Goal: Task Accomplishment & Management: Manage account settings

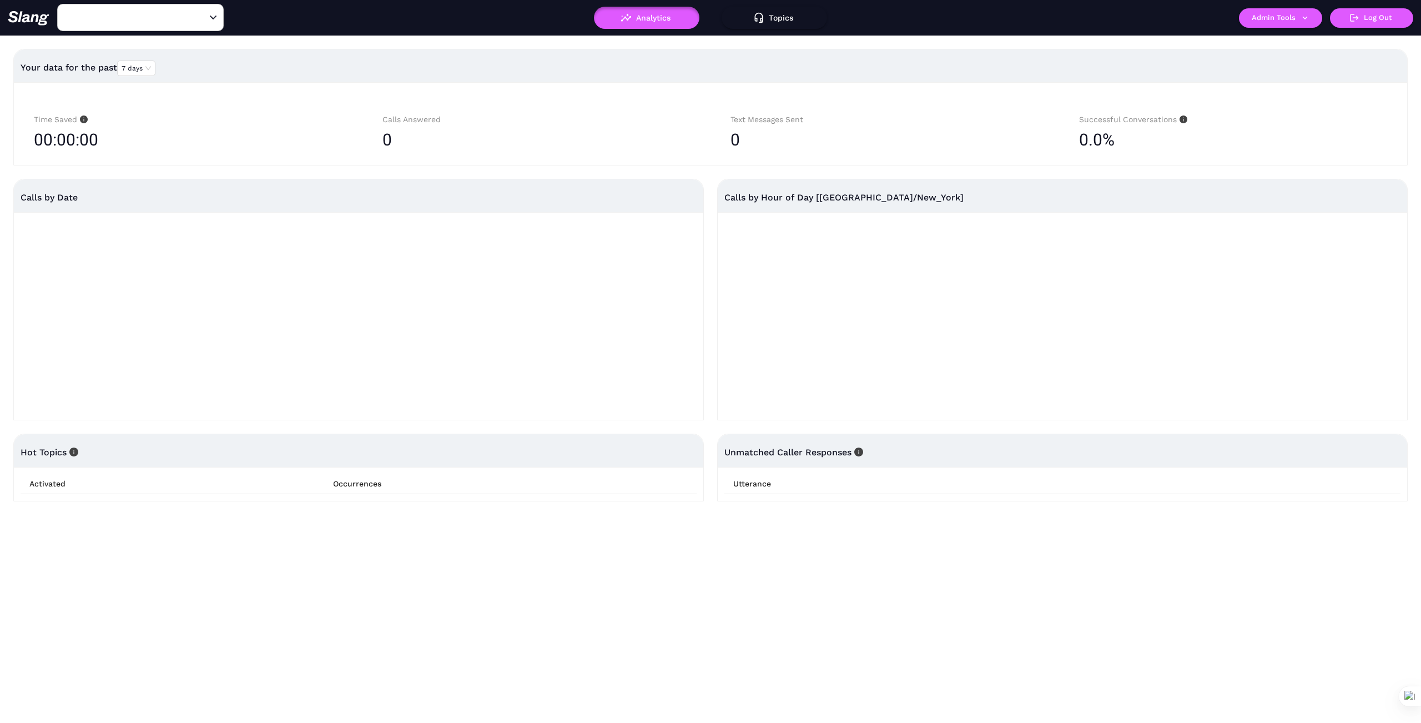
type input "1776"
click at [110, 11] on input "1776" at bounding box center [123, 17] width 122 height 17
type input "Alpine"
click at [132, 43] on li "Alpine Bar and Grill" at bounding box center [140, 46] width 166 height 20
type input "Alpine Bar and Grill"
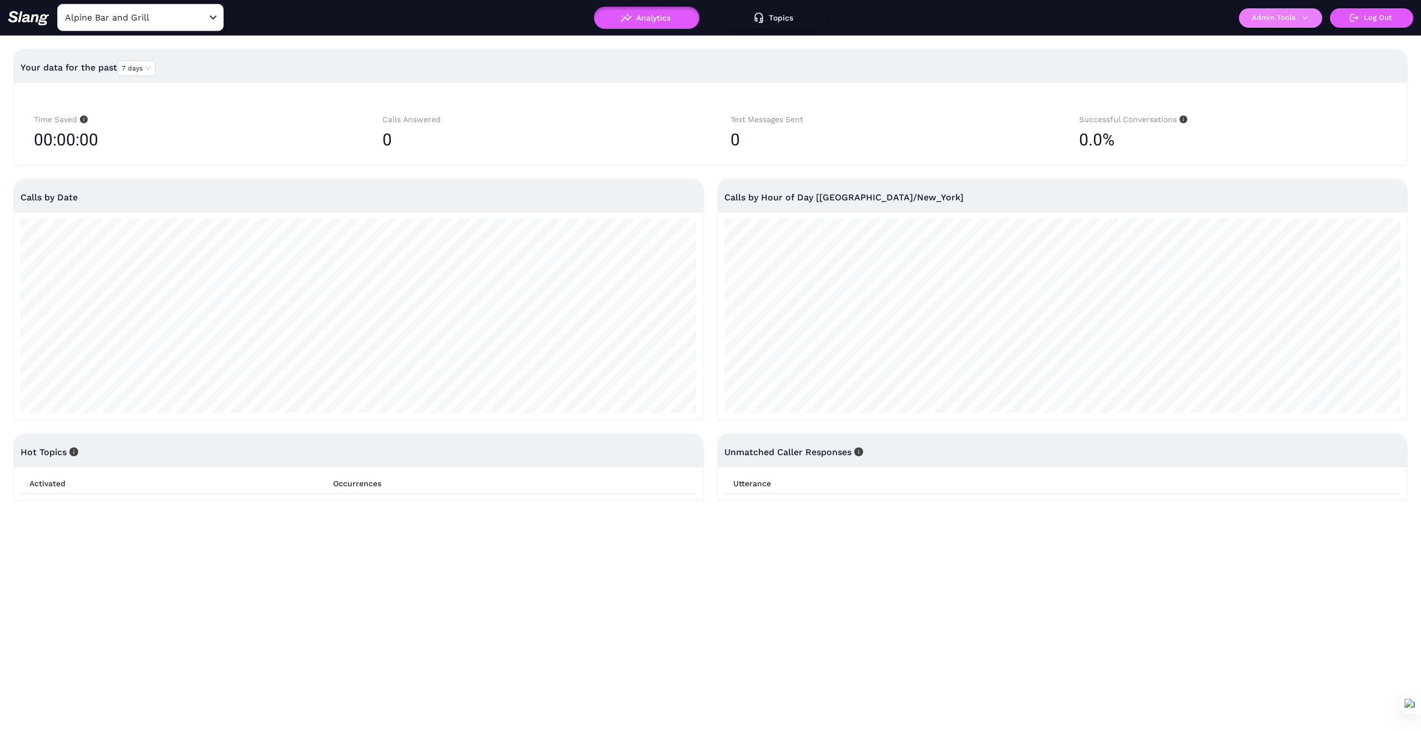
click at [1310, 17] on button "Admin Tools" at bounding box center [1280, 17] width 83 height 19
click at [1313, 42] on link "Manage current business" at bounding box center [1302, 42] width 109 height 13
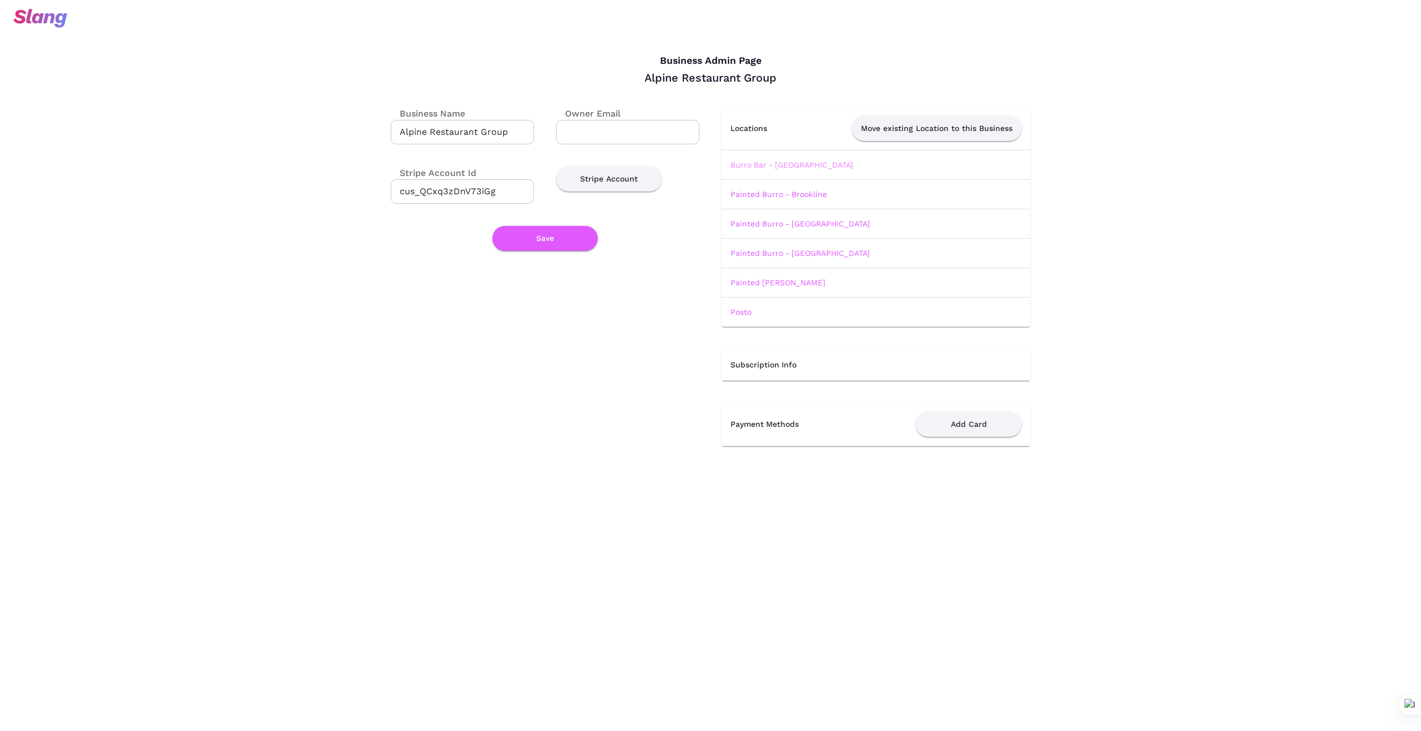
click at [795, 166] on link "Burro Bar - [GEOGRAPHIC_DATA]" at bounding box center [791, 164] width 123 height 9
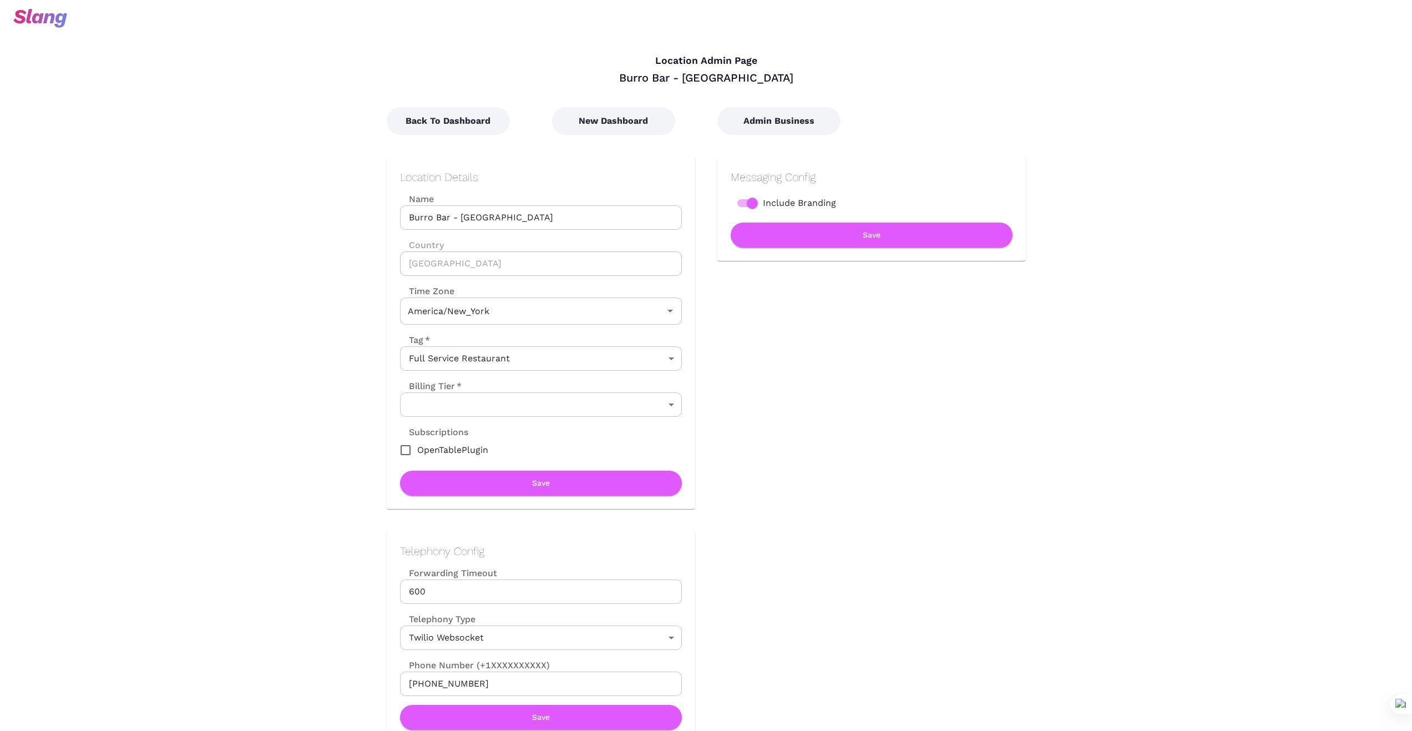
type input "Eastern Time"
drag, startPoint x: 509, startPoint y: 215, endPoint x: 395, endPoint y: 224, distance: 114.7
click at [395, 224] on div "Location Details Name [GEOGRAPHIC_DATA] - [GEOGRAPHIC_DATA] Name Country [GEOGR…" at bounding box center [541, 333] width 309 height 352
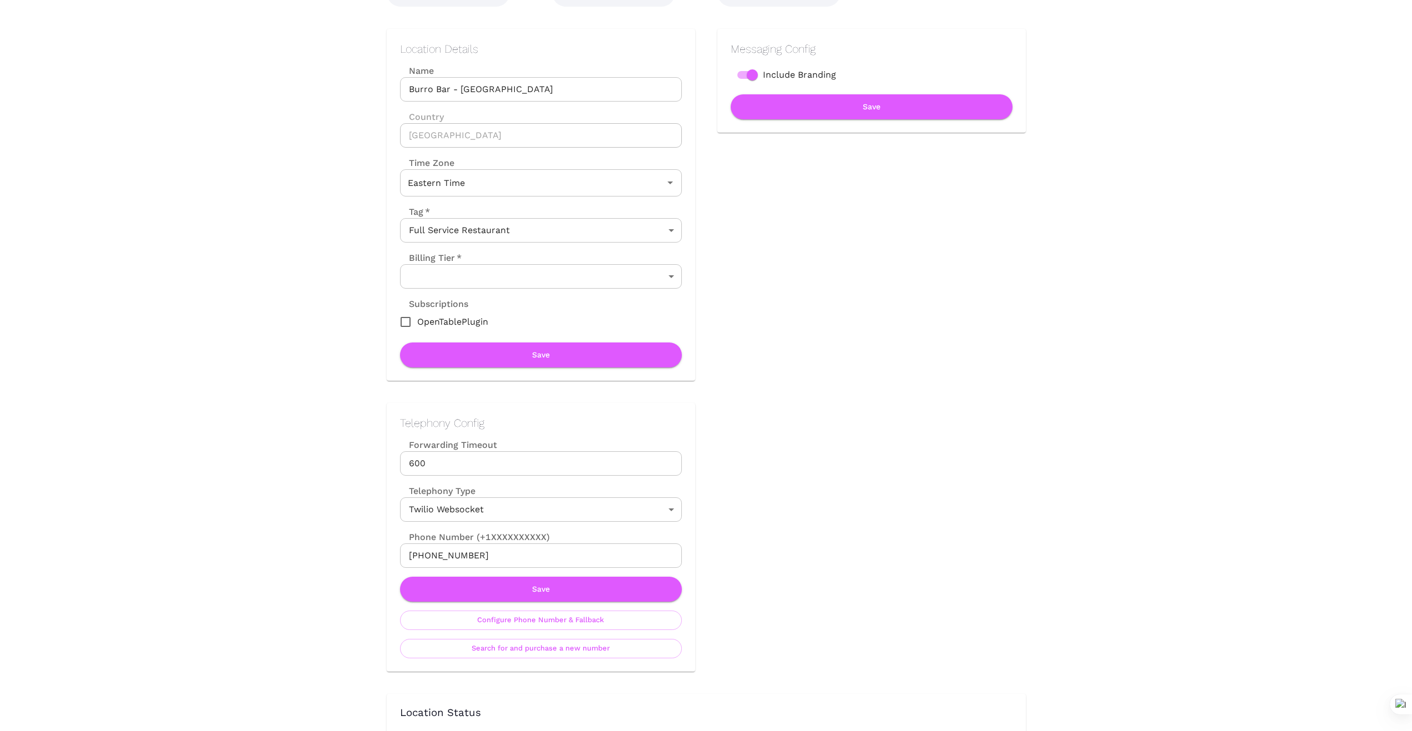
scroll to position [148, 0]
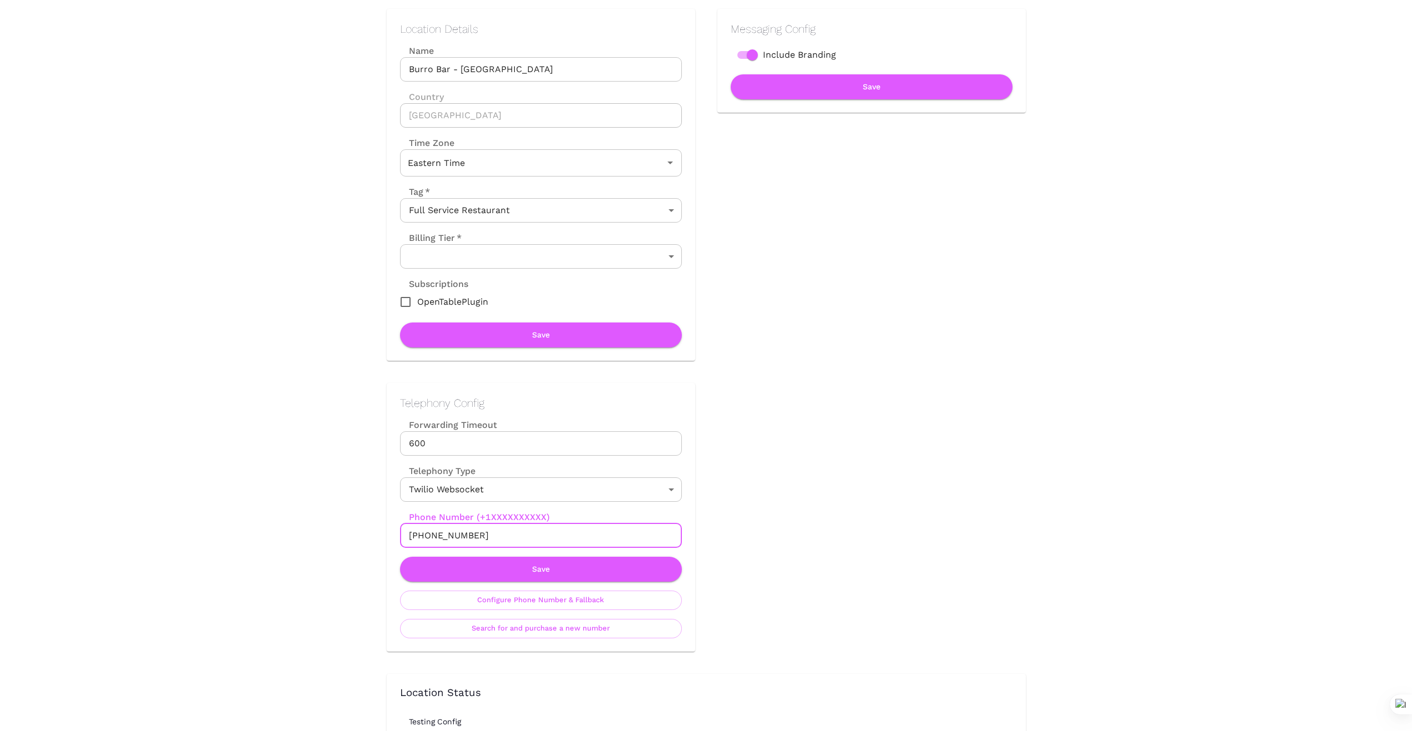
drag, startPoint x: 492, startPoint y: 534, endPoint x: 365, endPoint y: 538, distance: 126.6
click at [365, 538] on div "Telephony Config Forwarding Timeout 600 Forwarding Timeout Telephony Type Twili…" at bounding box center [530, 506] width 331 height 291
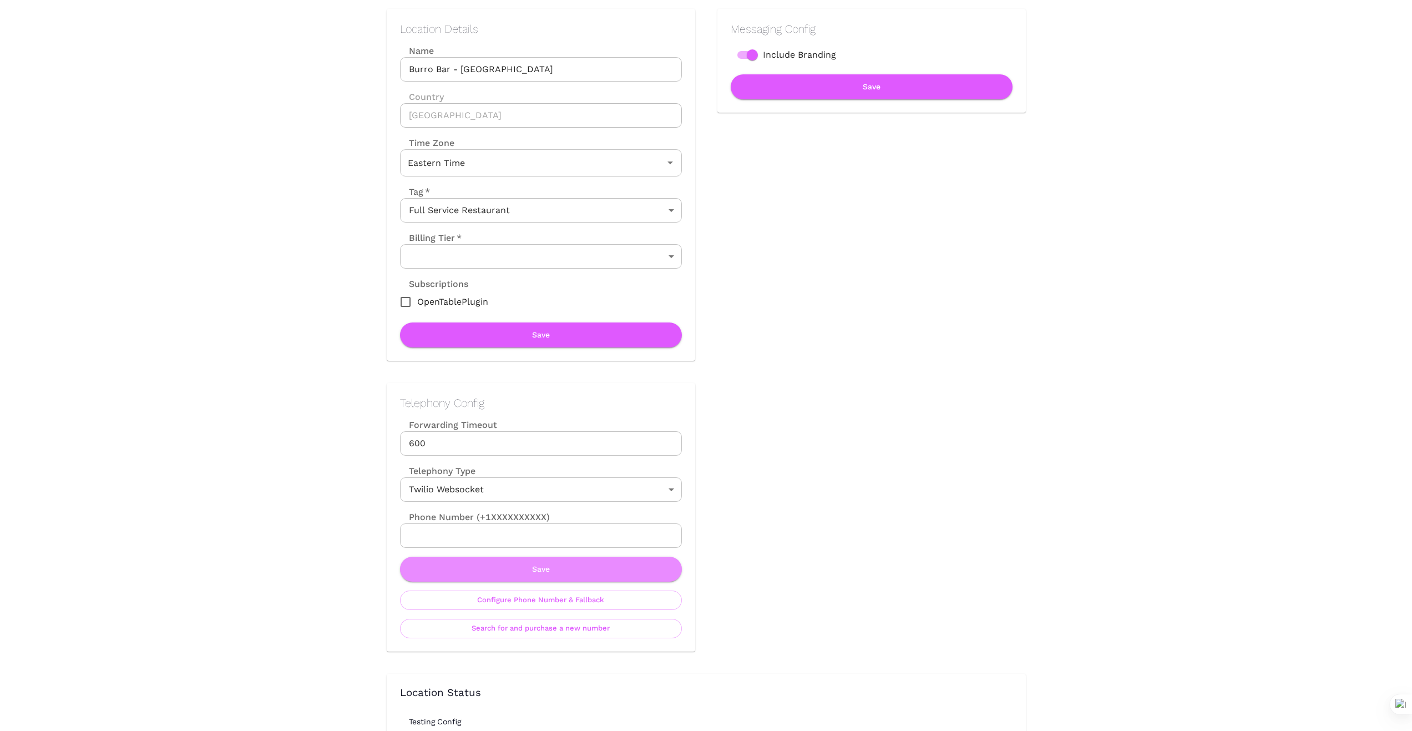
click at [522, 569] on button "Save" at bounding box center [541, 569] width 282 height 25
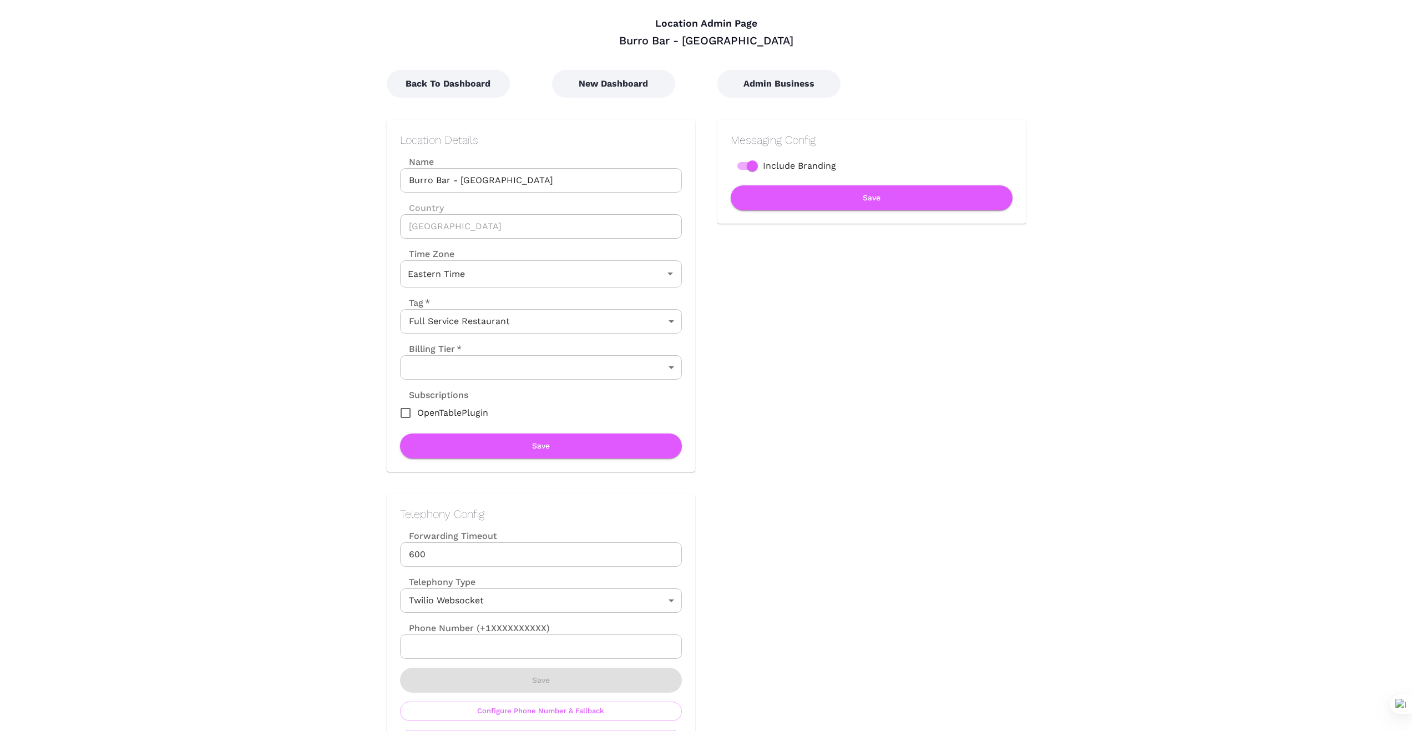
scroll to position [0, 0]
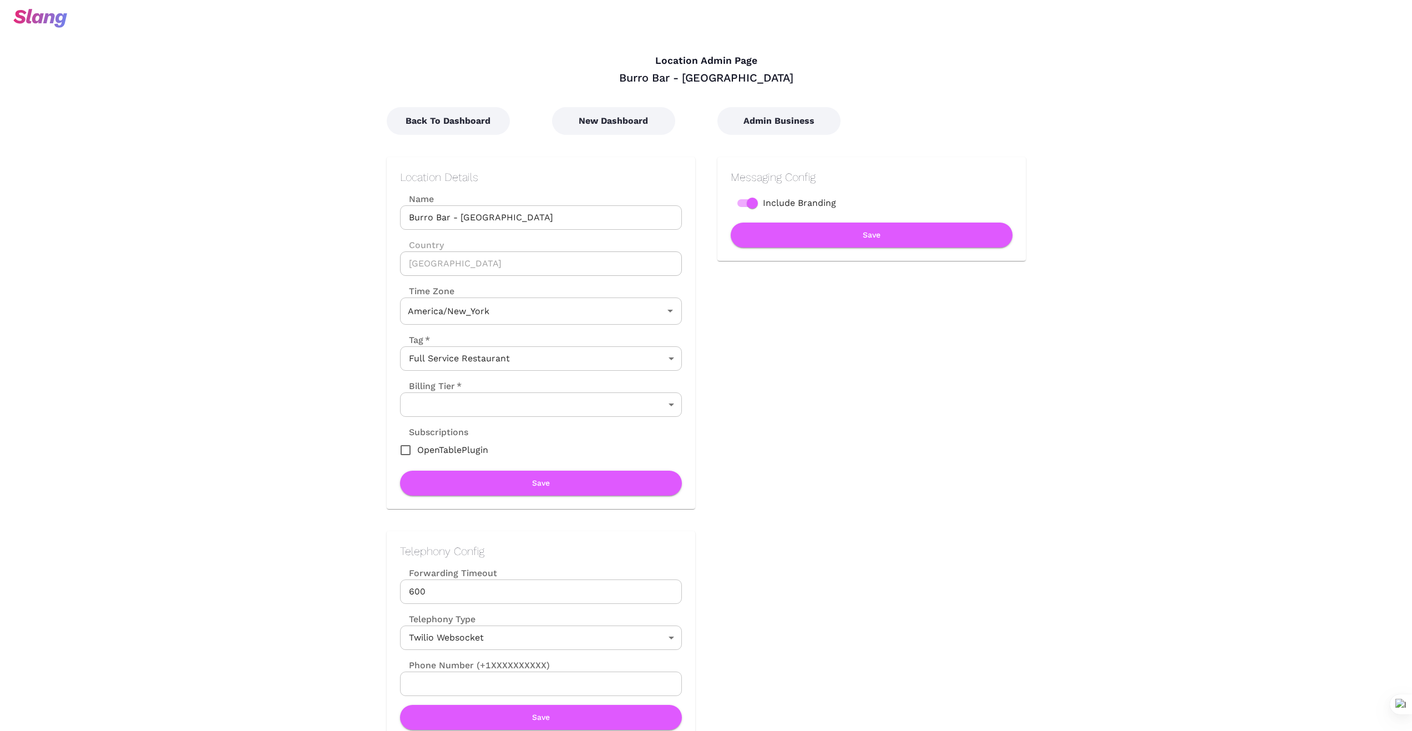
type input "Eastern Time"
click at [602, 122] on button "New Dashboard" at bounding box center [613, 121] width 123 height 28
type input "Eastern Time"
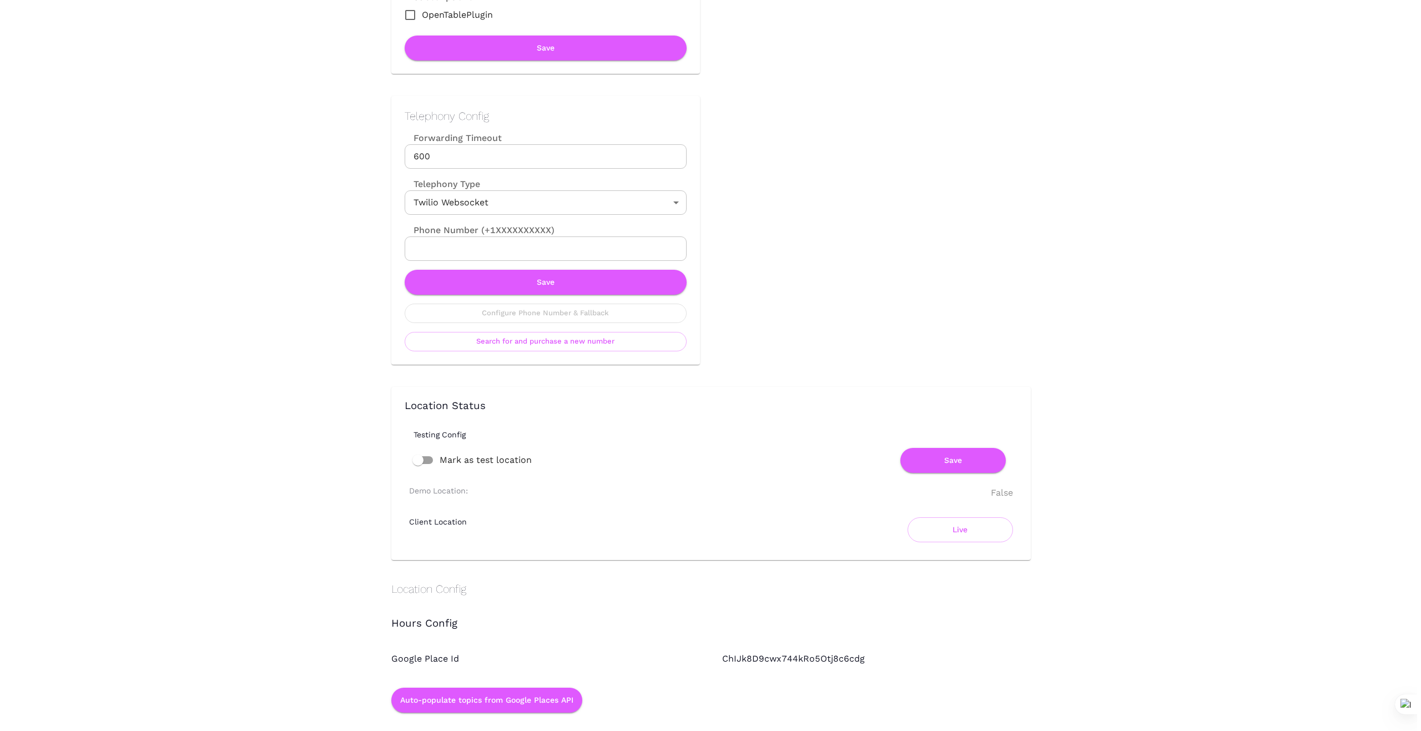
scroll to position [444, 0]
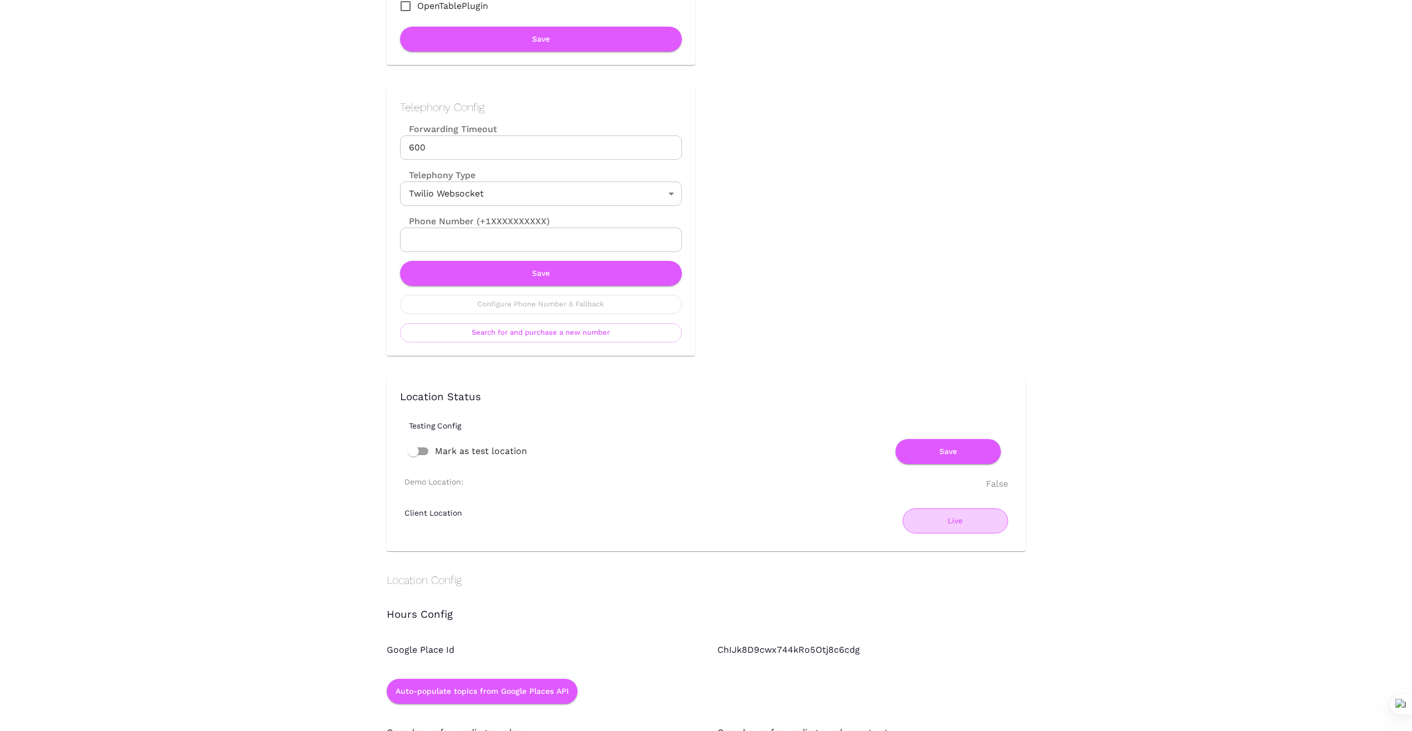
click at [959, 524] on button "Live" at bounding box center [955, 520] width 105 height 25
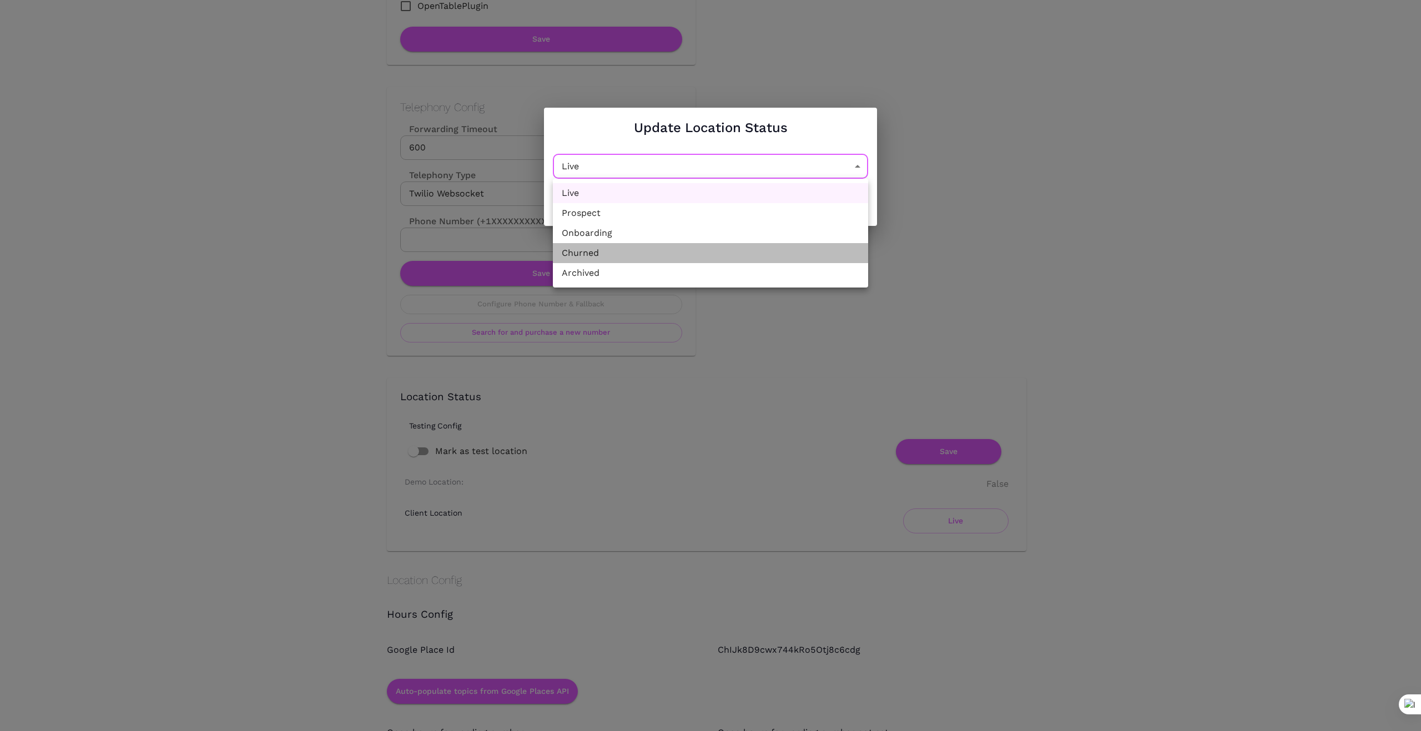
click at [761, 260] on li "Churned" at bounding box center [710, 253] width 315 height 20
type input "Churned"
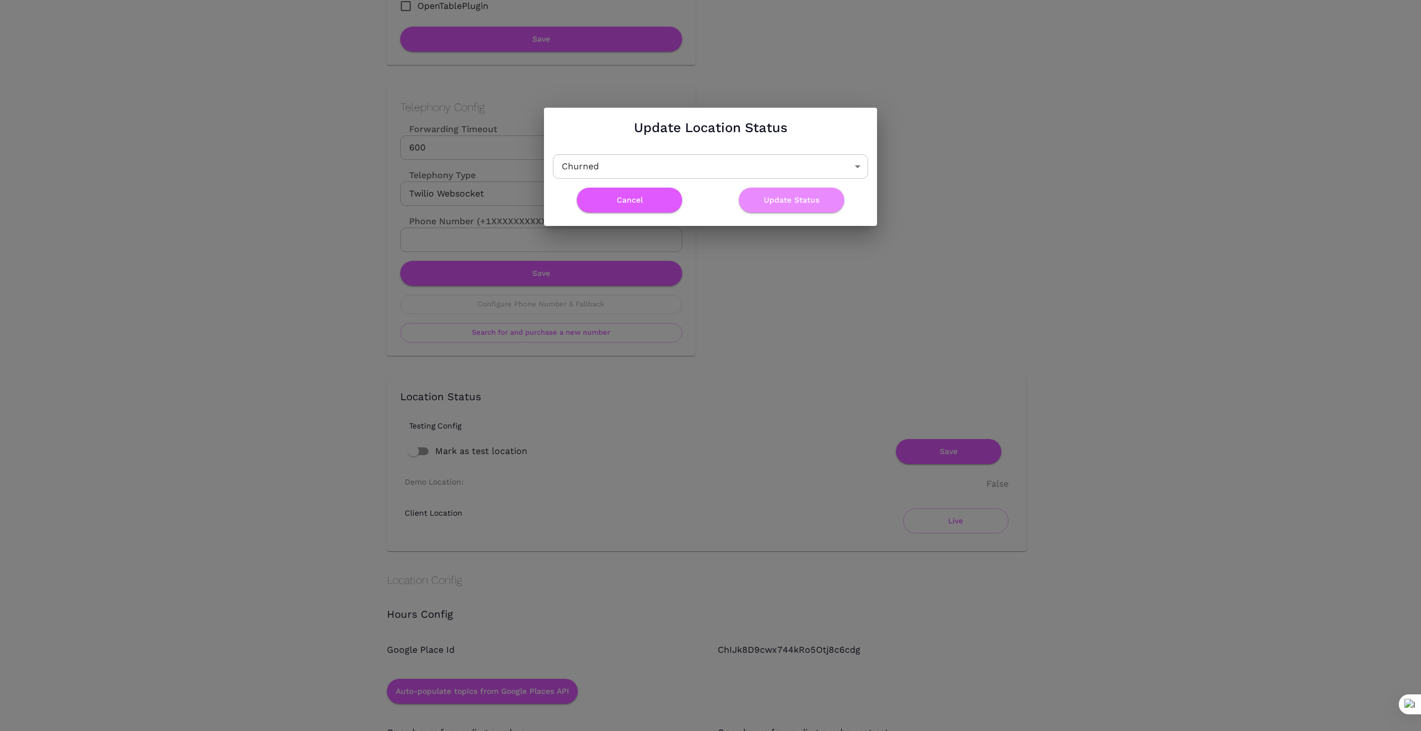
drag, startPoint x: 798, startPoint y: 194, endPoint x: 809, endPoint y: 266, distance: 72.4
click at [798, 195] on button "Update Status" at bounding box center [791, 200] width 105 height 25
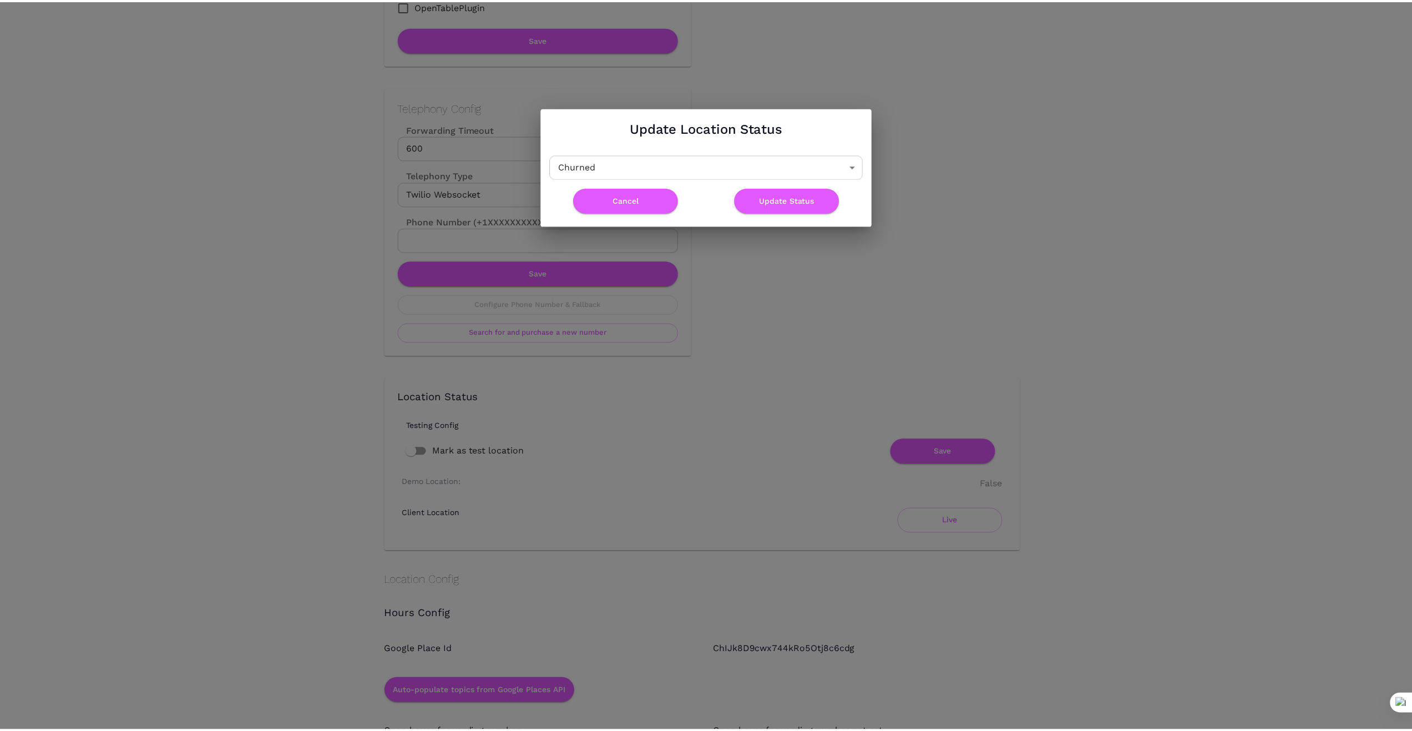
scroll to position [0, 0]
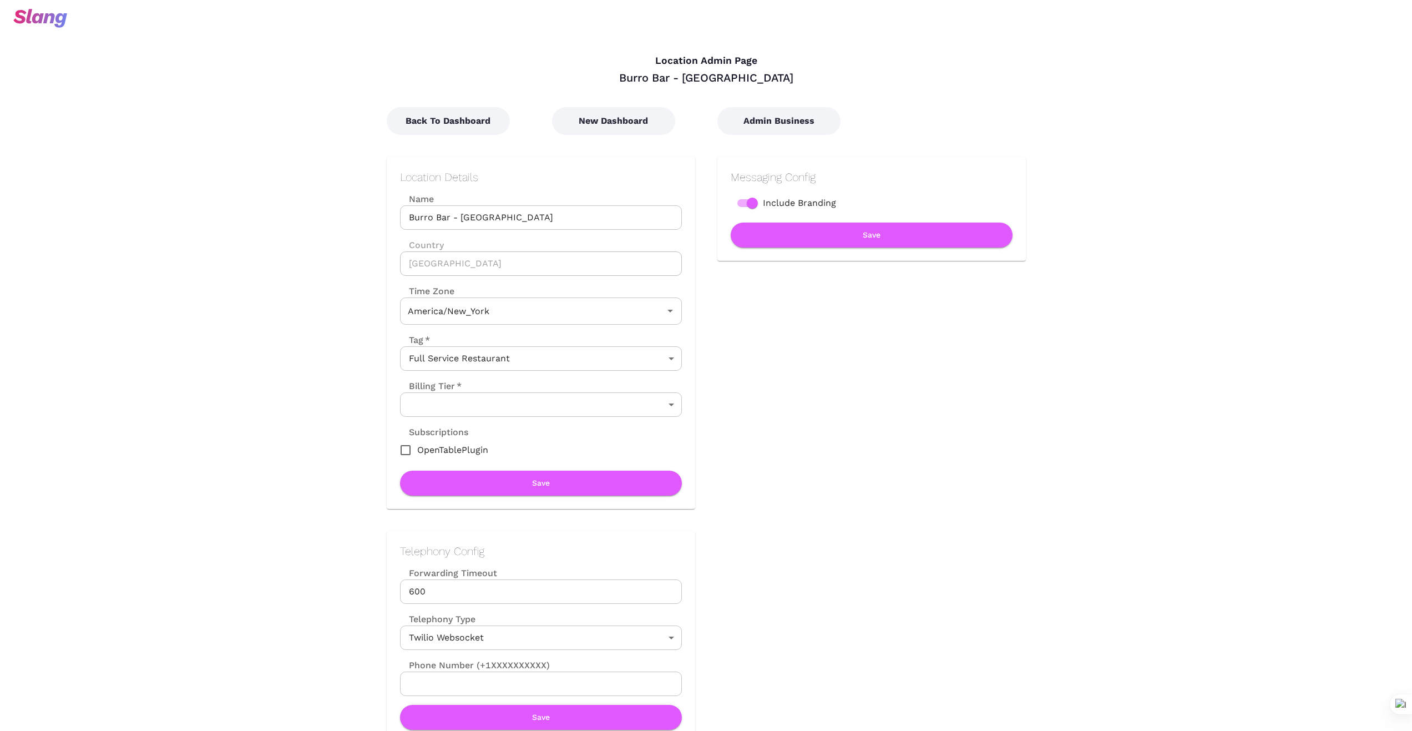
type input "Eastern Time"
click at [431, 127] on button "Back To Dashboard" at bounding box center [448, 121] width 123 height 28
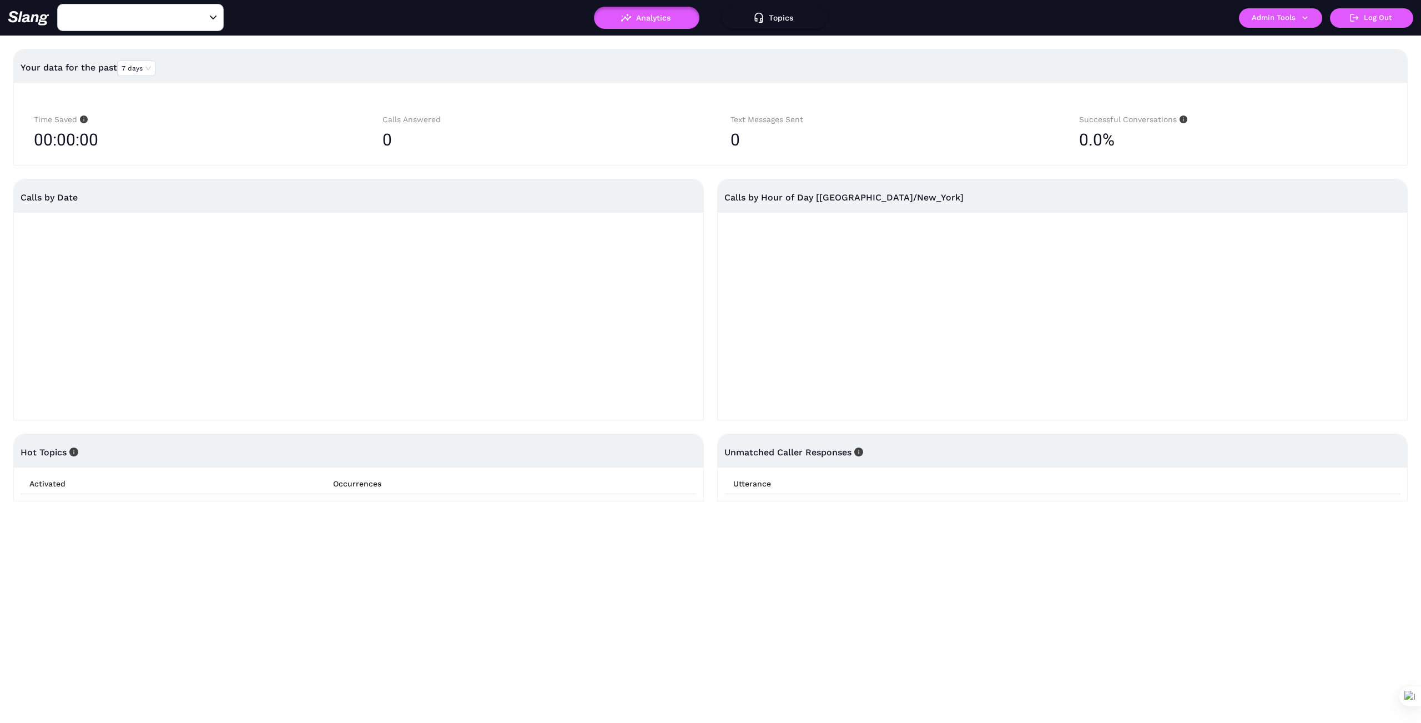
type input "Burro Bar - South End"
click at [1306, 19] on icon "button" at bounding box center [1305, 18] width 10 height 10
click at [1289, 39] on link "Manage current business" at bounding box center [1302, 42] width 109 height 13
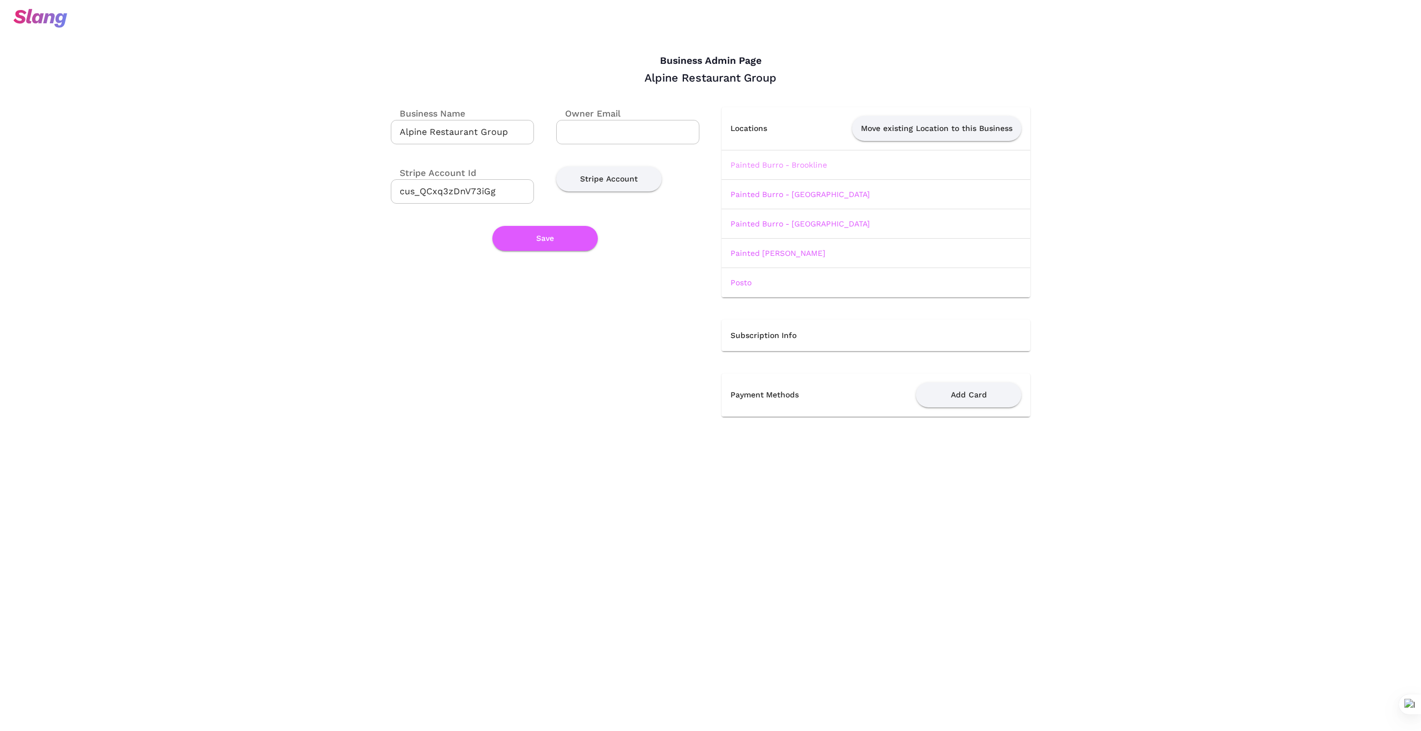
click at [791, 163] on link "Painted Burro - Brookline" at bounding box center [778, 164] width 97 height 9
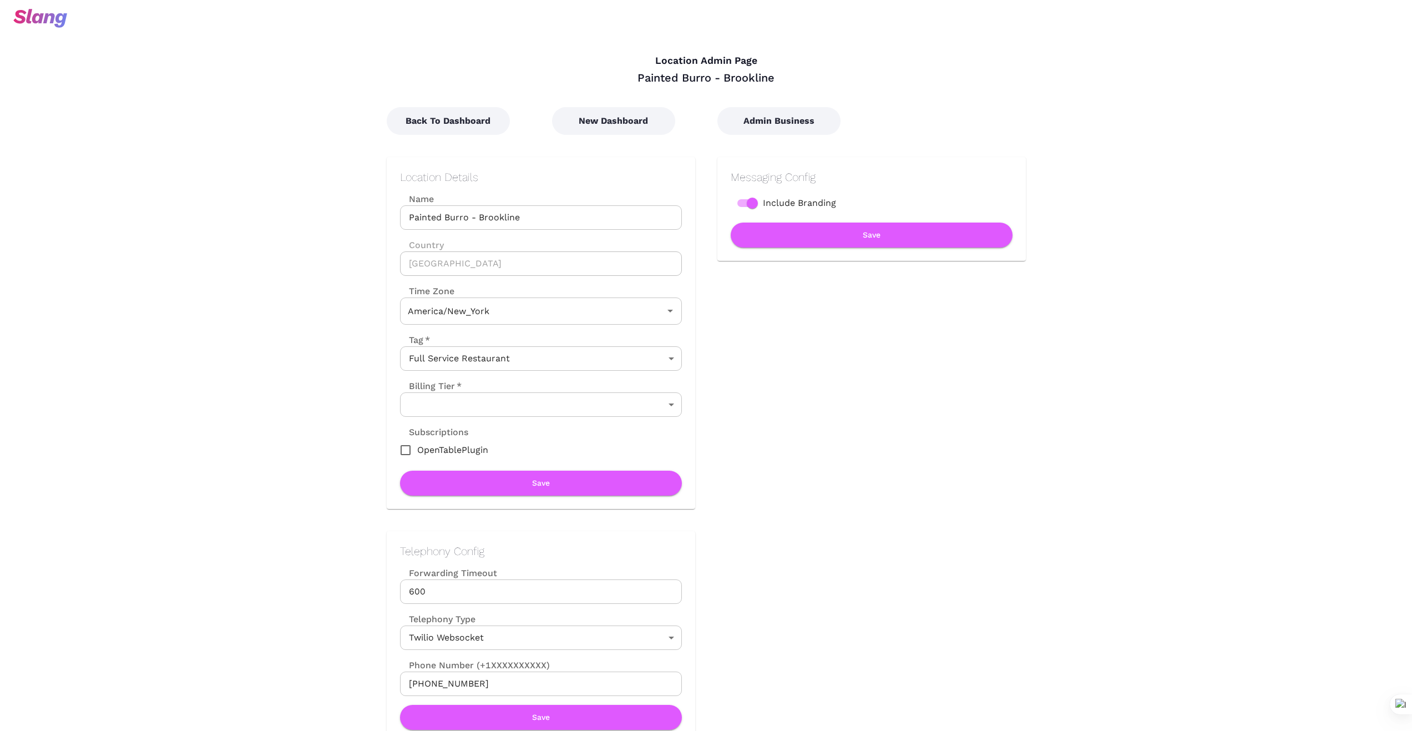
type input "Eastern Time"
drag, startPoint x: 784, startPoint y: 77, endPoint x: 631, endPoint y: 80, distance: 152.7
click at [632, 80] on div "Painted Burro - Brookline" at bounding box center [706, 77] width 639 height 14
copy div "Painted Burro - Brookline"
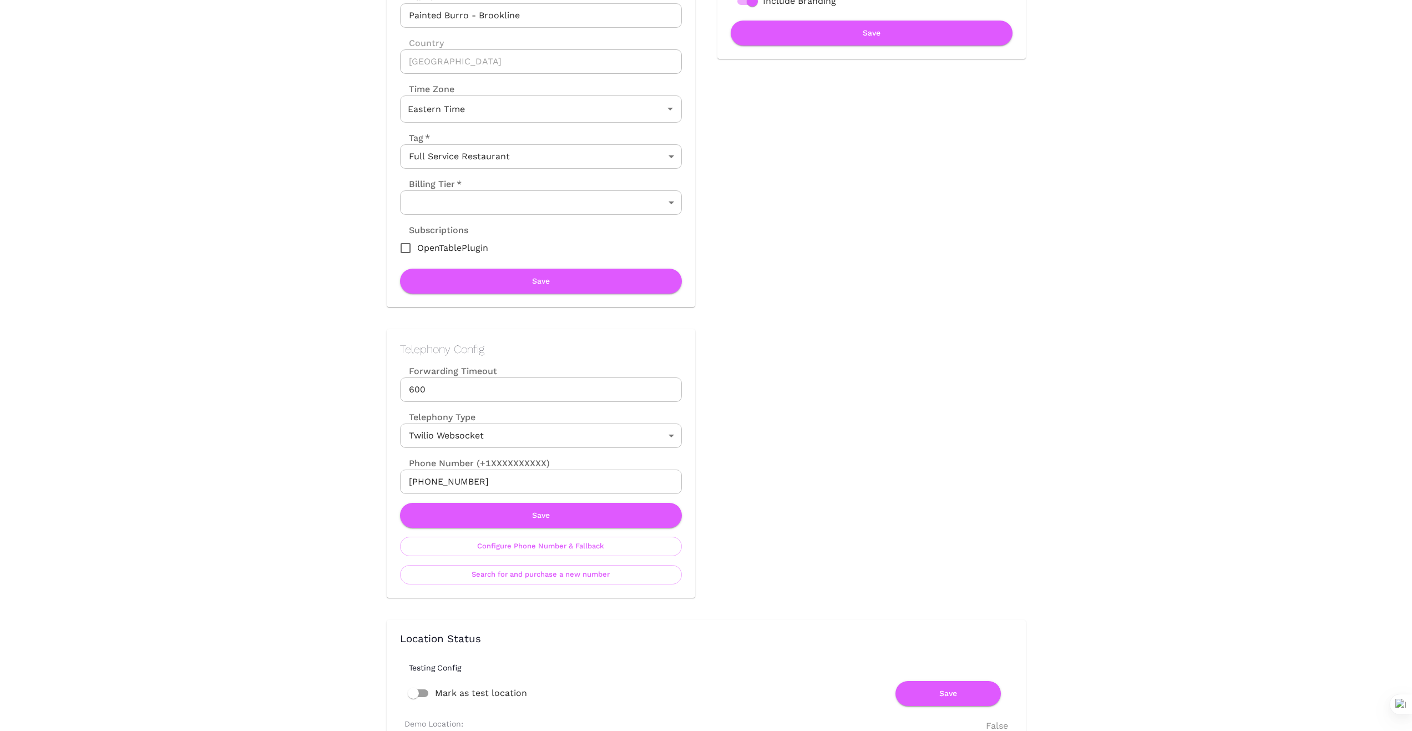
scroll to position [240, 0]
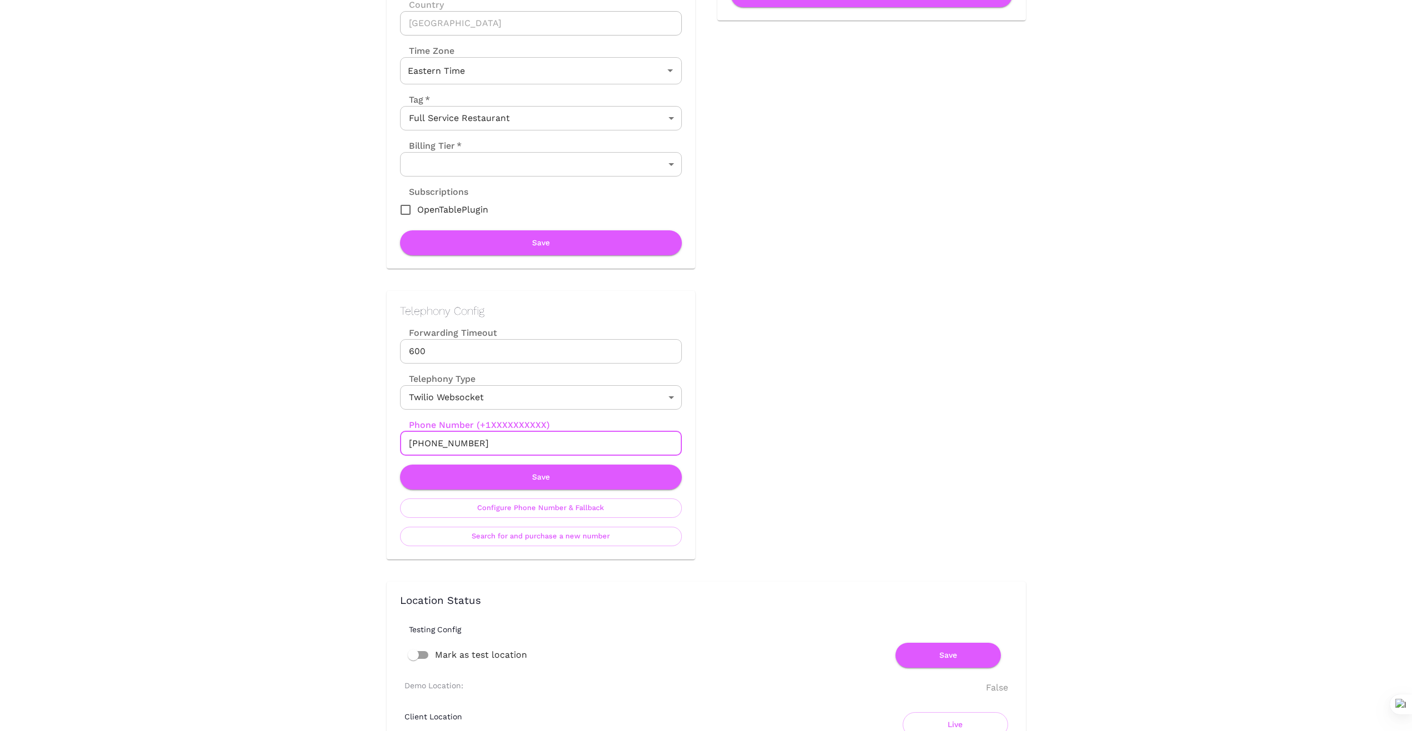
click at [471, 433] on input "+18575751870" at bounding box center [541, 443] width 282 height 24
drag, startPoint x: 475, startPoint y: 441, endPoint x: 365, endPoint y: 447, distance: 110.6
click at [365, 447] on div "Telephony Config Forwarding Timeout 600 Forwarding Timeout Telephony Type Twili…" at bounding box center [530, 414] width 331 height 291
drag, startPoint x: 903, startPoint y: 480, endPoint x: 596, endPoint y: 444, distance: 309.0
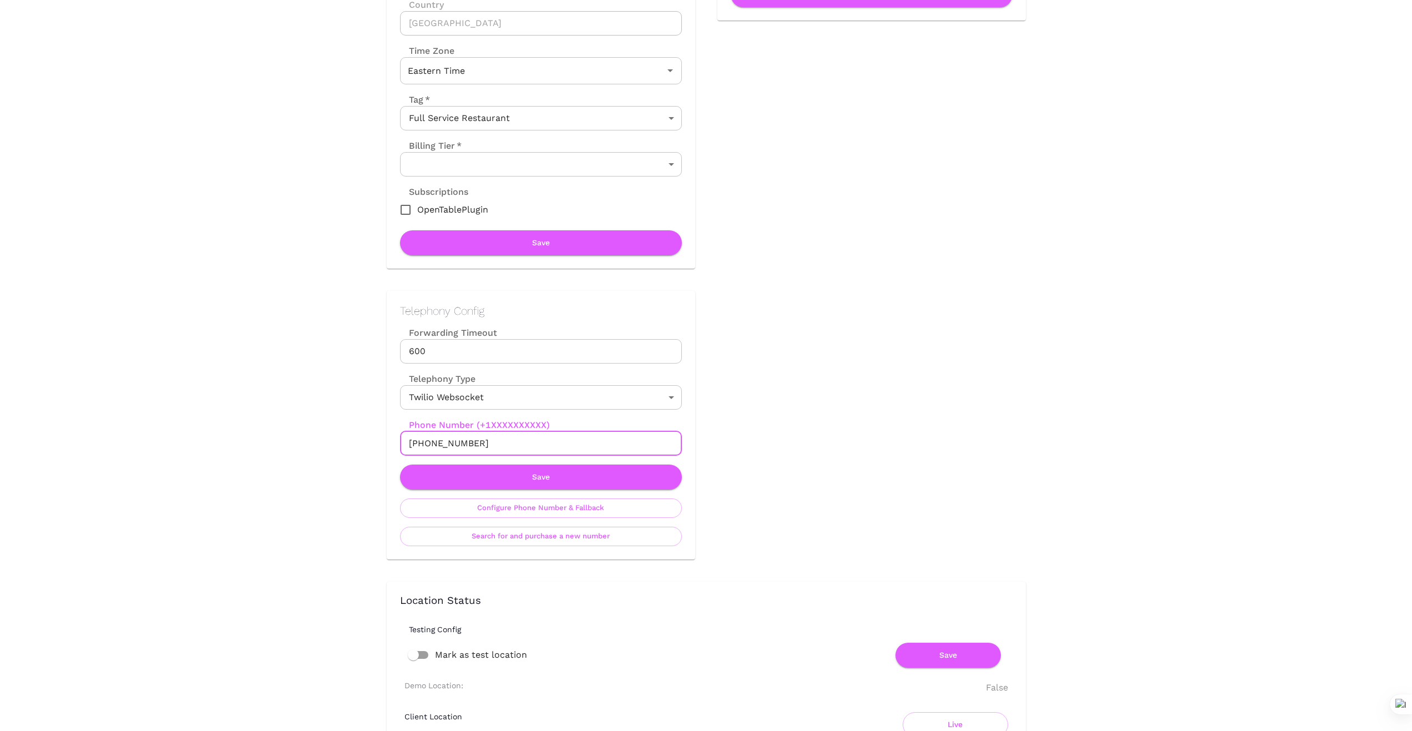
drag, startPoint x: 492, startPoint y: 440, endPoint x: 351, endPoint y: 436, distance: 140.5
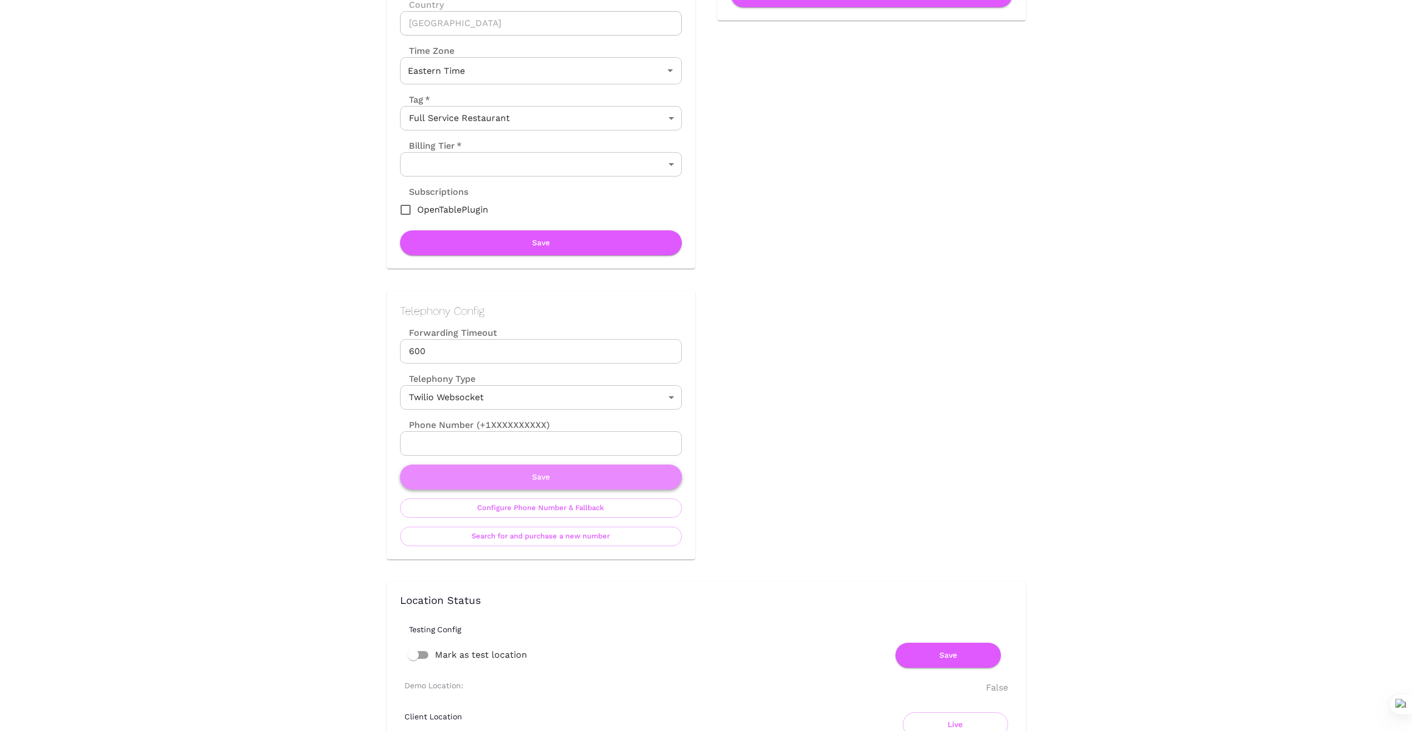
click at [558, 476] on button "Save" at bounding box center [541, 477] width 282 height 25
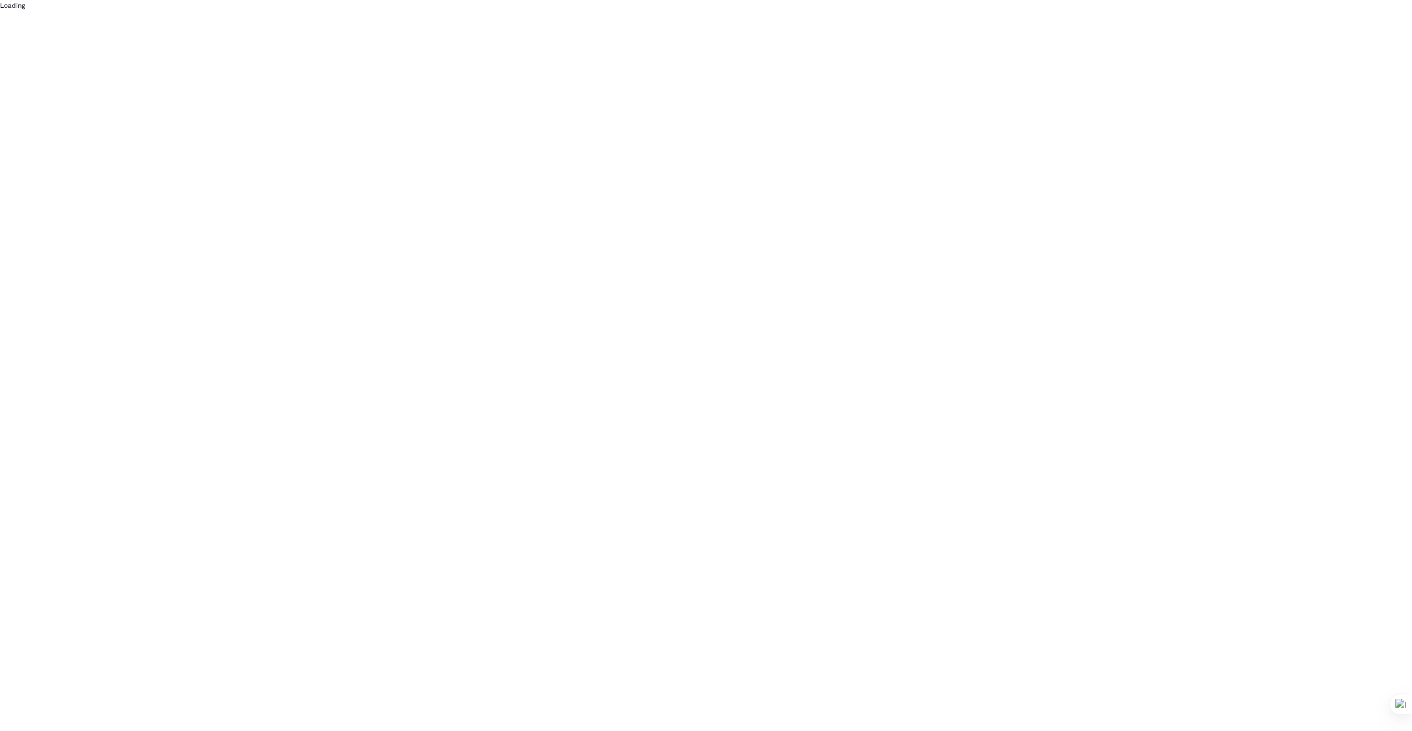
scroll to position [0, 0]
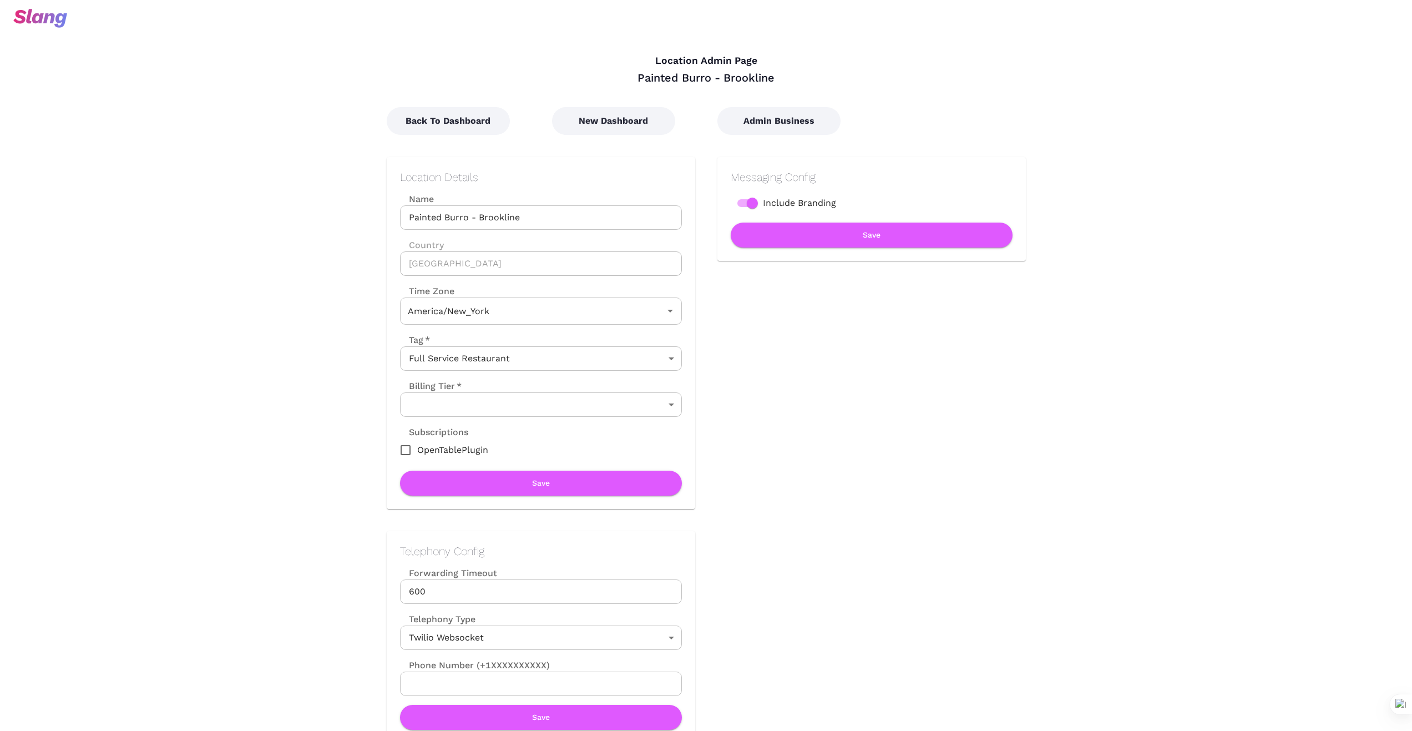
type input "Eastern Time"
click at [630, 119] on button "New Dashboard" at bounding box center [613, 121] width 123 height 28
type input "Eastern Time"
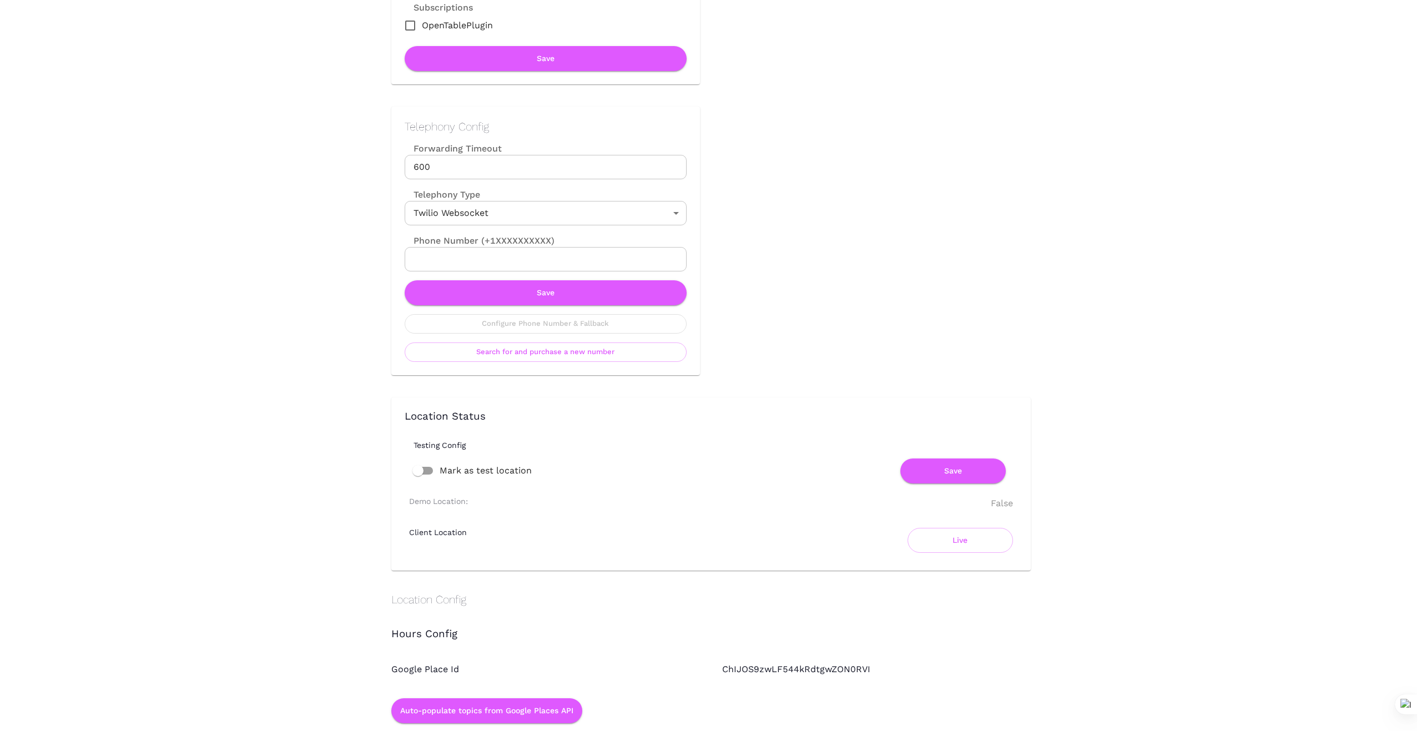
scroll to position [426, 0]
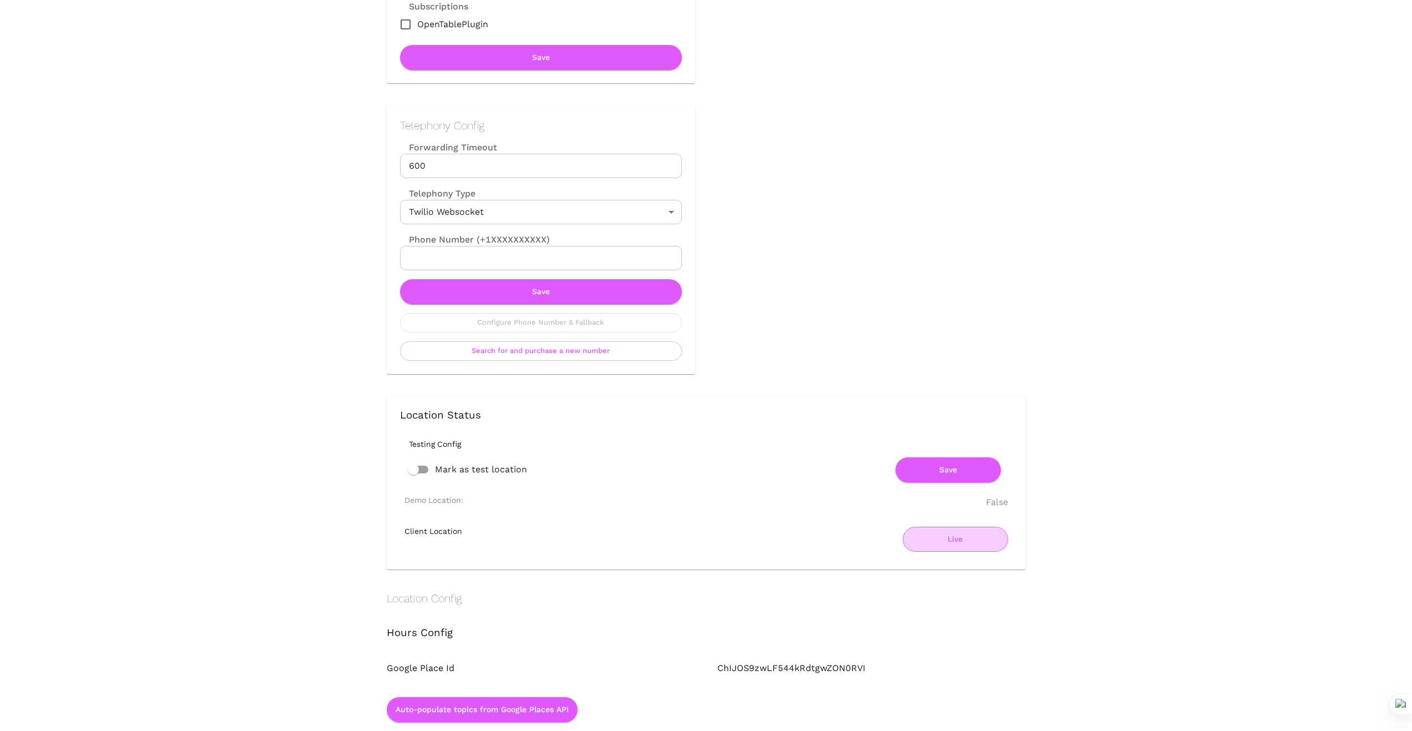
click at [957, 540] on button "Live" at bounding box center [955, 539] width 105 height 25
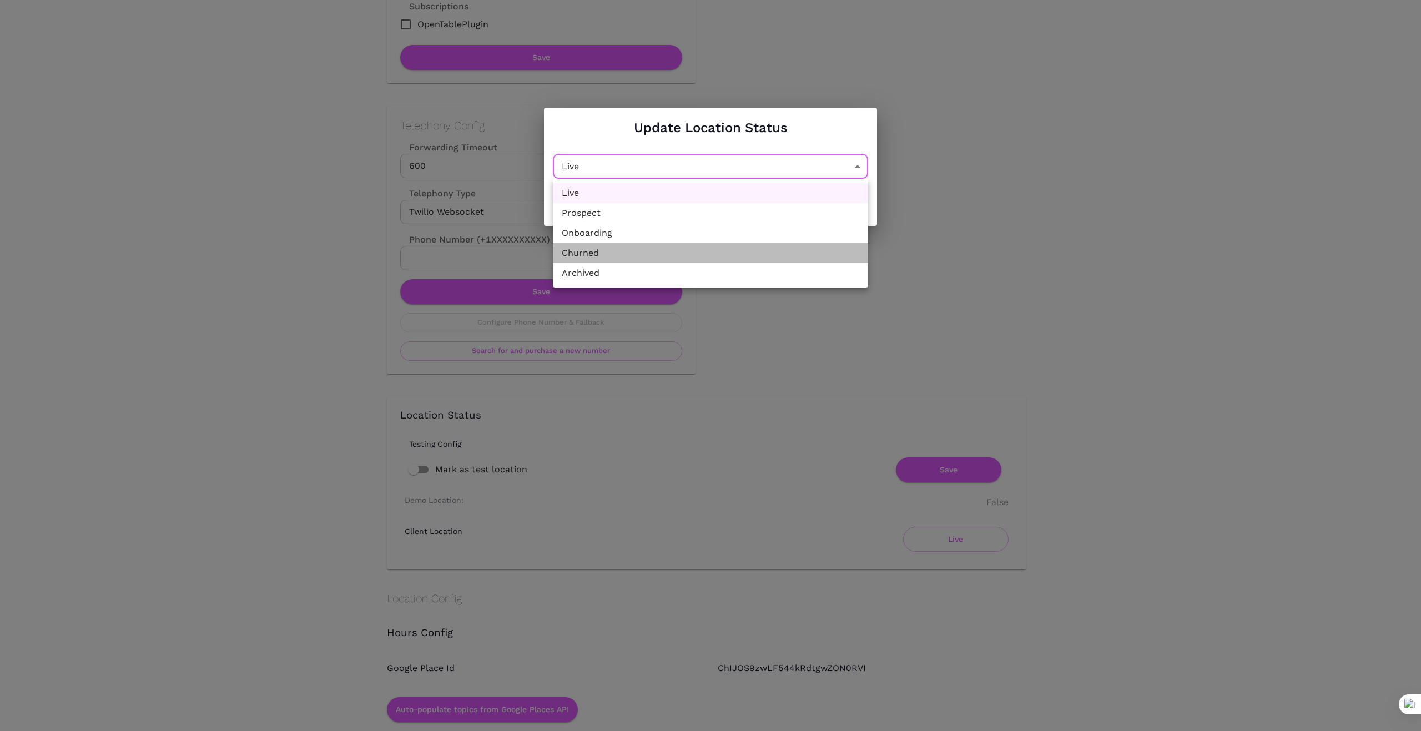
click at [740, 254] on li "Churned" at bounding box center [710, 253] width 315 height 20
type input "Churned"
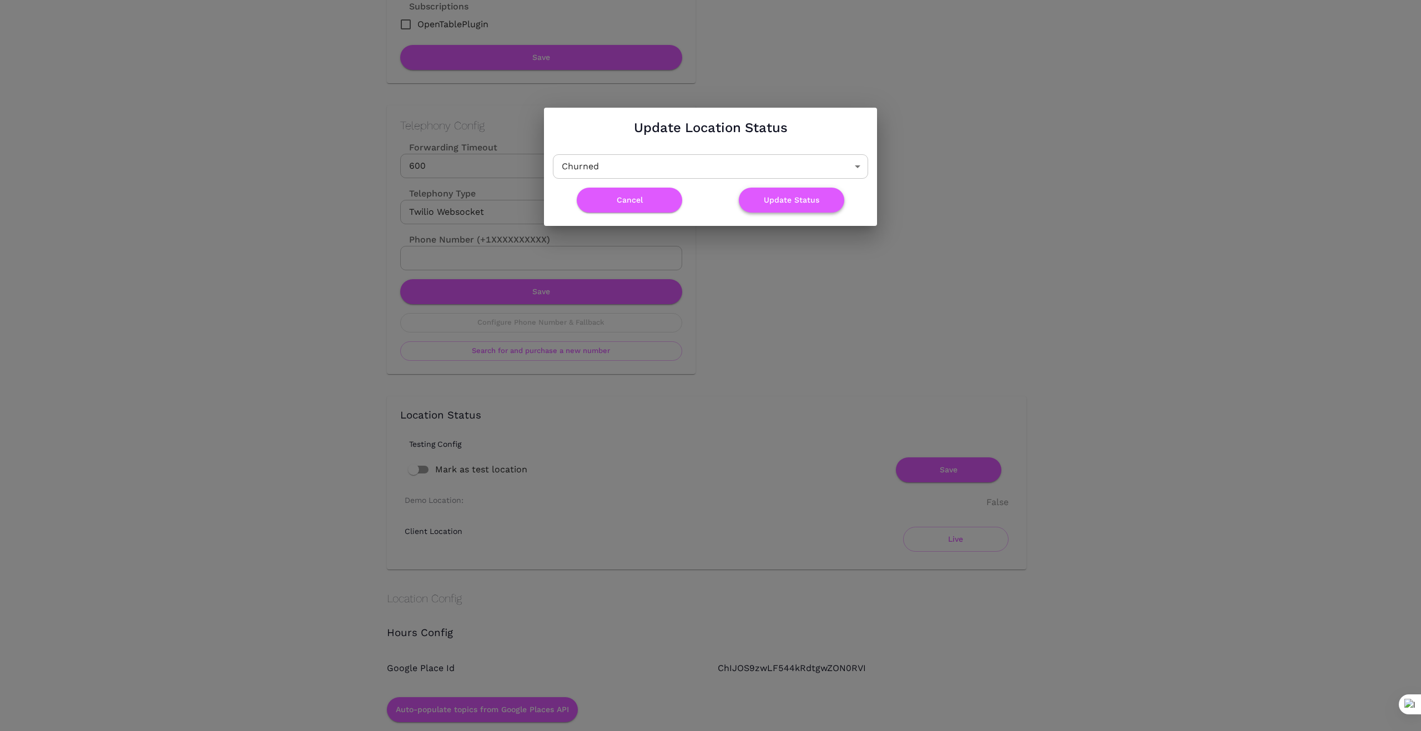
click at [802, 197] on button "Update Status" at bounding box center [791, 200] width 105 height 25
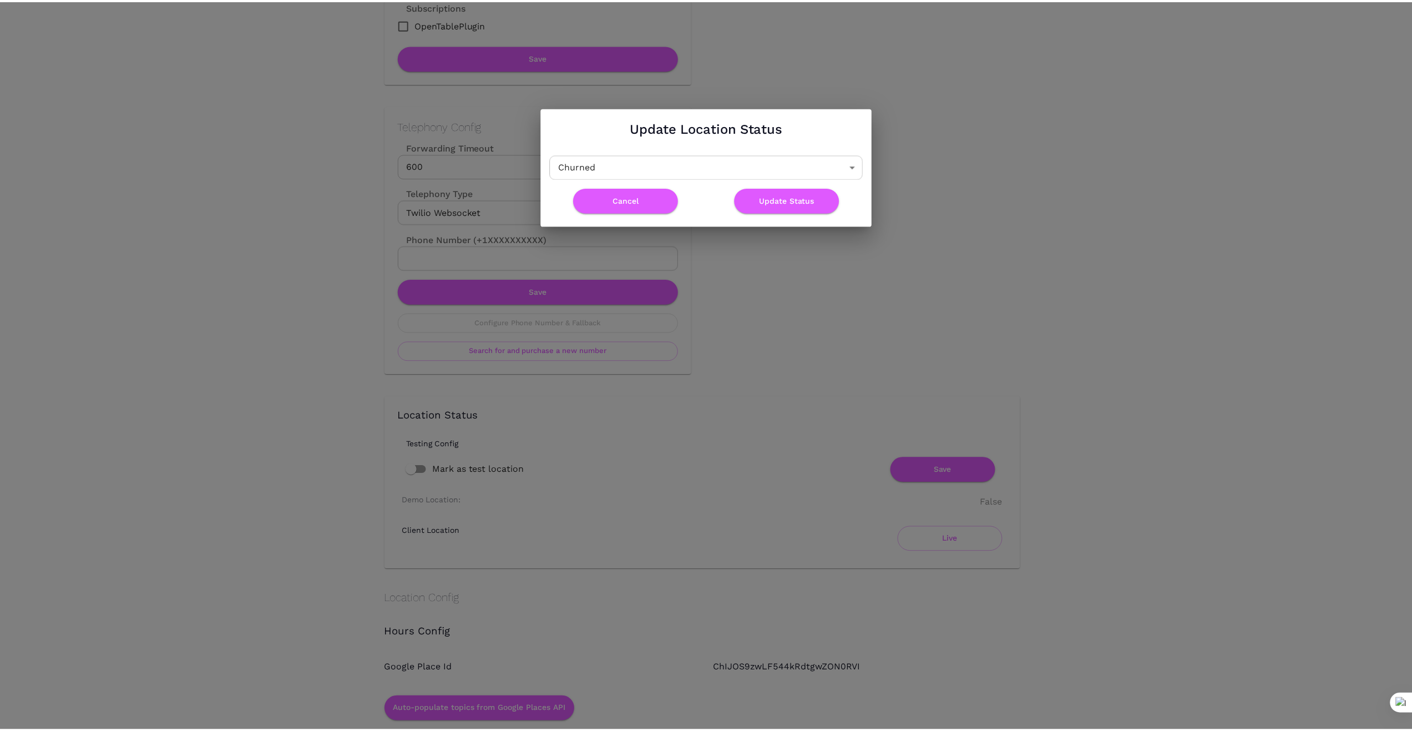
scroll to position [0, 0]
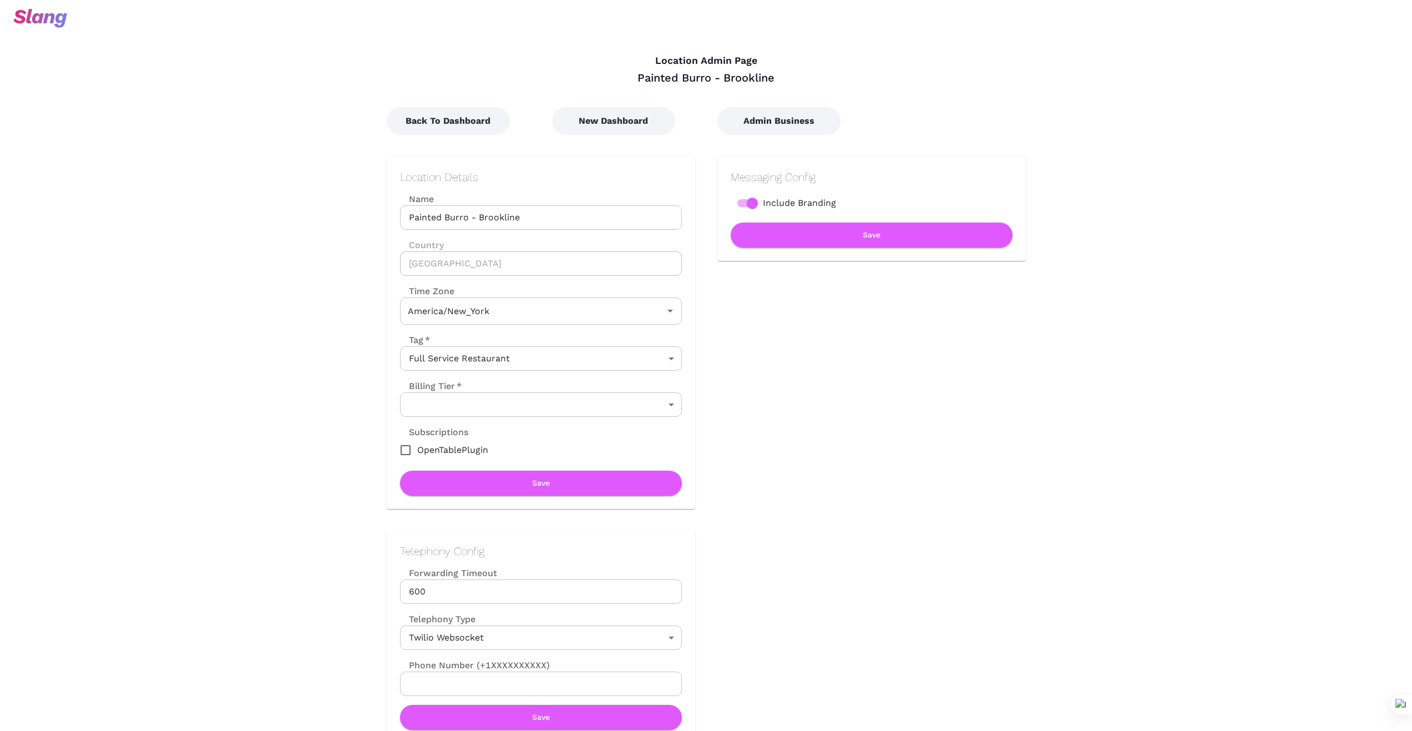
type input "Eastern Time"
click at [460, 116] on button "Back To Dashboard" at bounding box center [448, 121] width 123 height 28
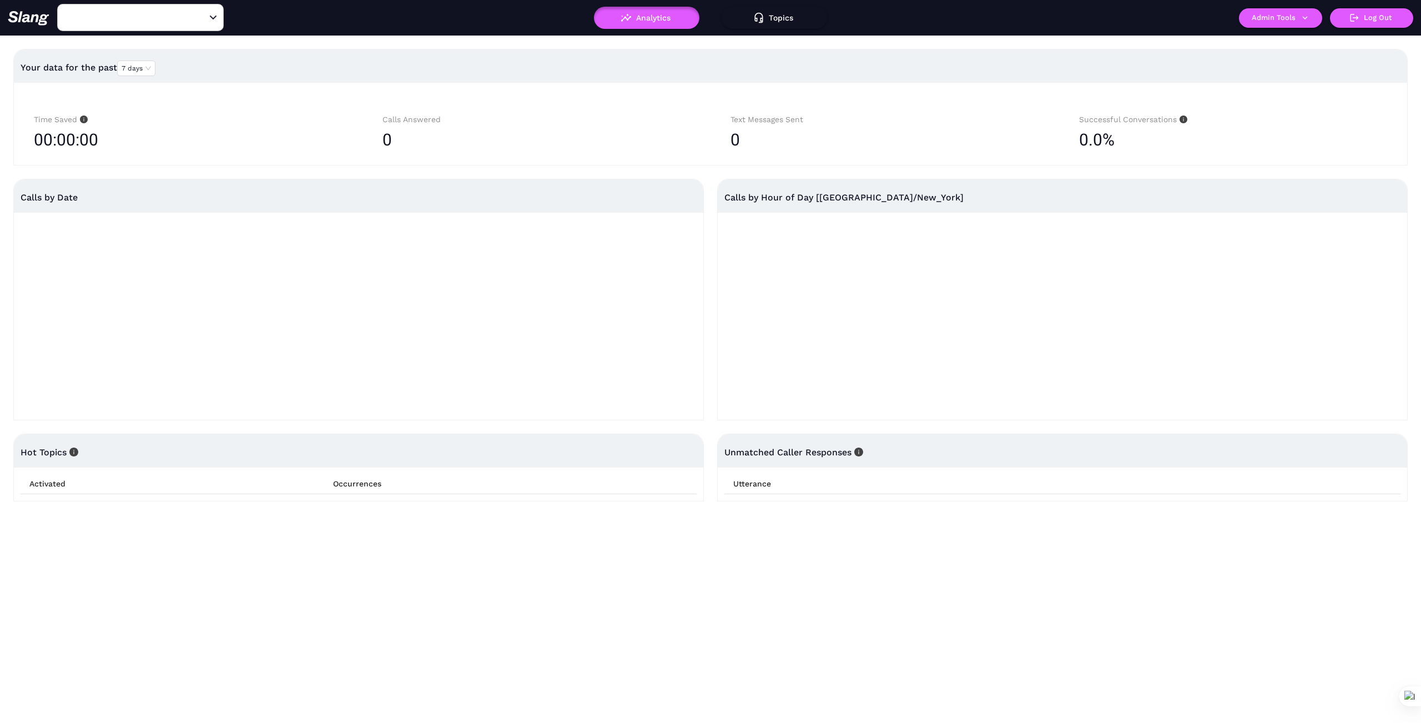
type input "Painted Burro - Brookline"
click at [1315, 17] on button "Admin Tools" at bounding box center [1280, 17] width 83 height 19
click at [1287, 37] on link "Manage current business" at bounding box center [1302, 42] width 109 height 13
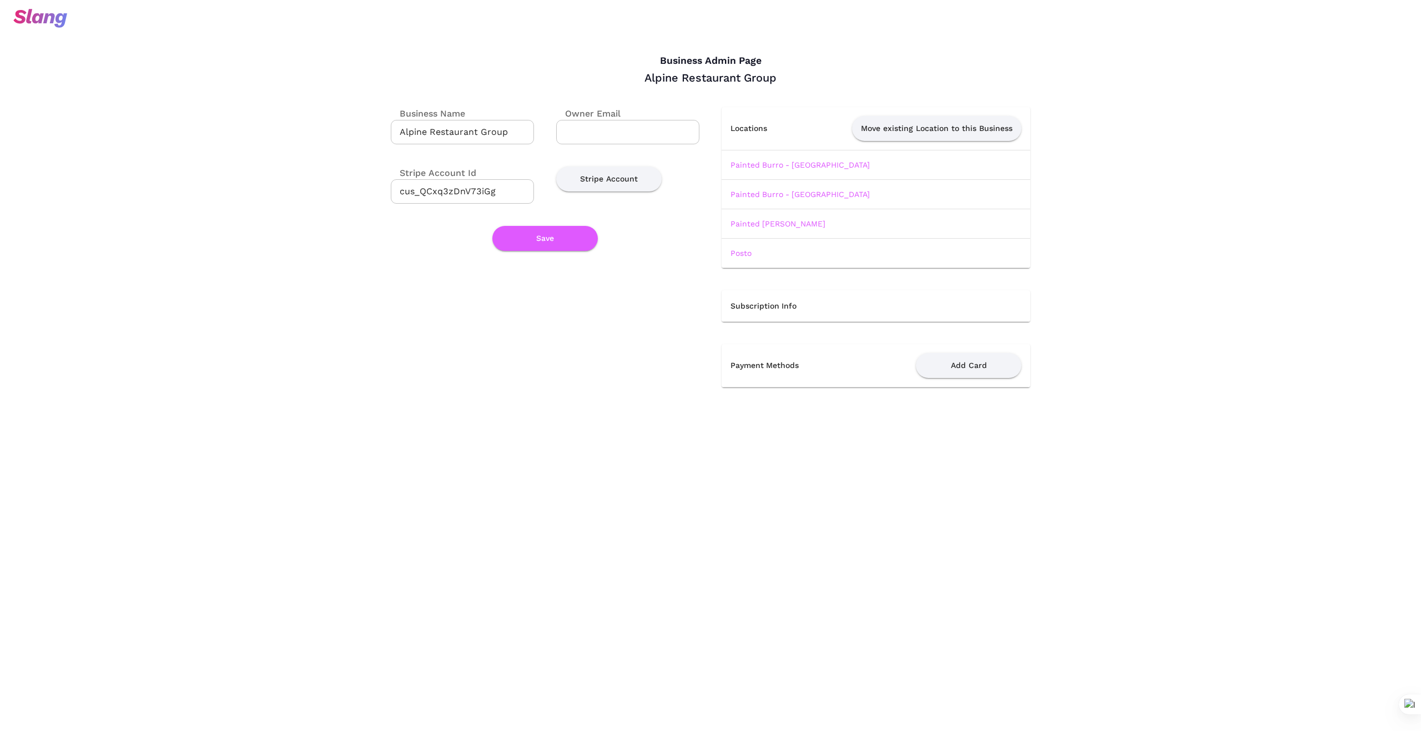
click at [807, 165] on link "Painted Burro - [GEOGRAPHIC_DATA]" at bounding box center [799, 164] width 139 height 9
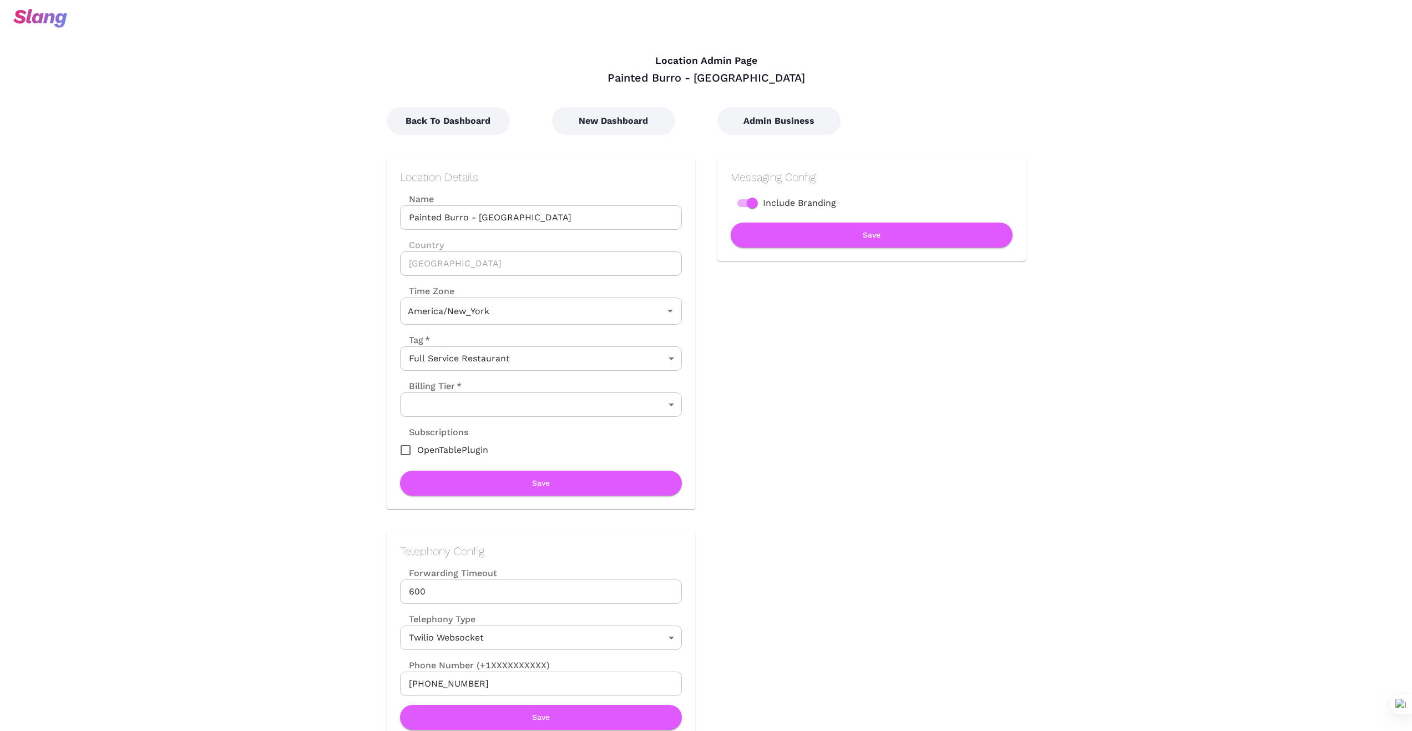
type input "Eastern Time"
drag, startPoint x: 545, startPoint y: 215, endPoint x: 316, endPoint y: 221, distance: 228.7
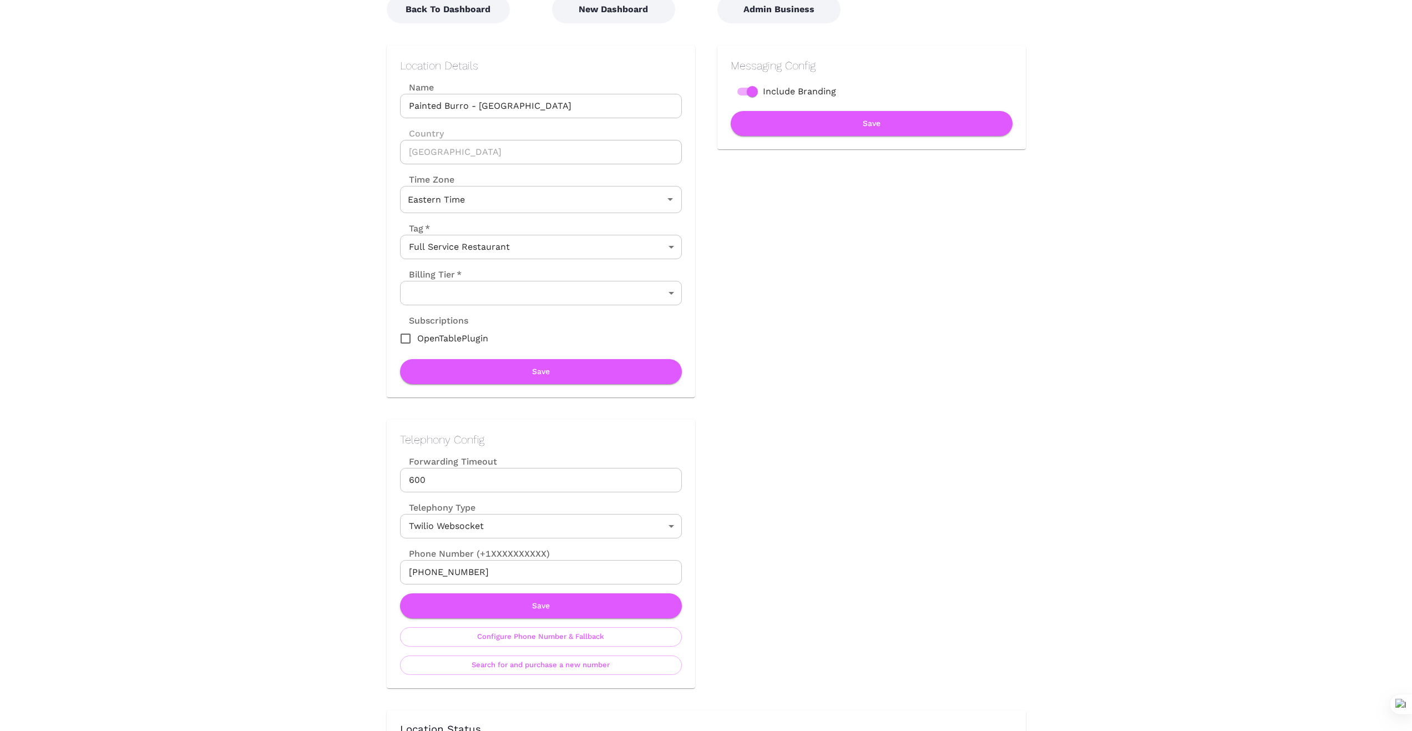
scroll to position [129, 0]
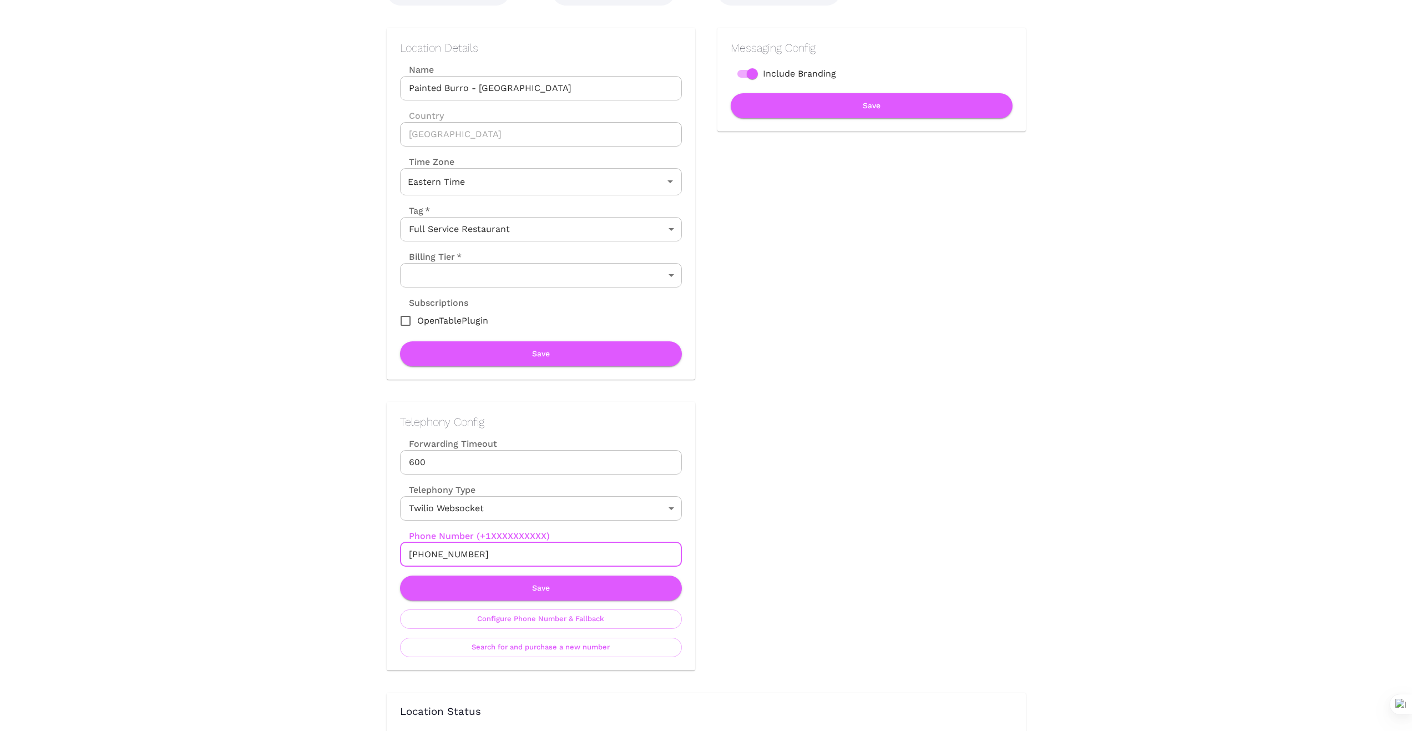
drag, startPoint x: 497, startPoint y: 551, endPoint x: 366, endPoint y: 553, distance: 131.0
click at [376, 553] on div "Telephony Config Forwarding Timeout 600 Forwarding Timeout Telephony Type Twili…" at bounding box center [530, 525] width 331 height 291
click at [541, 563] on input "+18574206879" at bounding box center [541, 554] width 282 height 24
drag, startPoint x: 486, startPoint y: 552, endPoint x: 356, endPoint y: 550, distance: 129.3
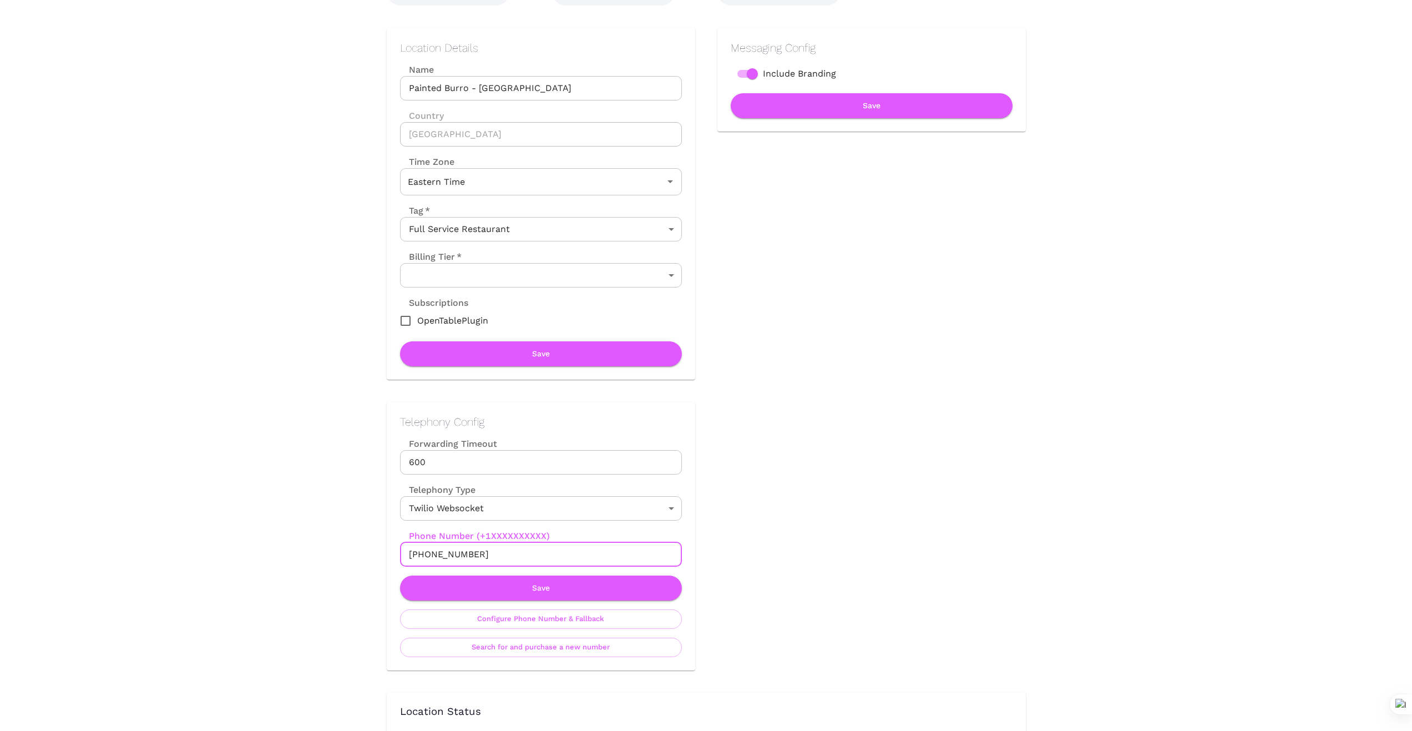
click at [543, 592] on button "Save" at bounding box center [541, 588] width 282 height 25
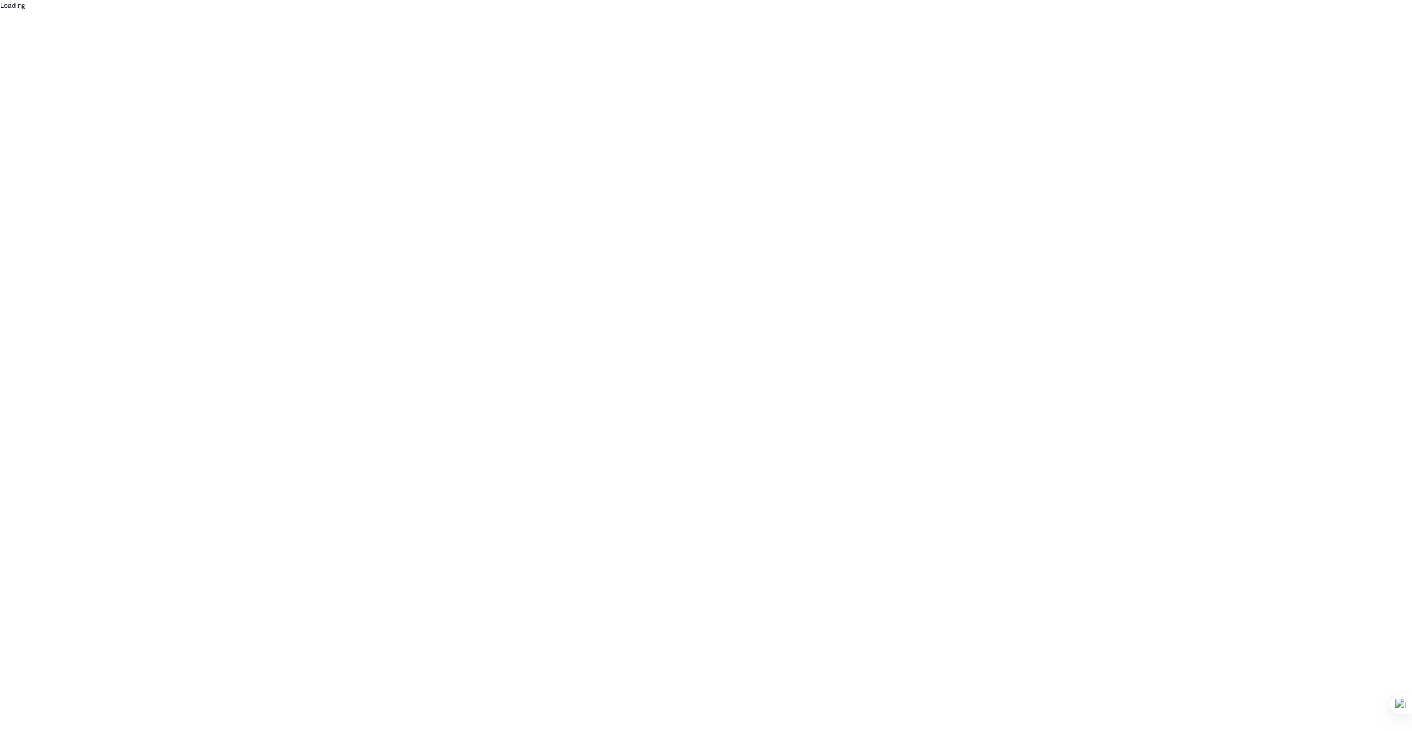
scroll to position [0, 0]
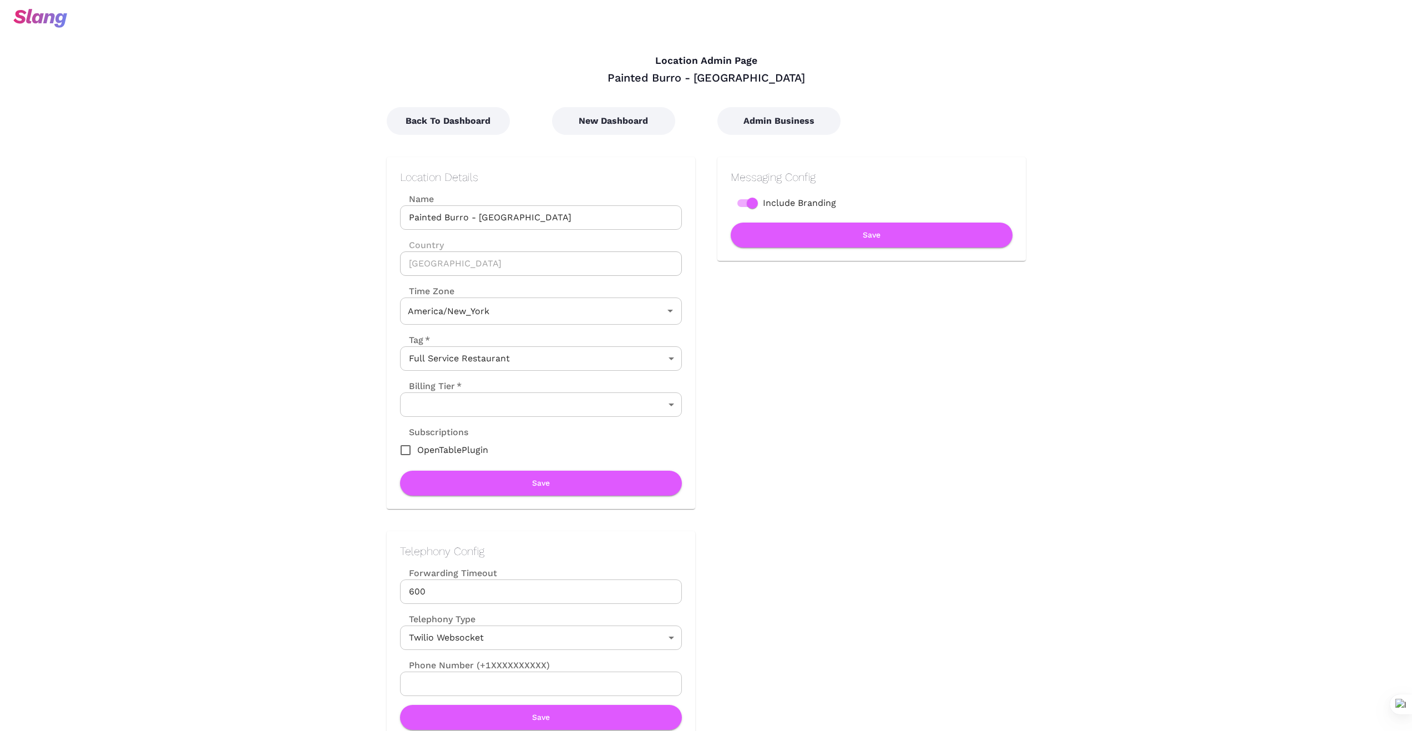
type input "Eastern Time"
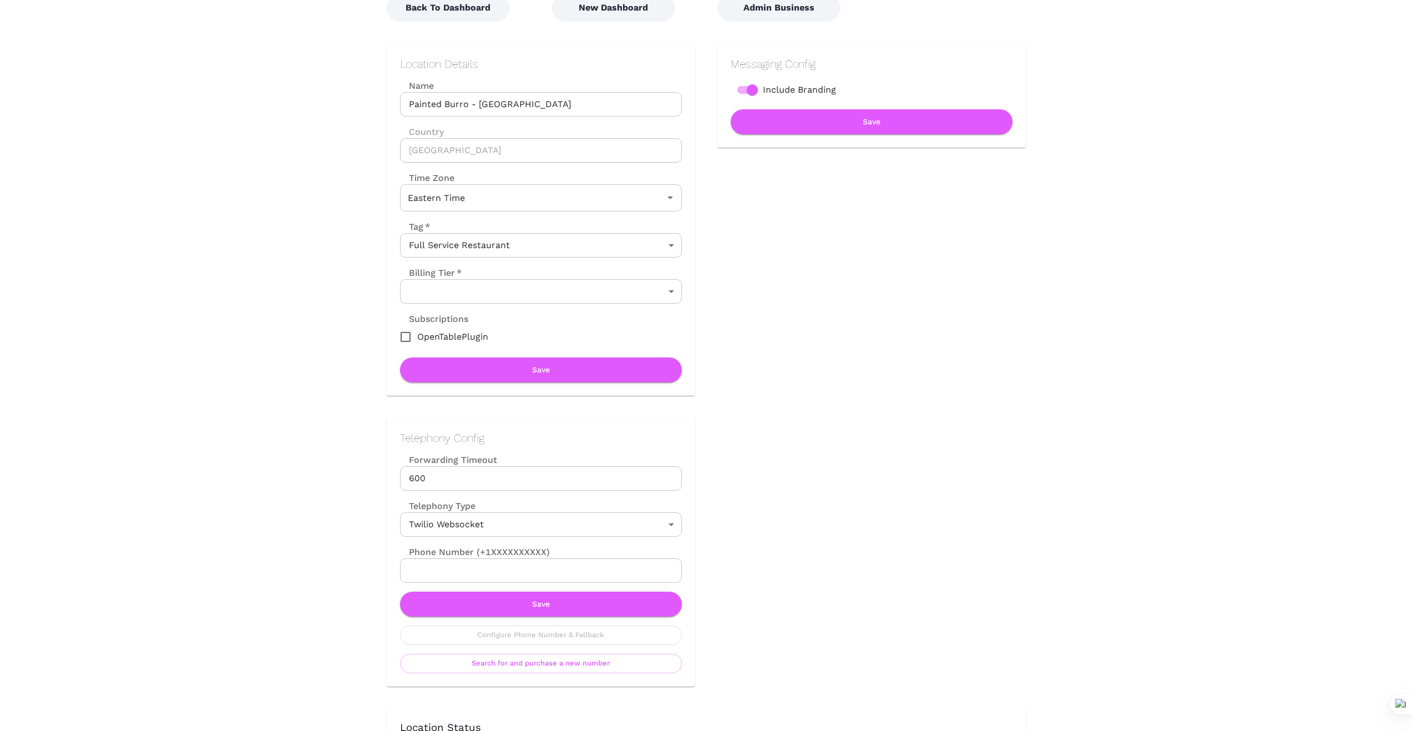
scroll to position [111, 0]
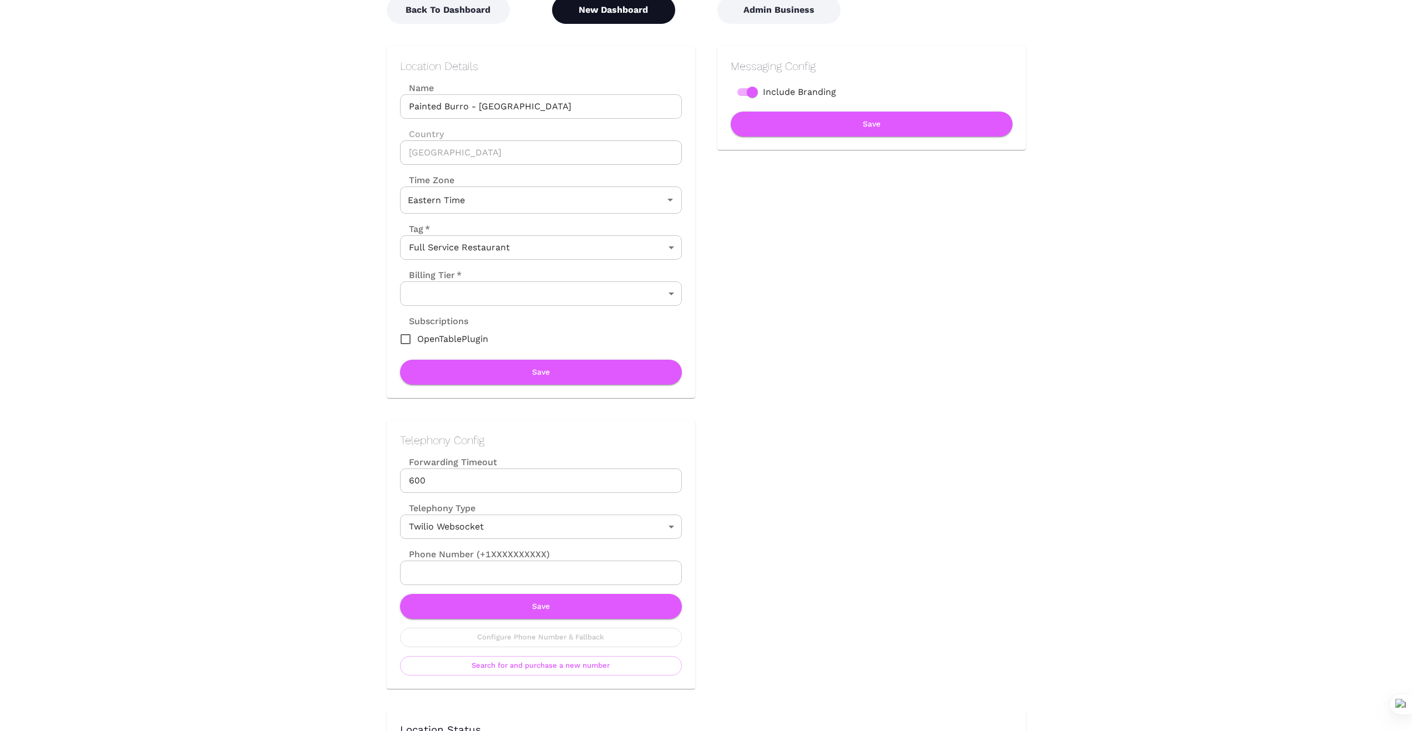
click at [609, 6] on button "New Dashboard" at bounding box center [613, 10] width 123 height 28
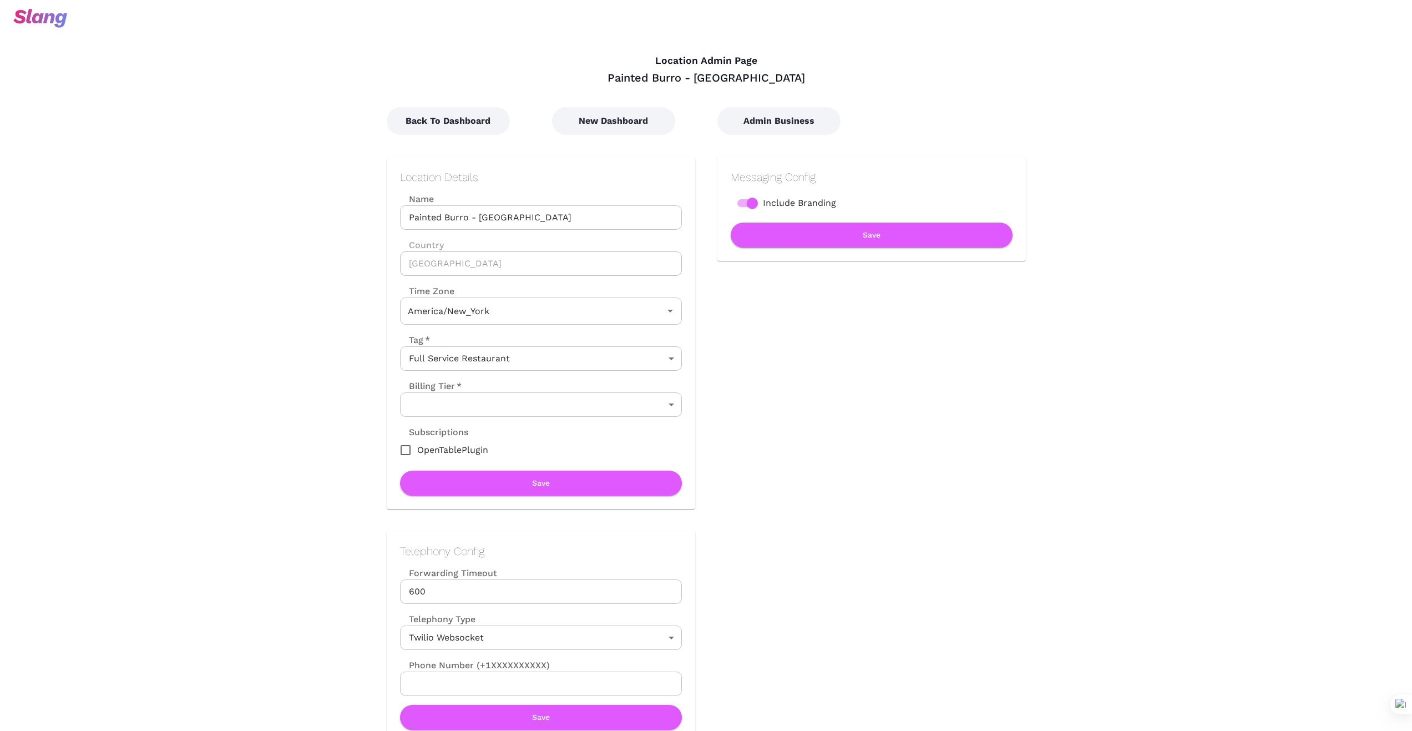
type input "Eastern Time"
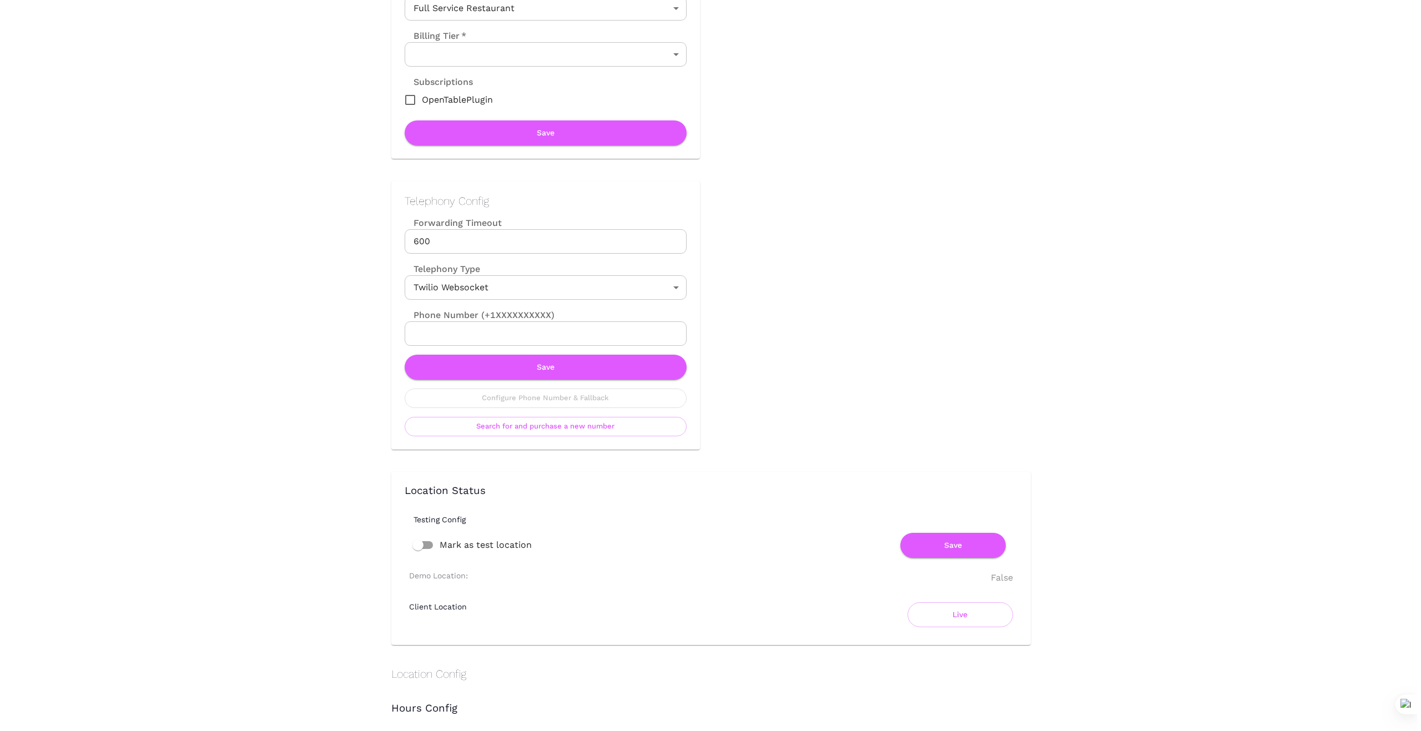
scroll to position [351, 0]
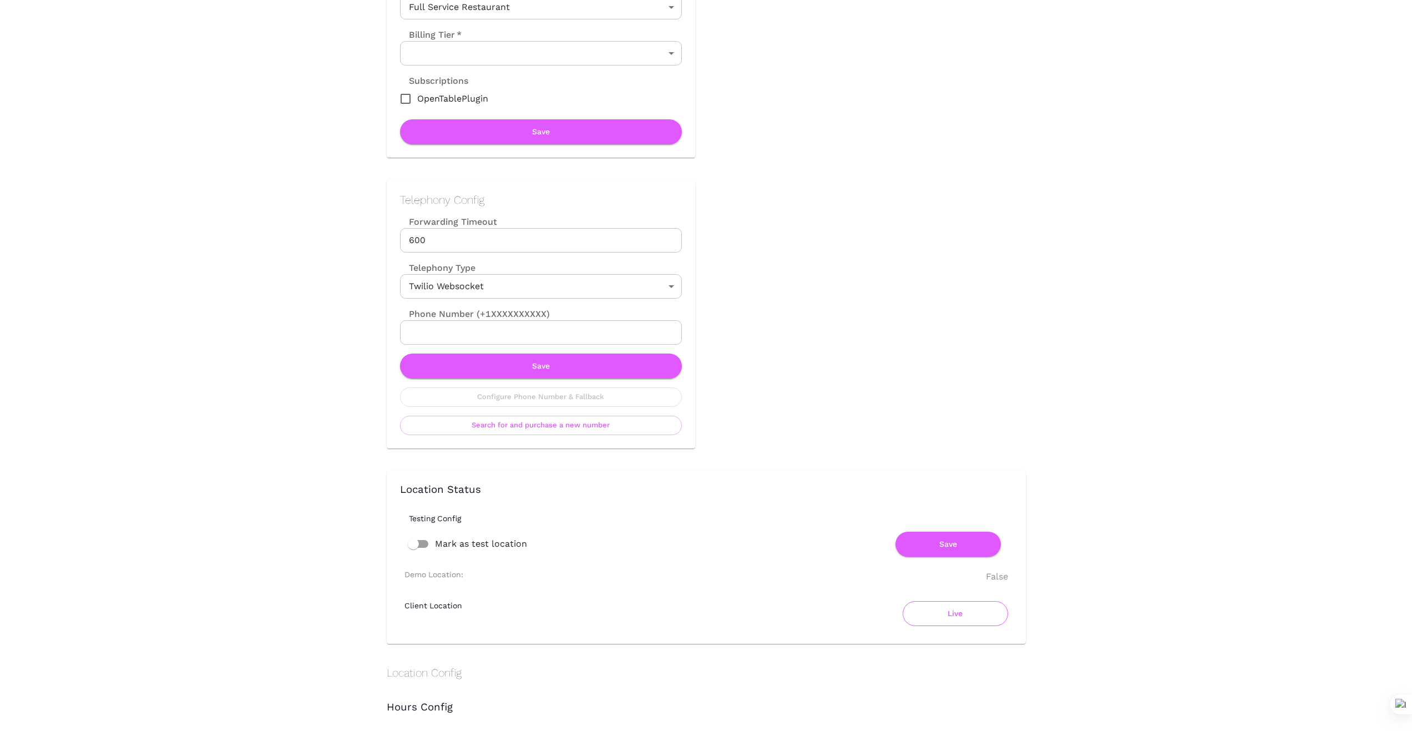
click at [949, 617] on button "Live" at bounding box center [955, 613] width 105 height 25
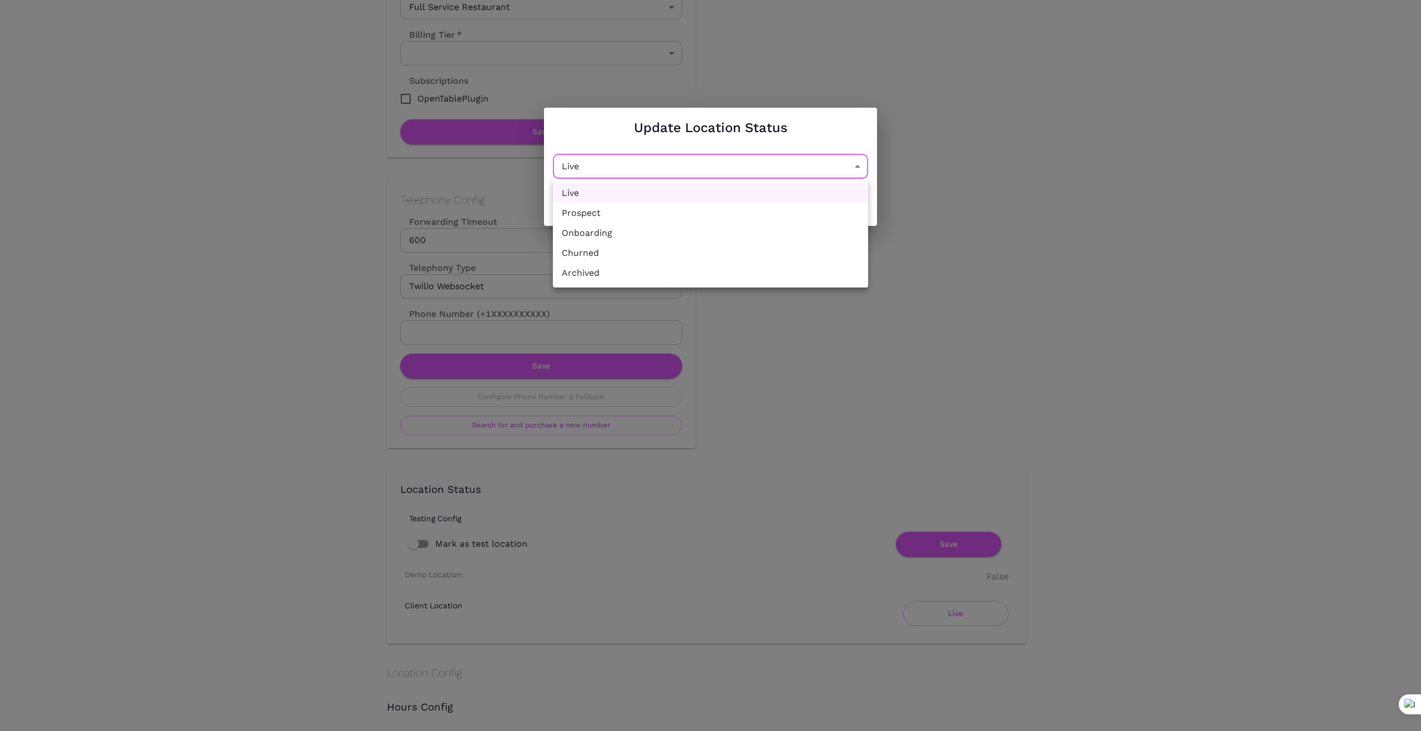
click at [860, 167] on body "Location Admin Page Painted Burro - [GEOGRAPHIC_DATA] Back To Dashboard New Das…" at bounding box center [710, 14] width 1421 height 731
click at [726, 253] on li "Churned" at bounding box center [710, 253] width 315 height 20
type input "Churned"
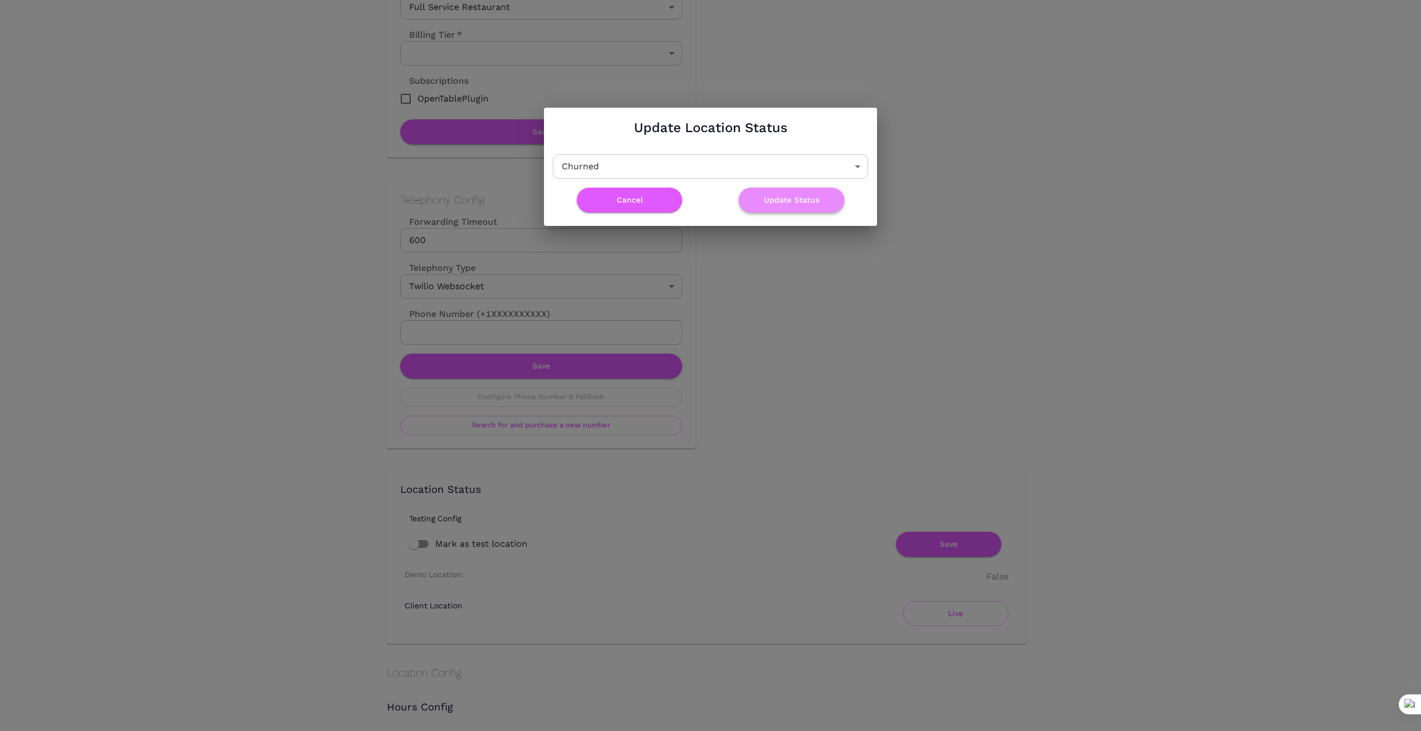
click at [795, 198] on button "Update Status" at bounding box center [791, 200] width 105 height 25
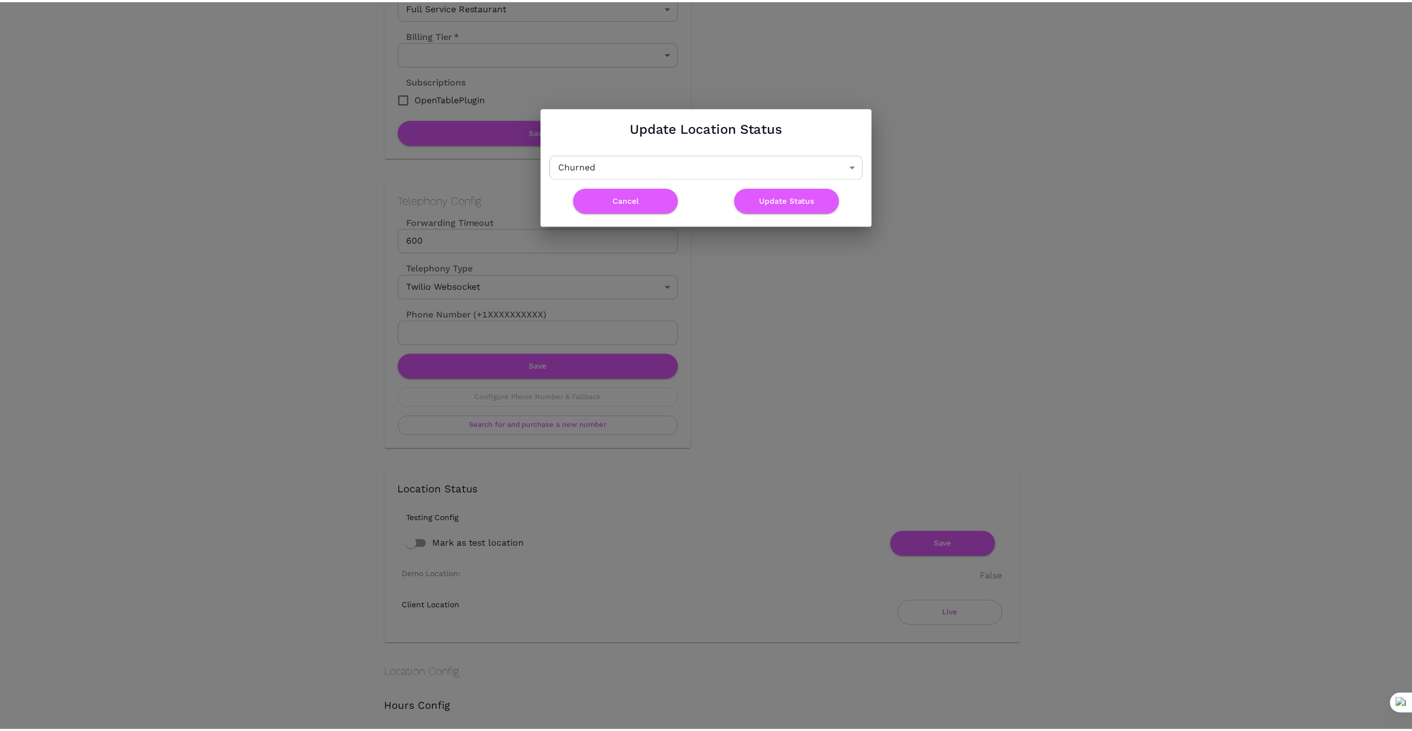
scroll to position [0, 0]
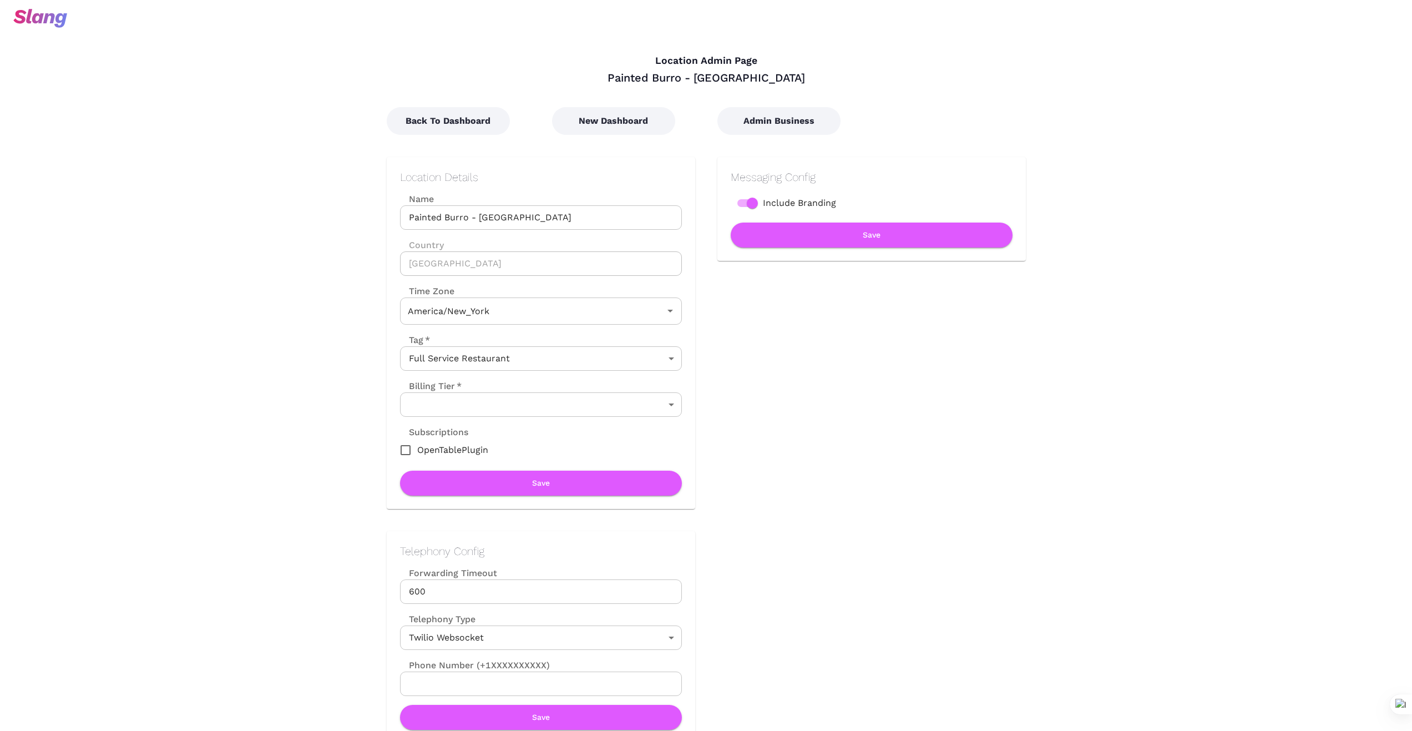
type input "Eastern Time"
click at [449, 121] on button "Back To Dashboard" at bounding box center [448, 121] width 123 height 28
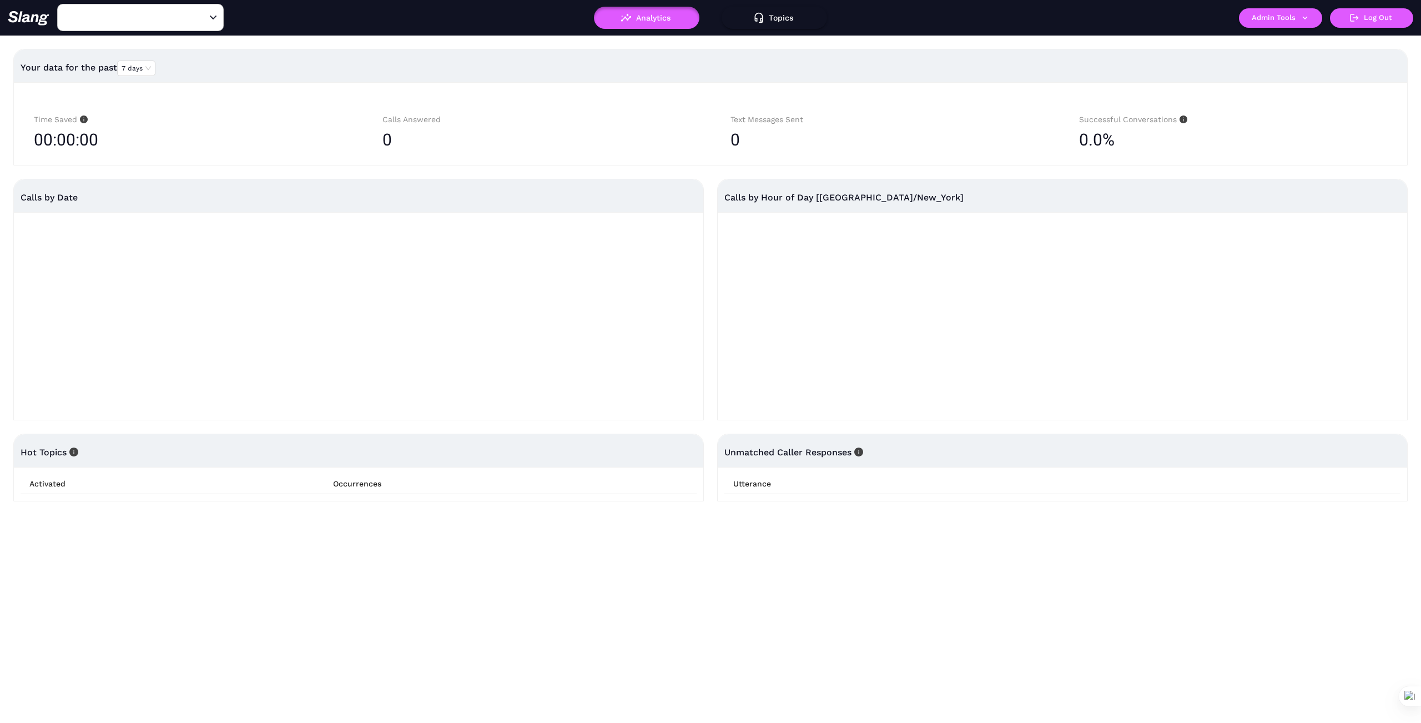
type input "Painted Burro - [GEOGRAPHIC_DATA]"
click at [1305, 16] on icon "button" at bounding box center [1305, 18] width 10 height 10
click at [1273, 42] on link "Manage current business" at bounding box center [1302, 42] width 109 height 13
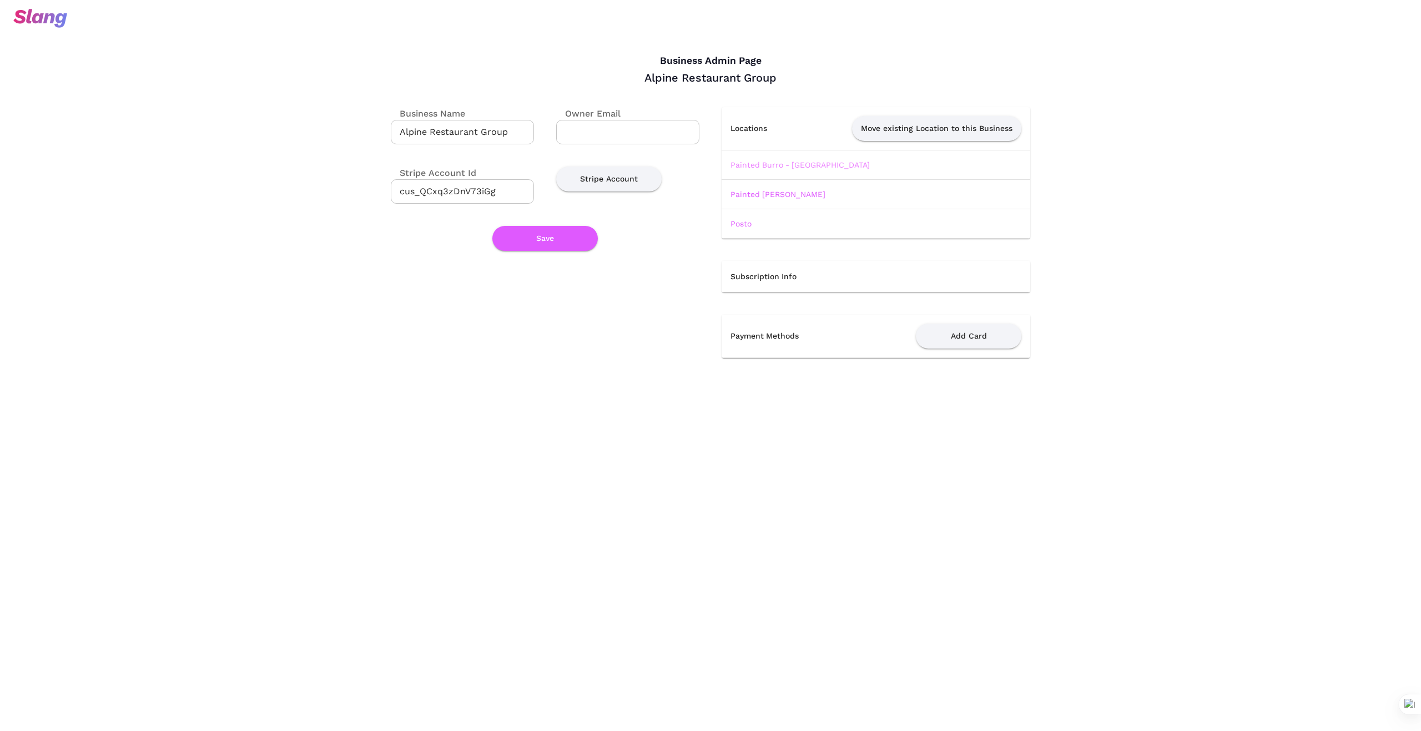
click at [795, 163] on link "Painted Burro - [GEOGRAPHIC_DATA]" at bounding box center [799, 164] width 139 height 9
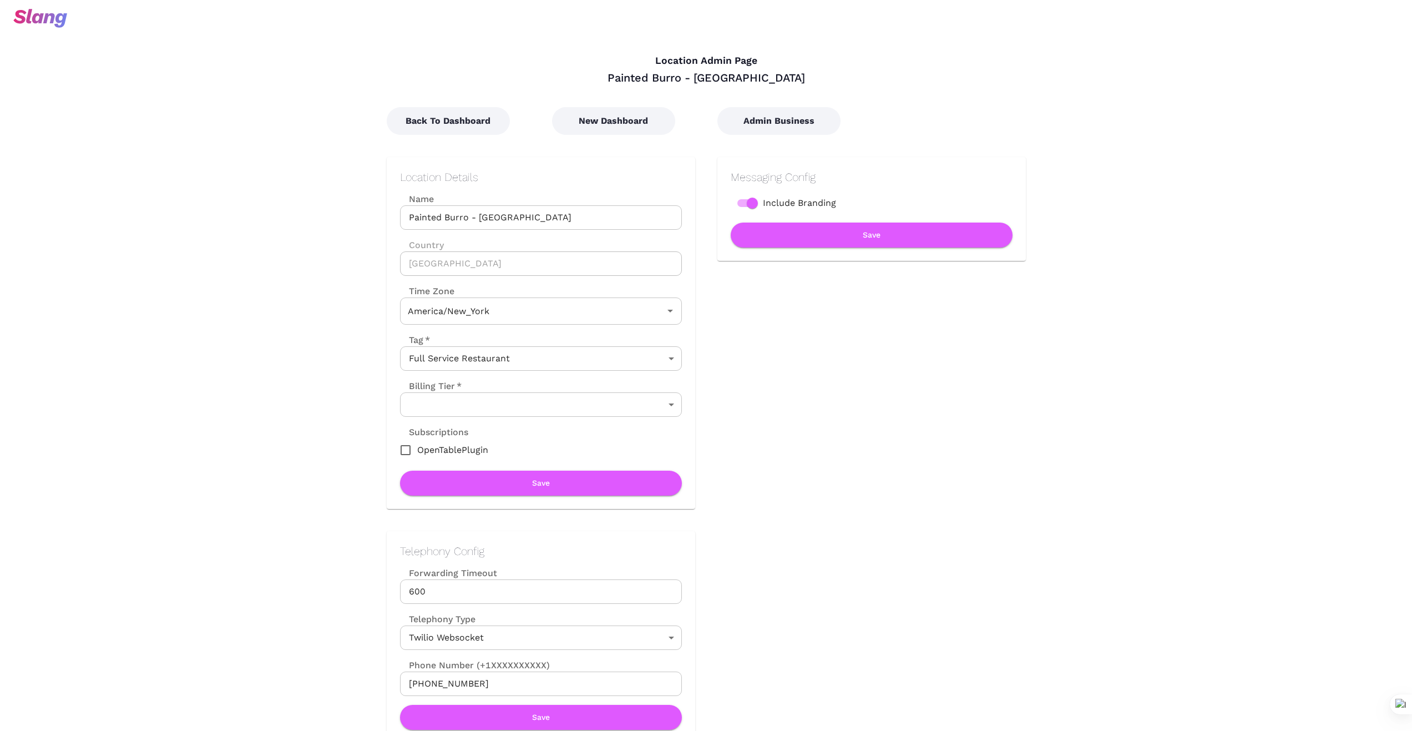
type input "Eastern Time"
drag, startPoint x: 536, startPoint y: 216, endPoint x: 378, endPoint y: 210, distance: 157.7
click at [378, 210] on div "Location Details Name Painted [GEOGRAPHIC_DATA] - [GEOGRAPHIC_DATA] Name Countr…" at bounding box center [530, 322] width 331 height 374
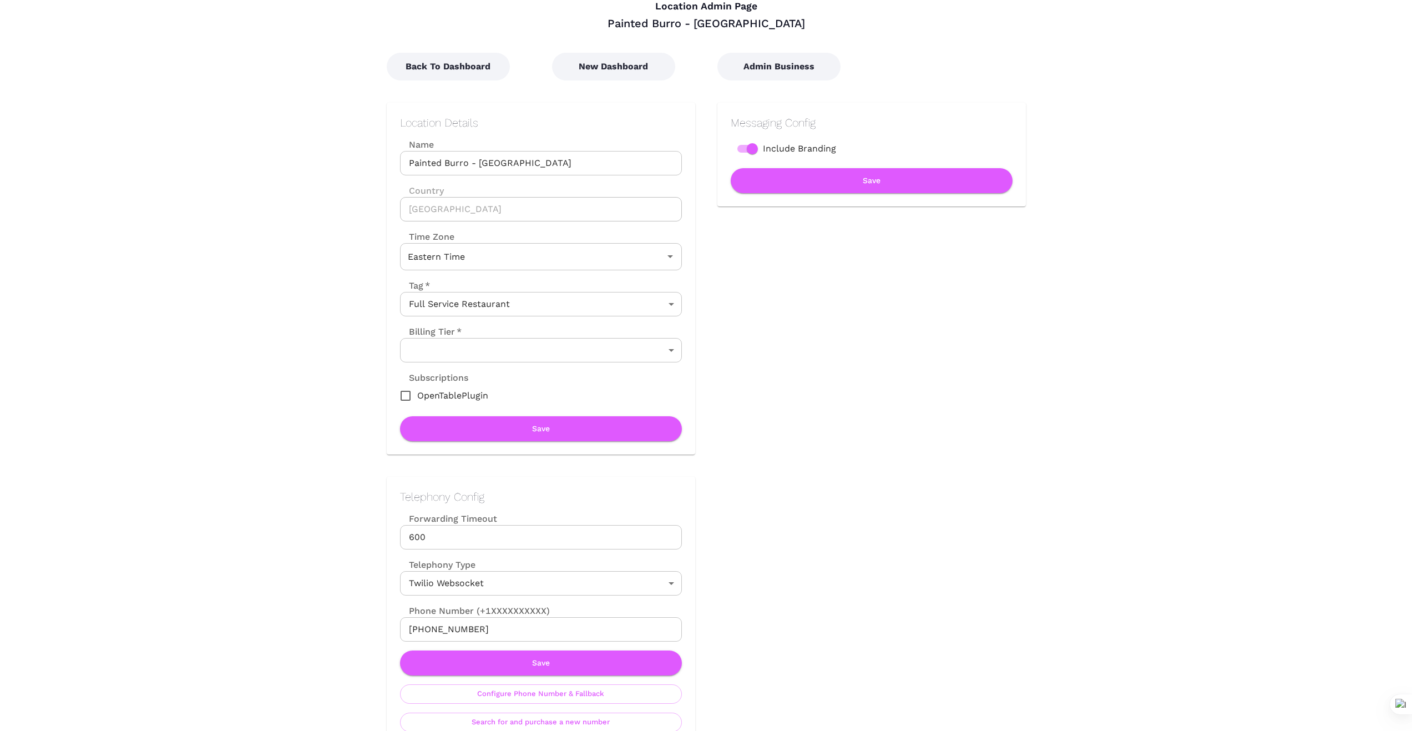
scroll to position [55, 0]
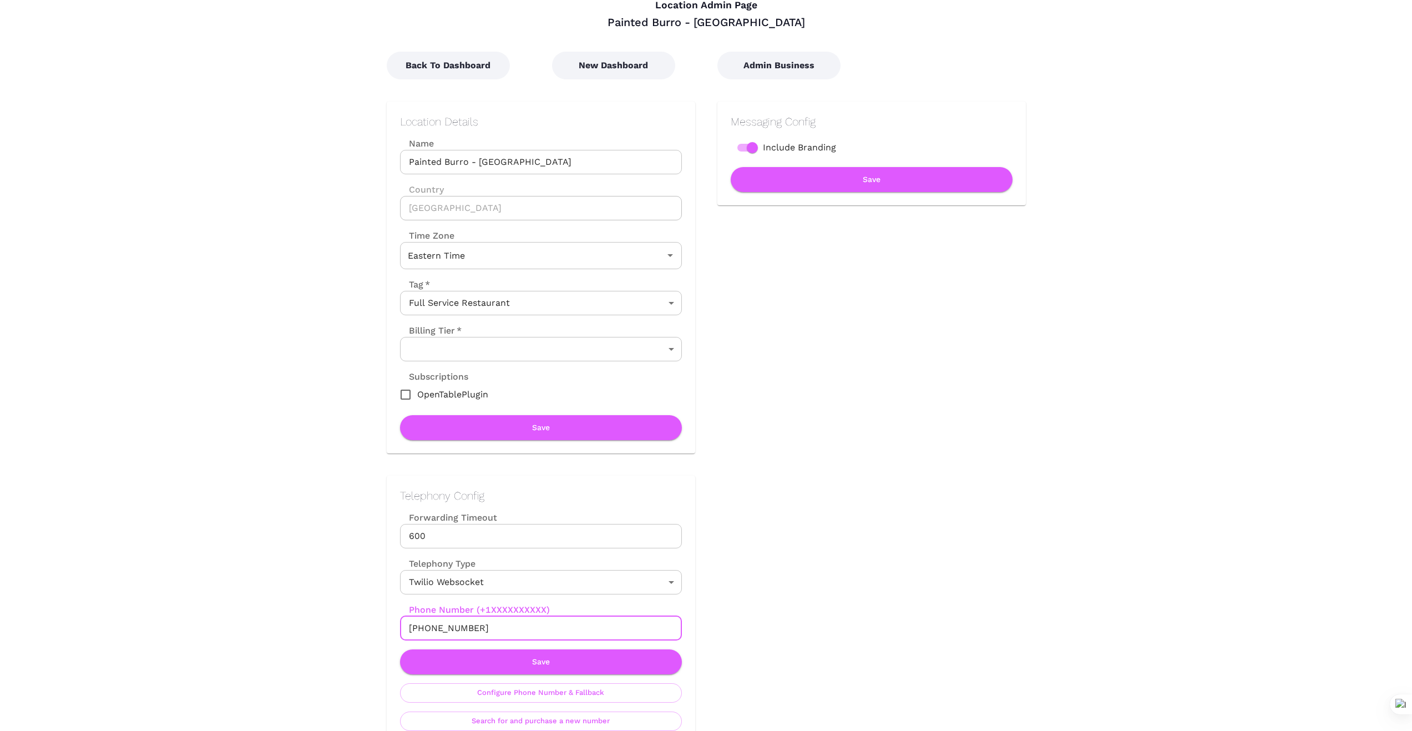
drag, startPoint x: 486, startPoint y: 624, endPoint x: 345, endPoint y: 633, distance: 141.8
click at [366, 632] on div "Telephony Config Forwarding Timeout 600 Forwarding Timeout Telephony Type Twili…" at bounding box center [530, 598] width 331 height 291
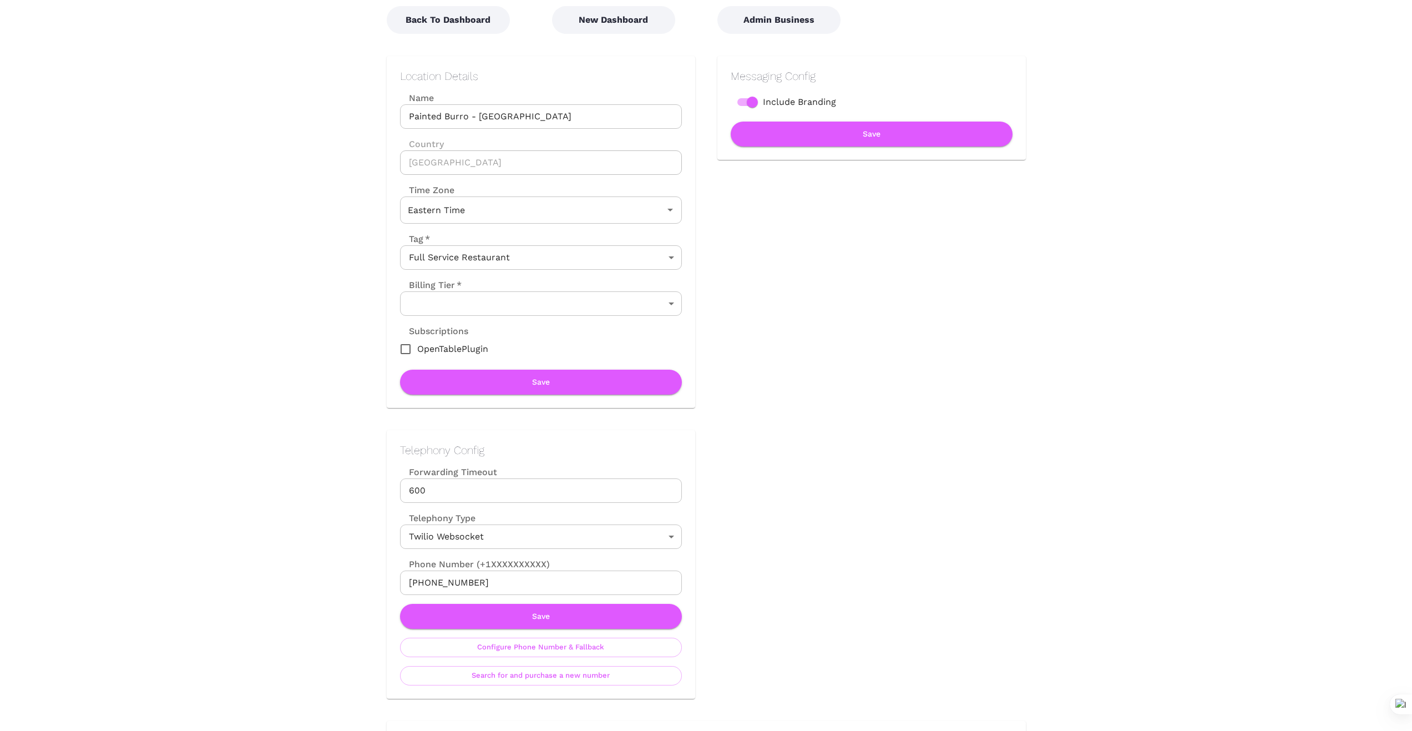
scroll to position [111, 0]
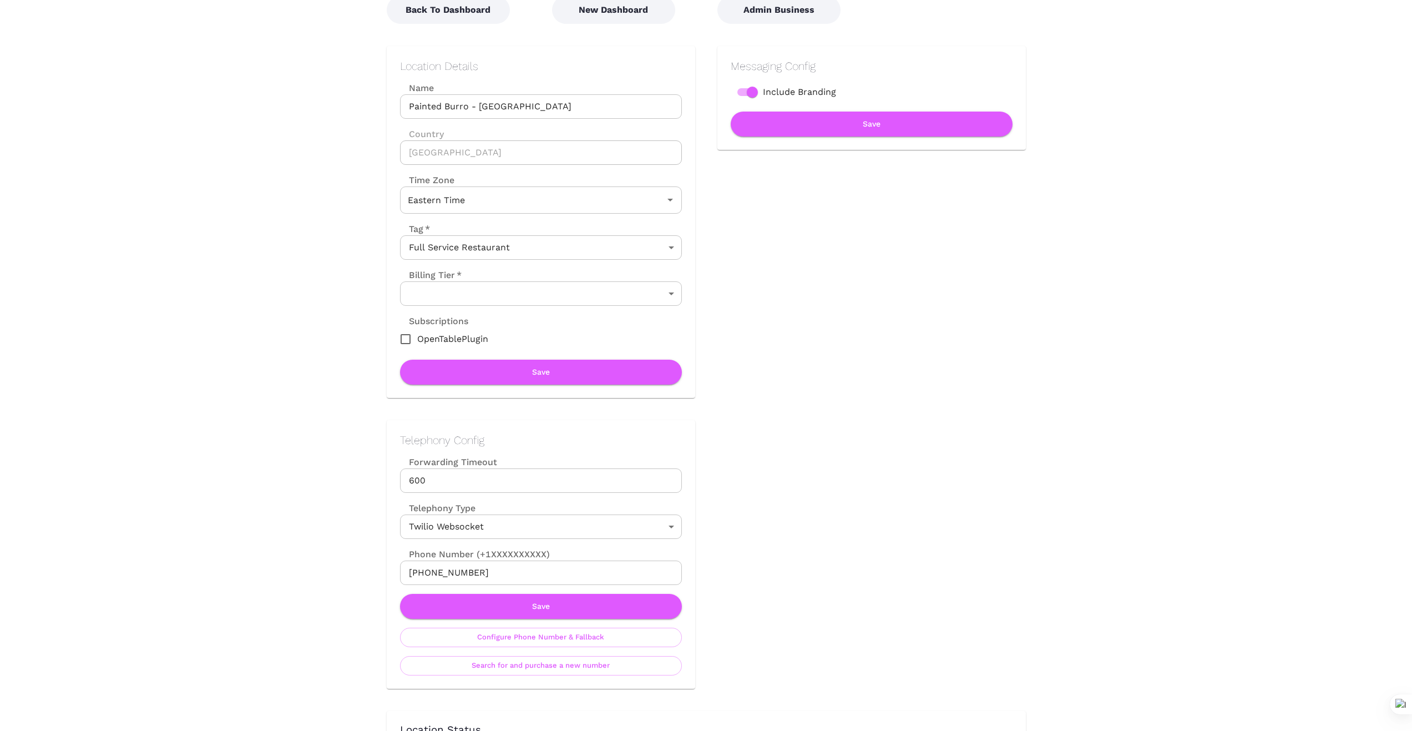
drag, startPoint x: 289, startPoint y: 569, endPoint x: 402, endPoint y: 571, distance: 113.2
drag, startPoint x: 492, startPoint y: 569, endPoint x: 361, endPoint y: 571, distance: 130.4
click at [565, 602] on button "Save" at bounding box center [541, 606] width 282 height 25
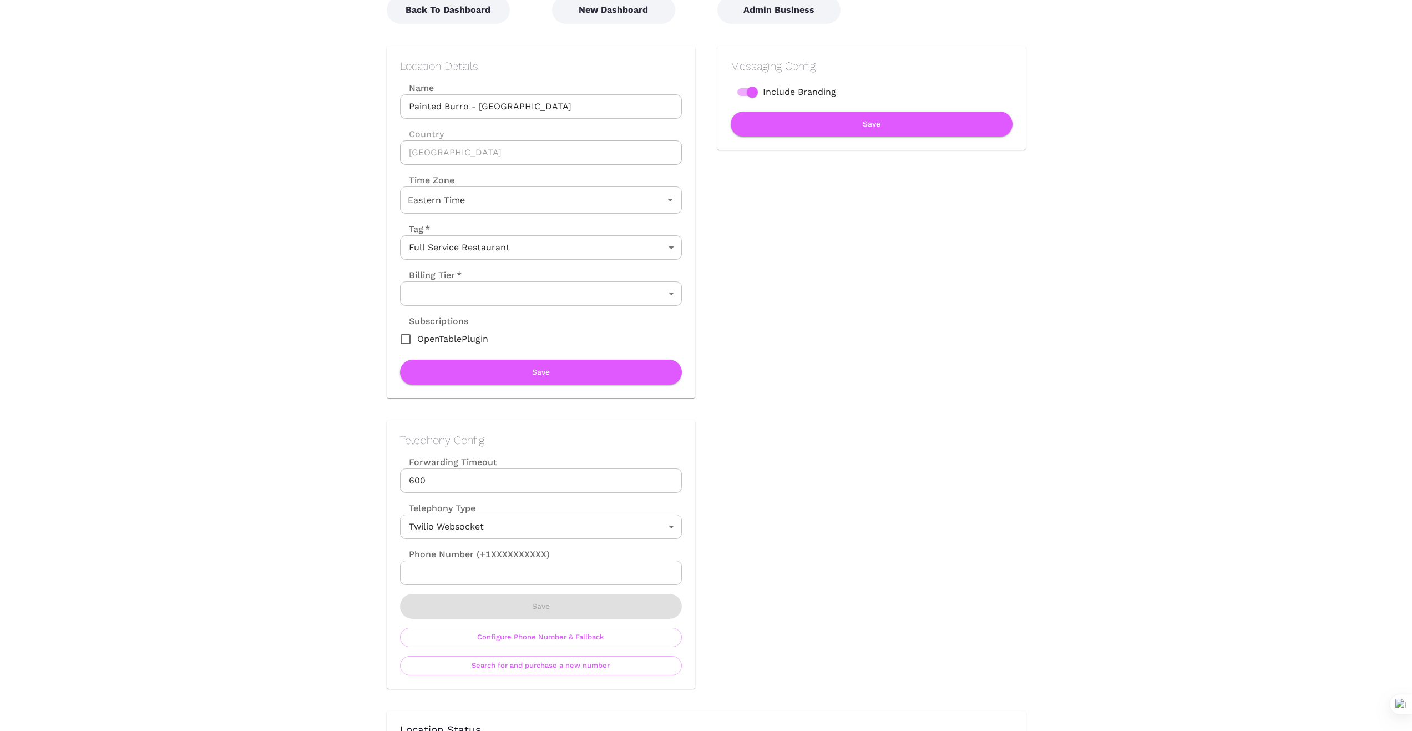
scroll to position [0, 0]
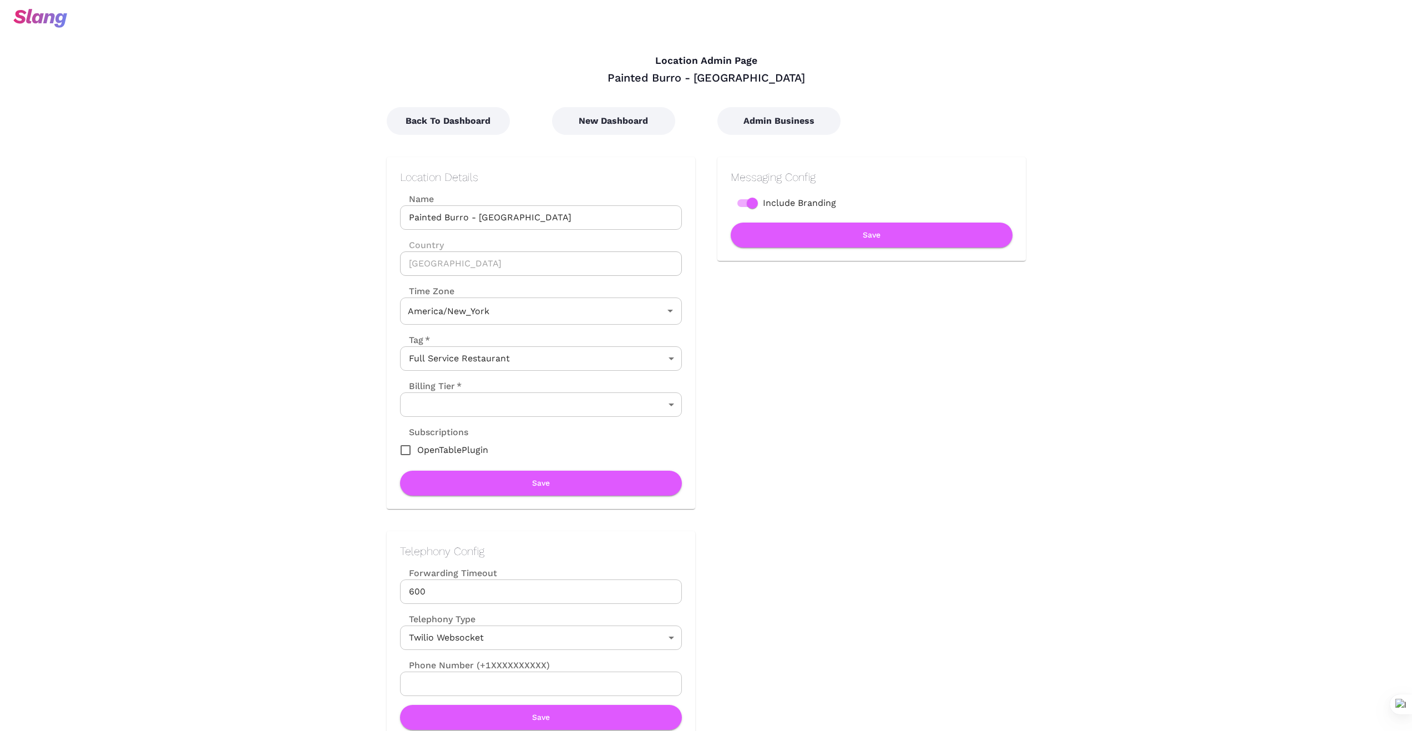
type input "Eastern Time"
click at [650, 117] on button "New Dashboard" at bounding box center [613, 121] width 123 height 28
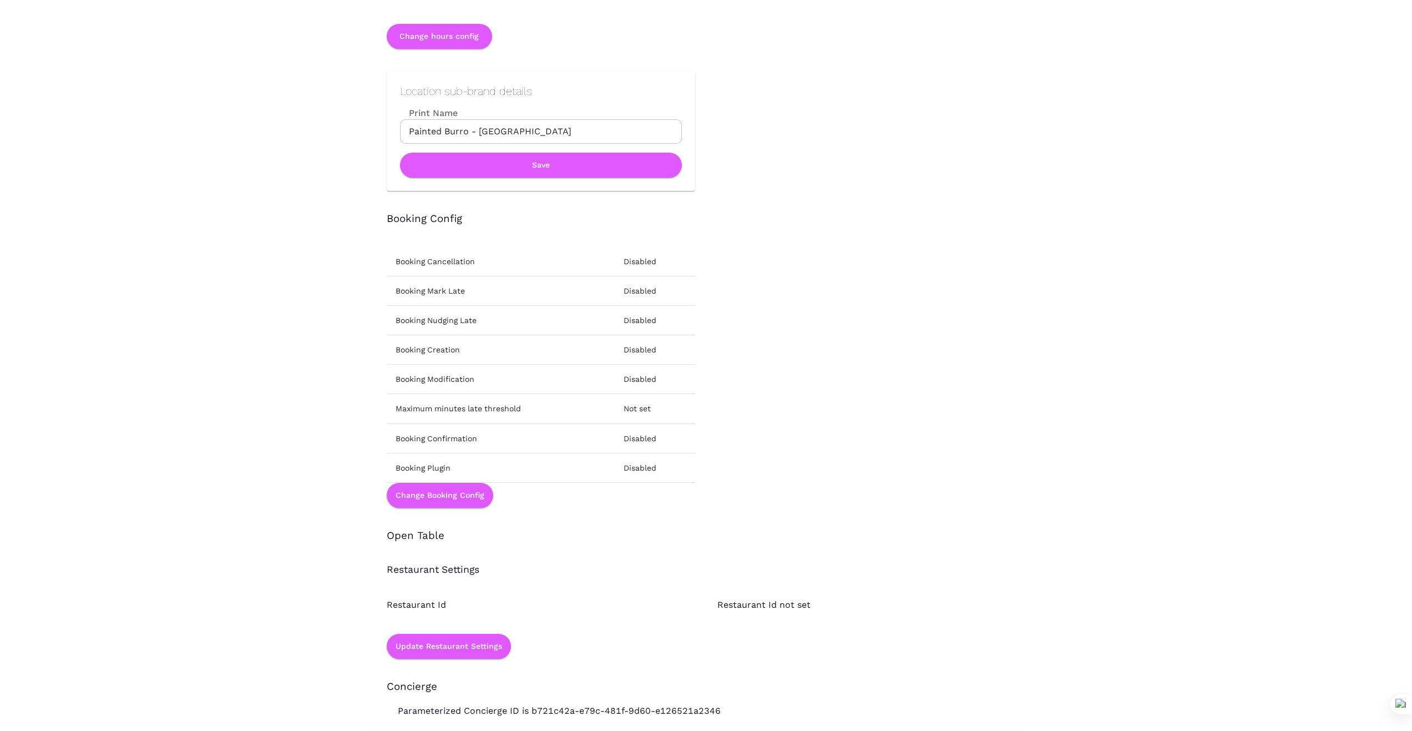
scroll to position [1269, 0]
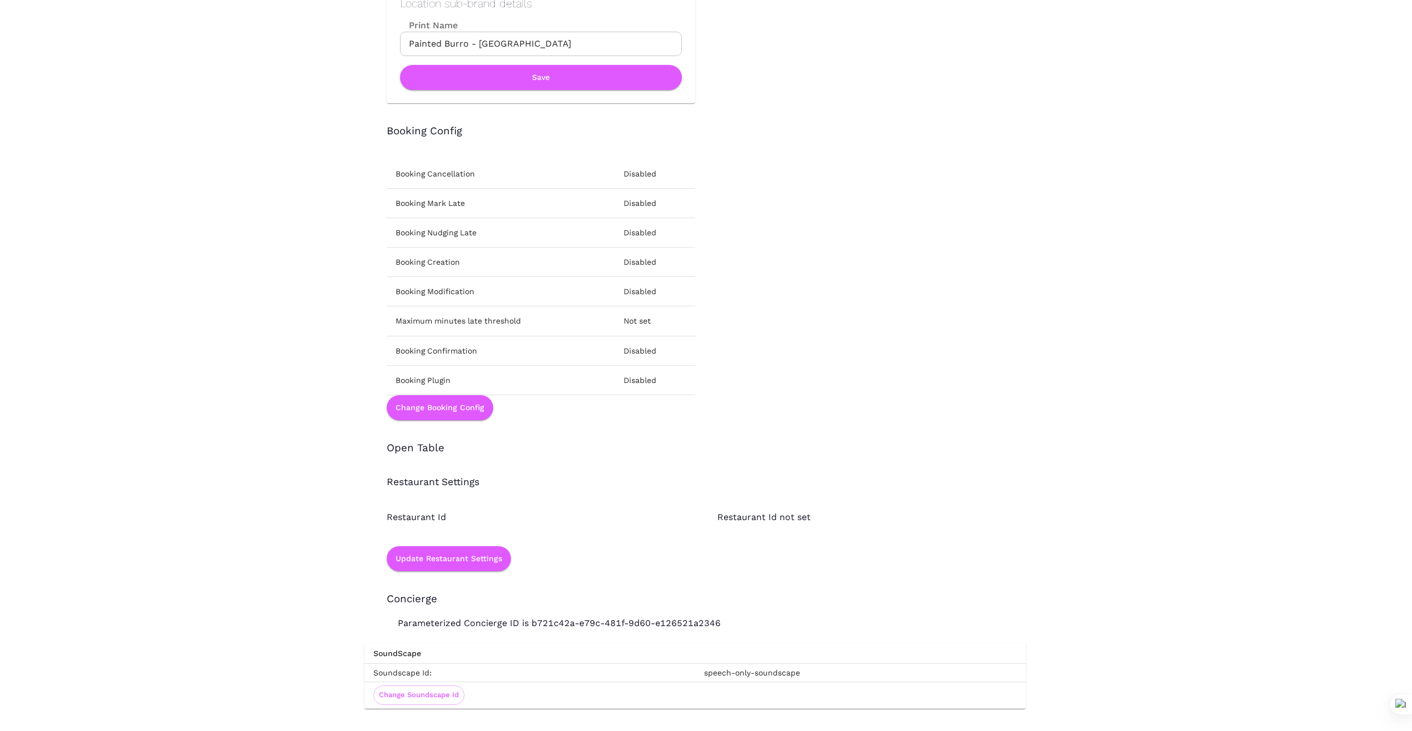
type input "Eastern Time"
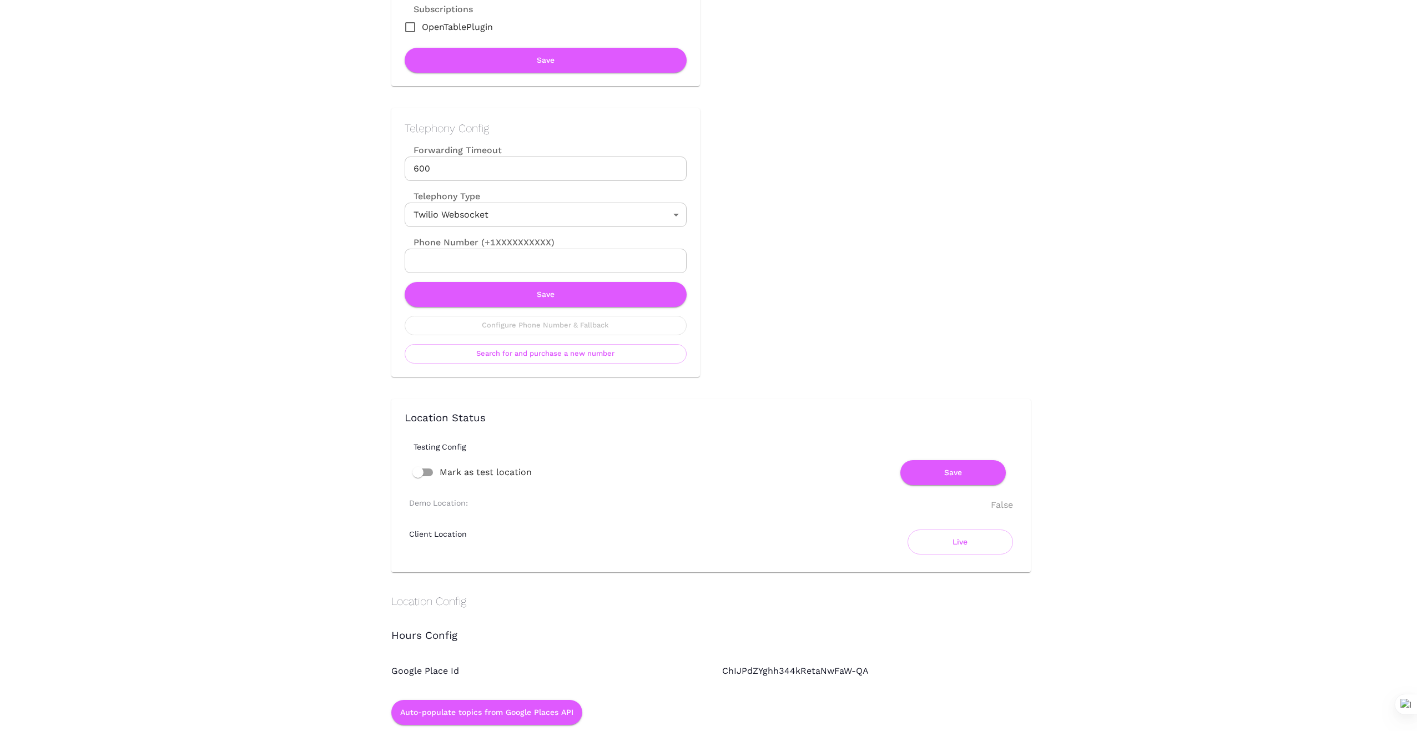
scroll to position [426, 0]
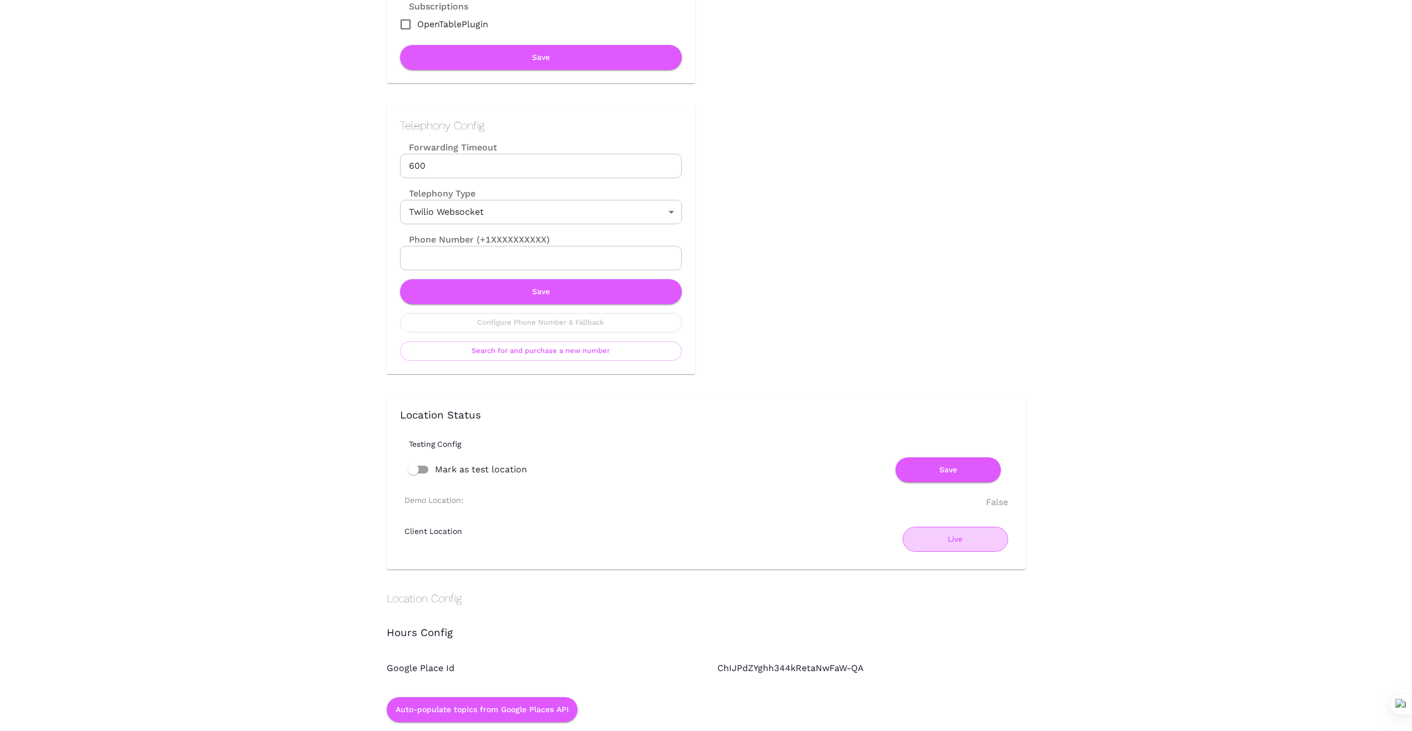
click at [966, 539] on button "Live" at bounding box center [955, 539] width 105 height 25
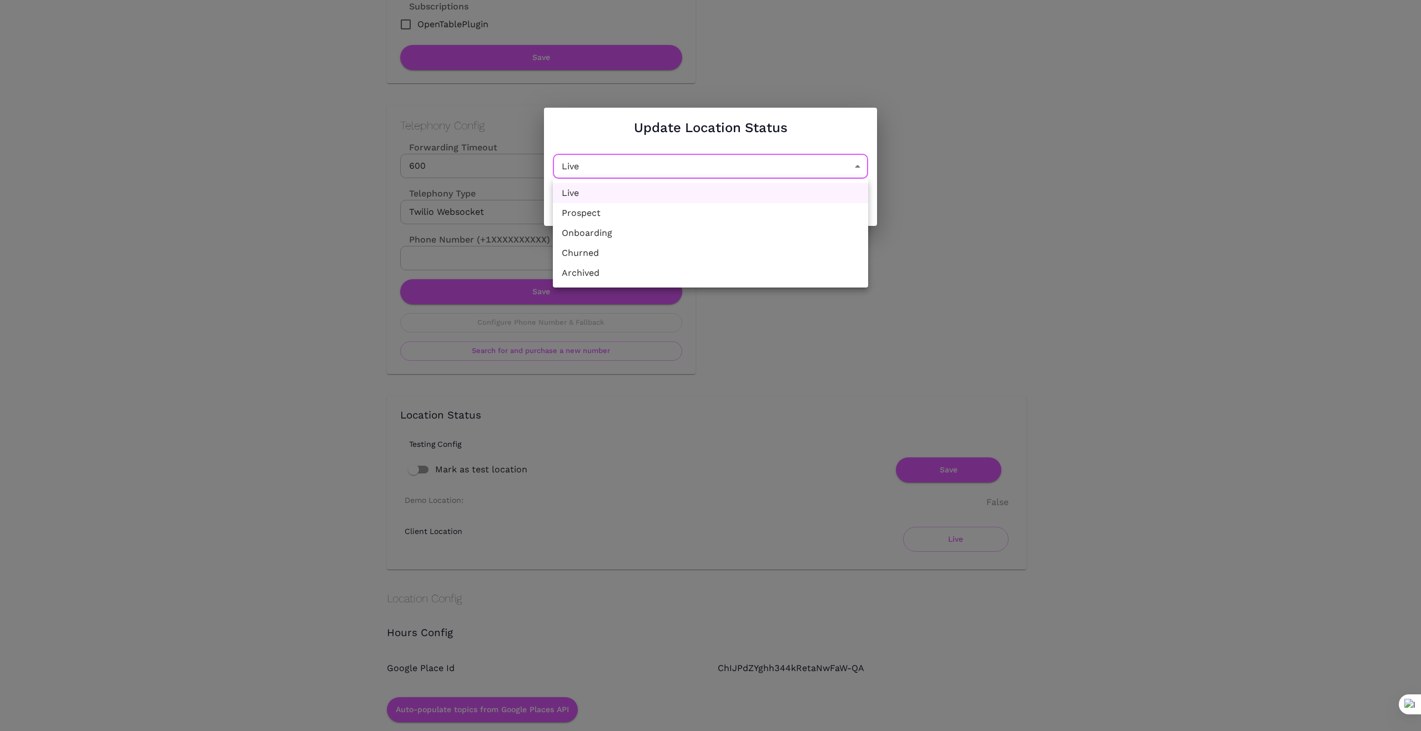
click at [734, 254] on li "Churned" at bounding box center [710, 253] width 315 height 20
type input "Churned"
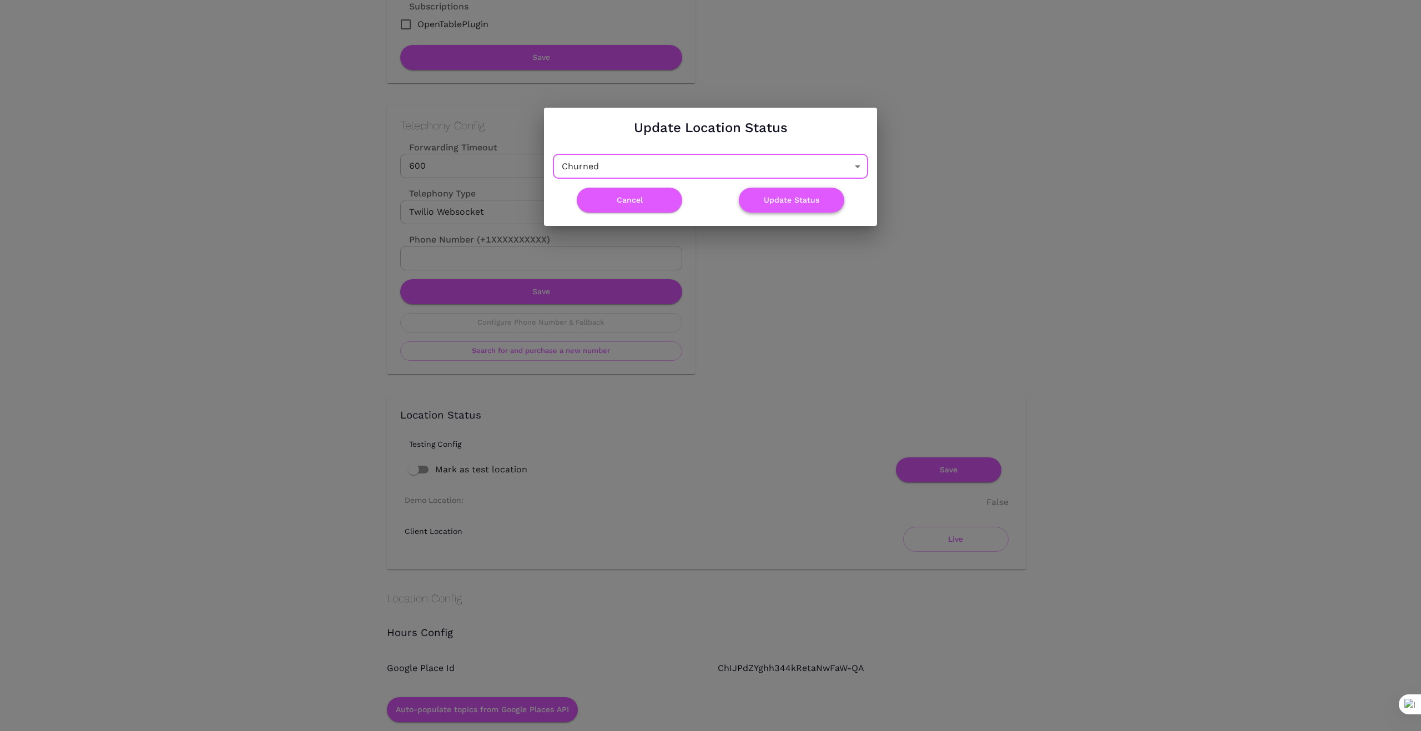
click at [806, 201] on button "Update Status" at bounding box center [791, 200] width 105 height 25
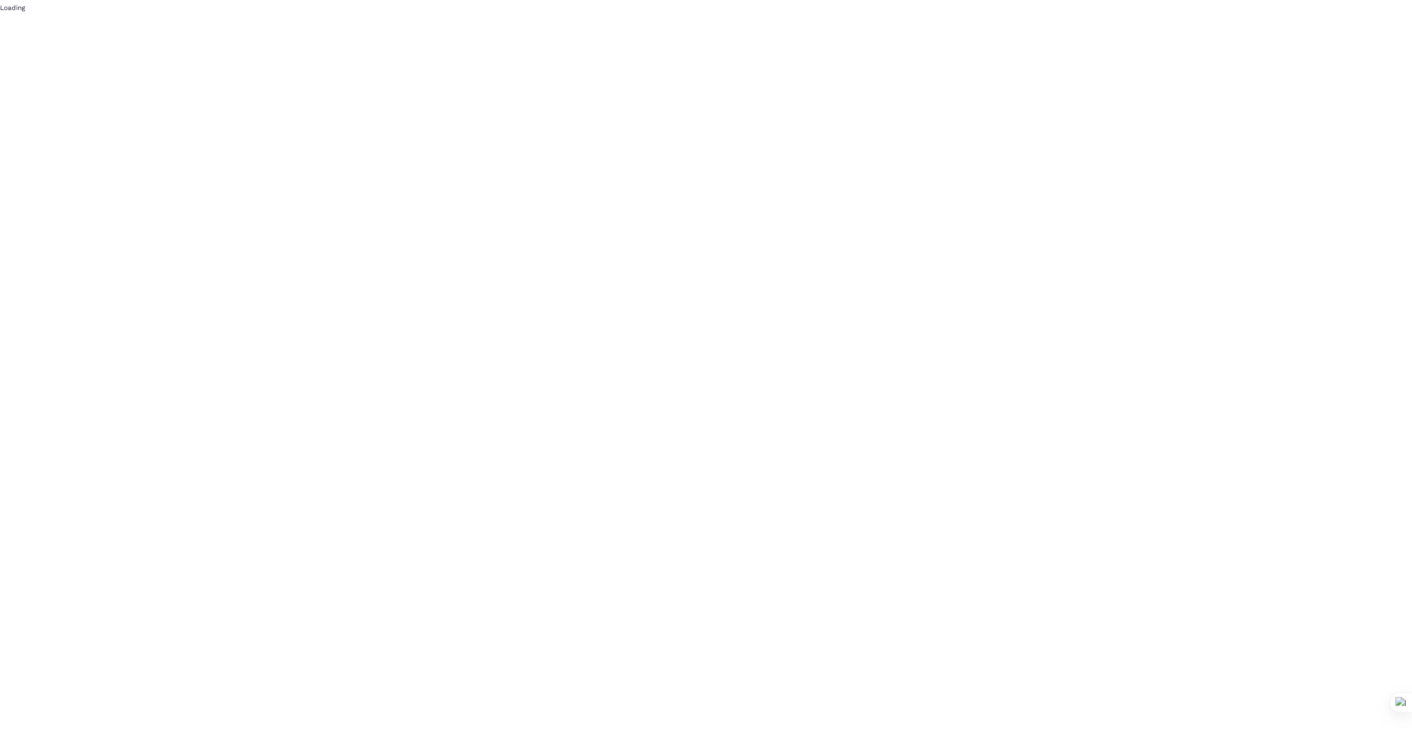
scroll to position [0, 0]
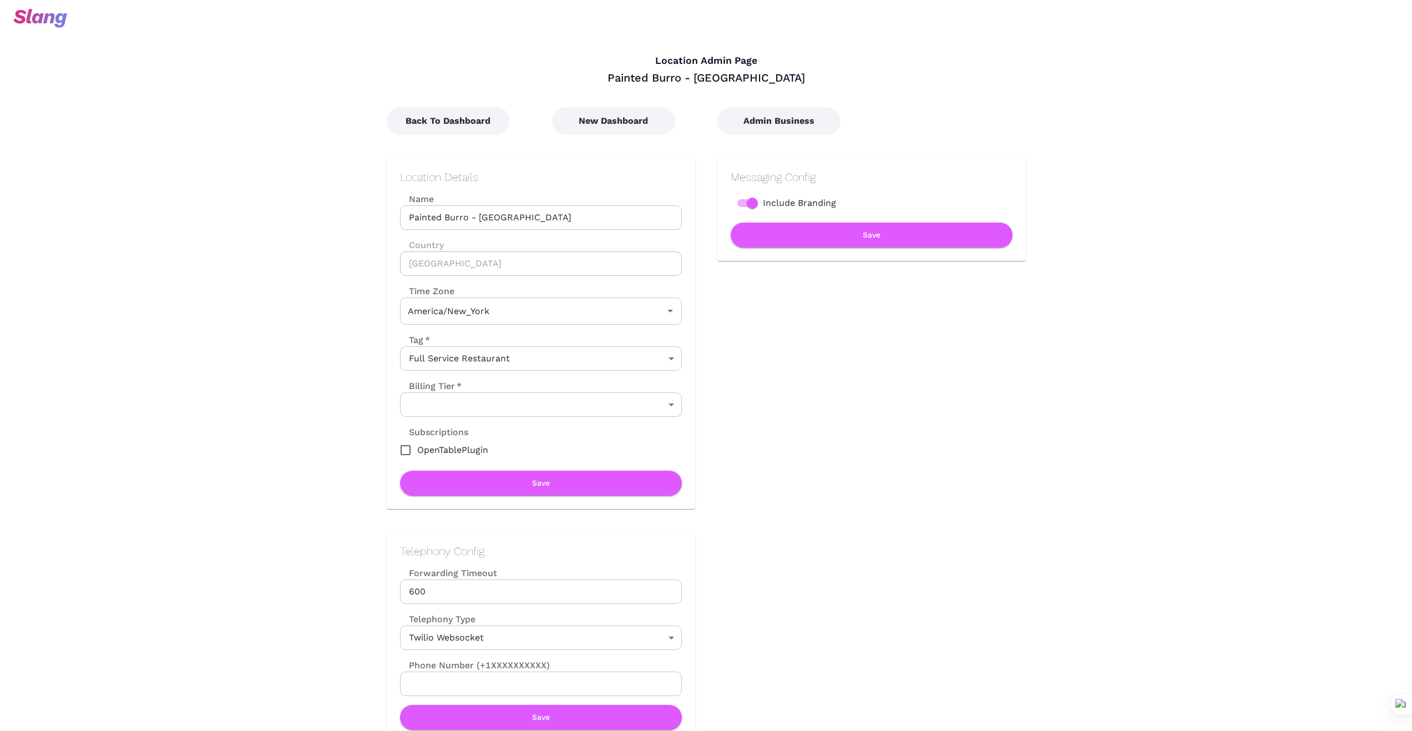
type input "Eastern Time"
click at [450, 111] on button "Back To Dashboard" at bounding box center [448, 121] width 123 height 28
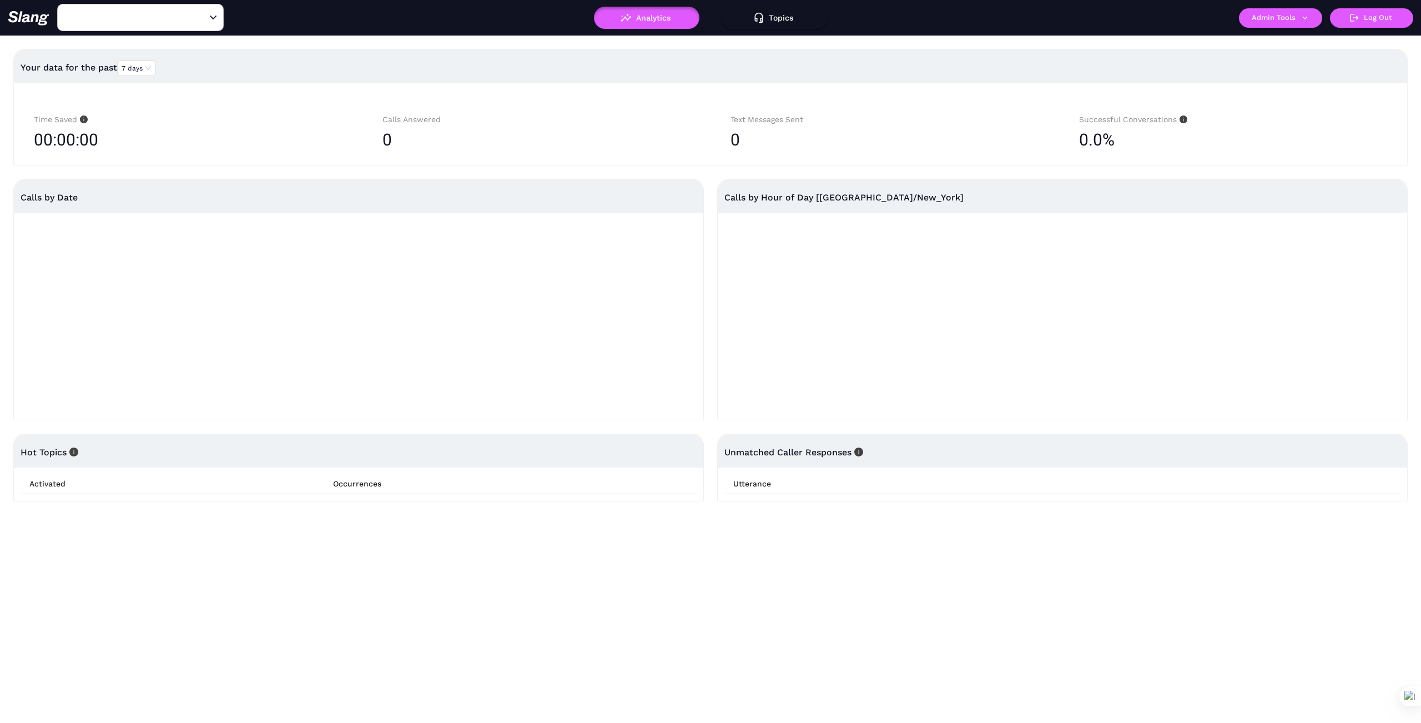
type input "Painted Burro - Somerville"
click at [1305, 16] on icon "button" at bounding box center [1305, 18] width 10 height 10
click at [1286, 42] on link "Manage current business" at bounding box center [1302, 42] width 109 height 13
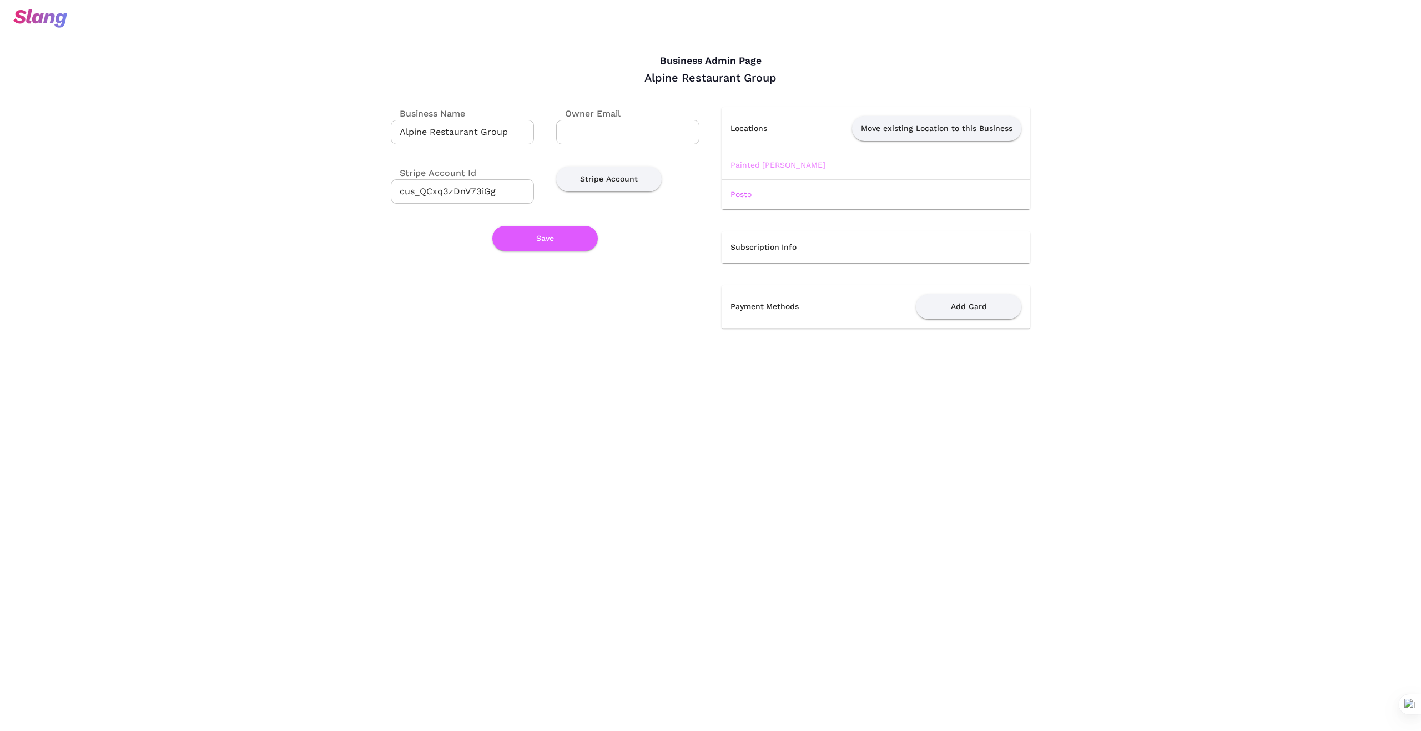
click at [805, 165] on link "Painted Burro - Waltham" at bounding box center [777, 164] width 95 height 9
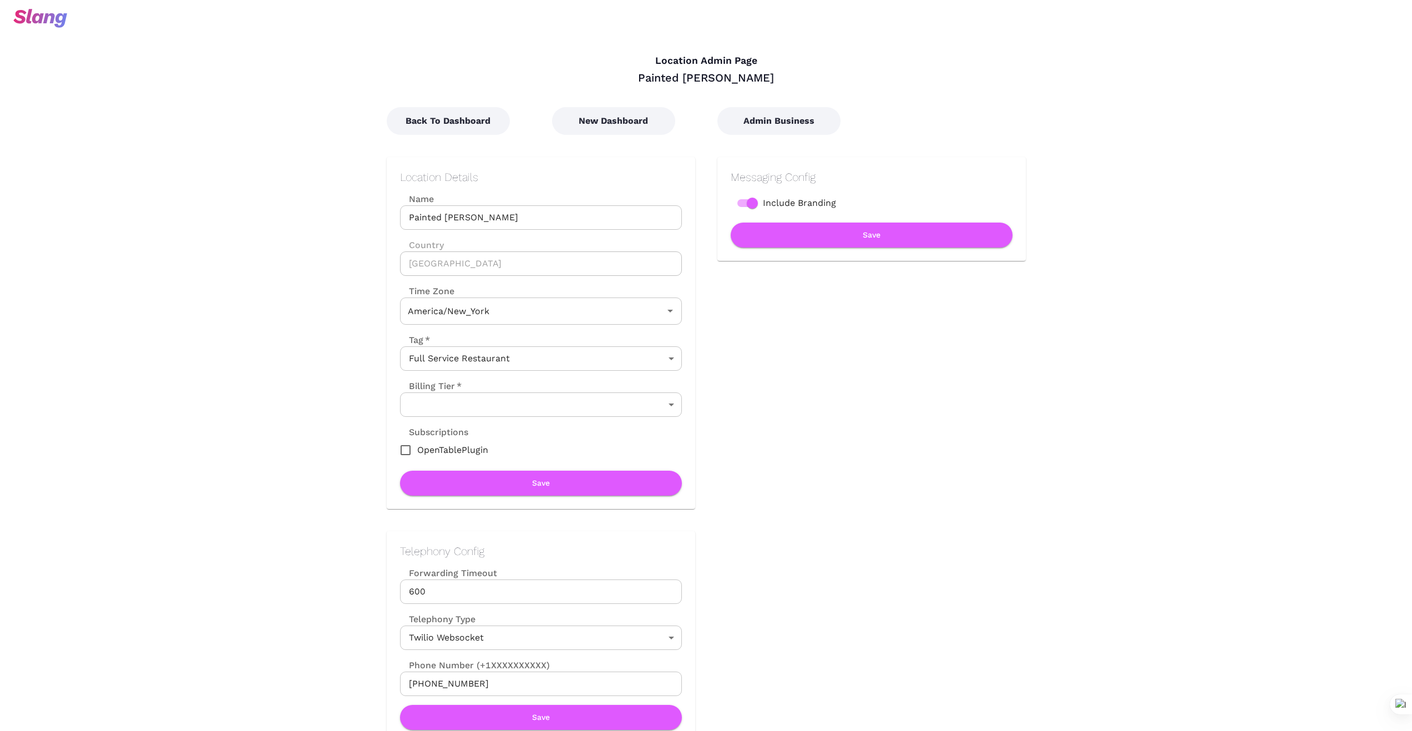
type input "Eastern Time"
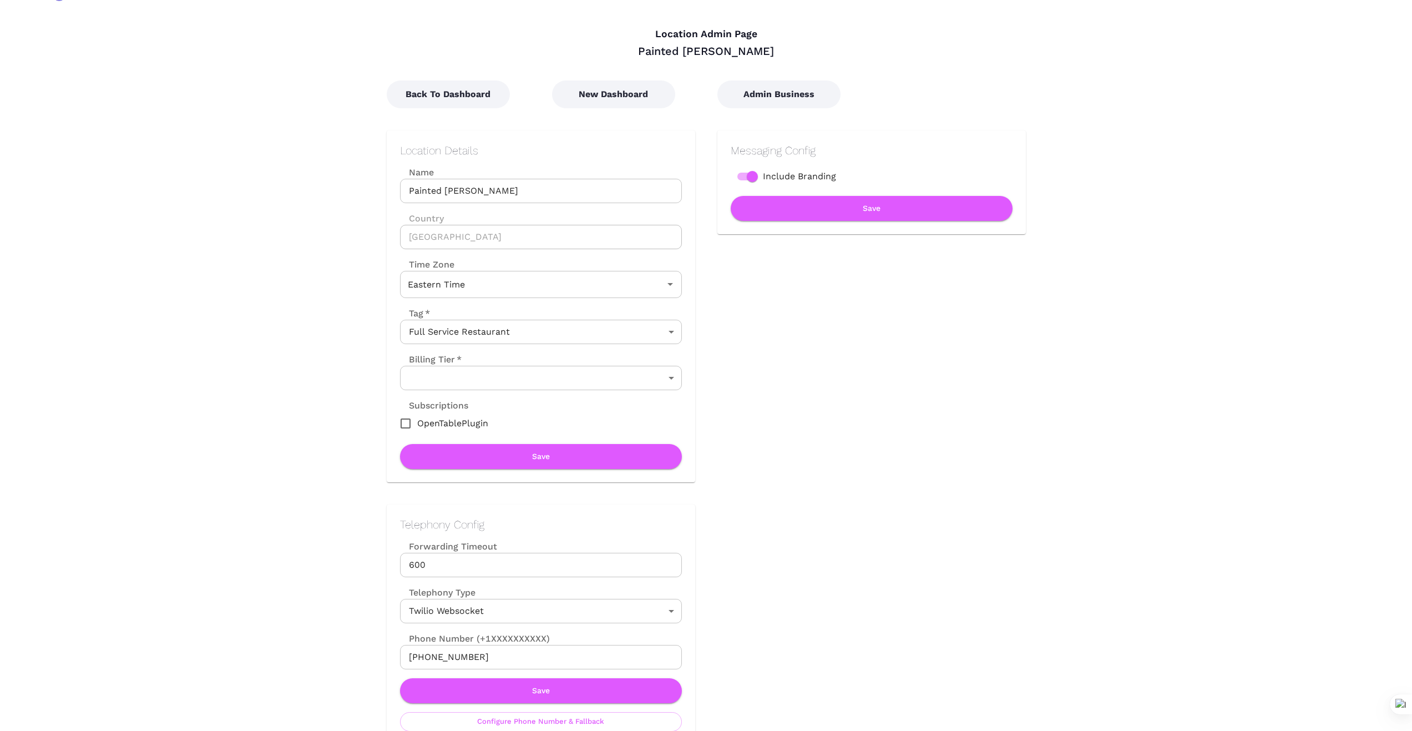
scroll to position [55, 0]
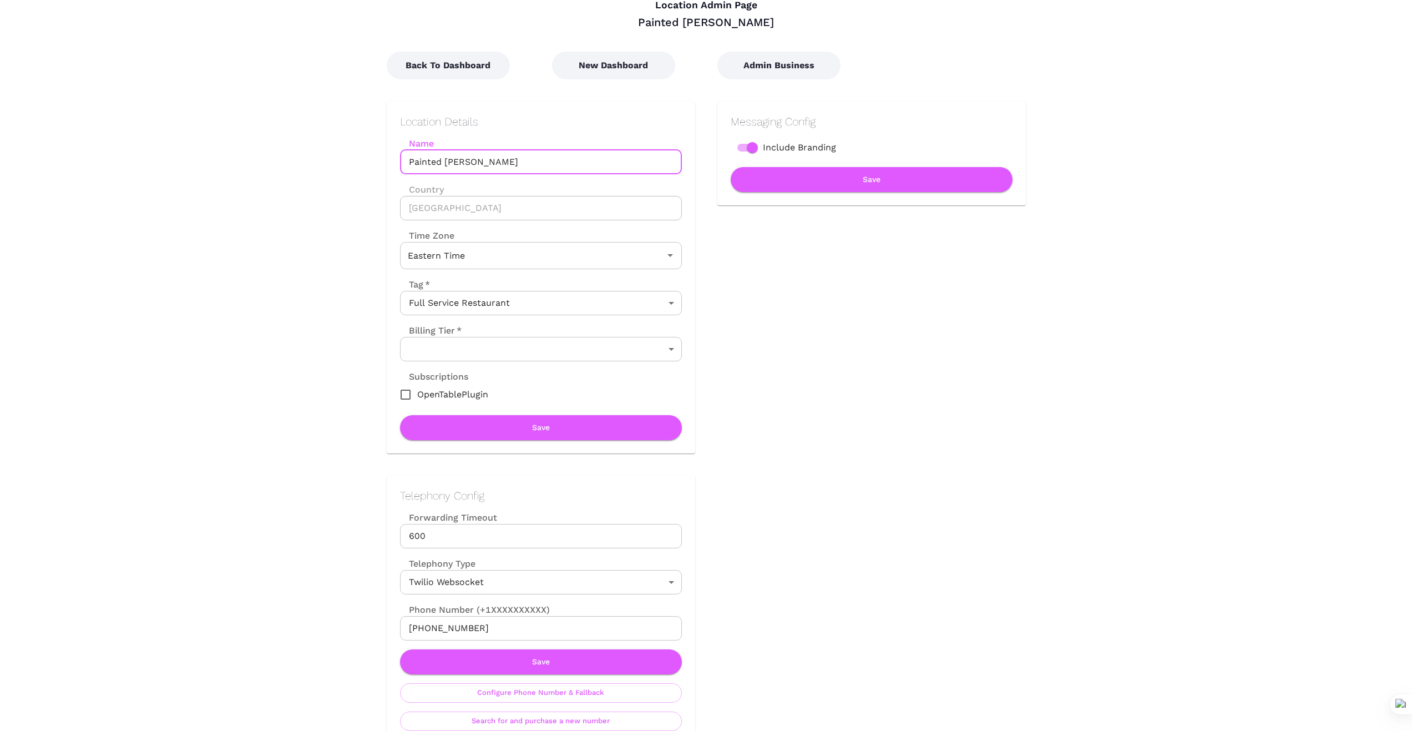
drag, startPoint x: 533, startPoint y: 160, endPoint x: 334, endPoint y: 158, distance: 198.7
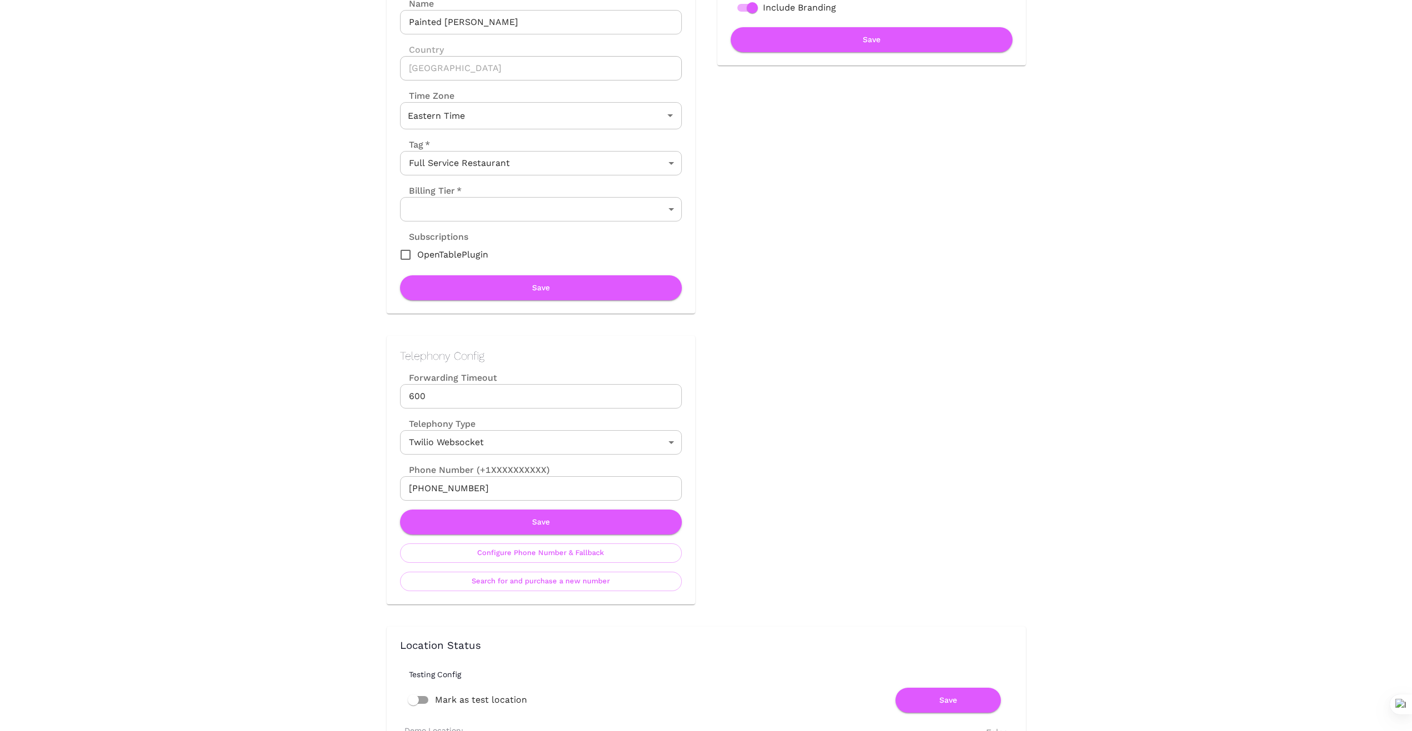
scroll to position [204, 0]
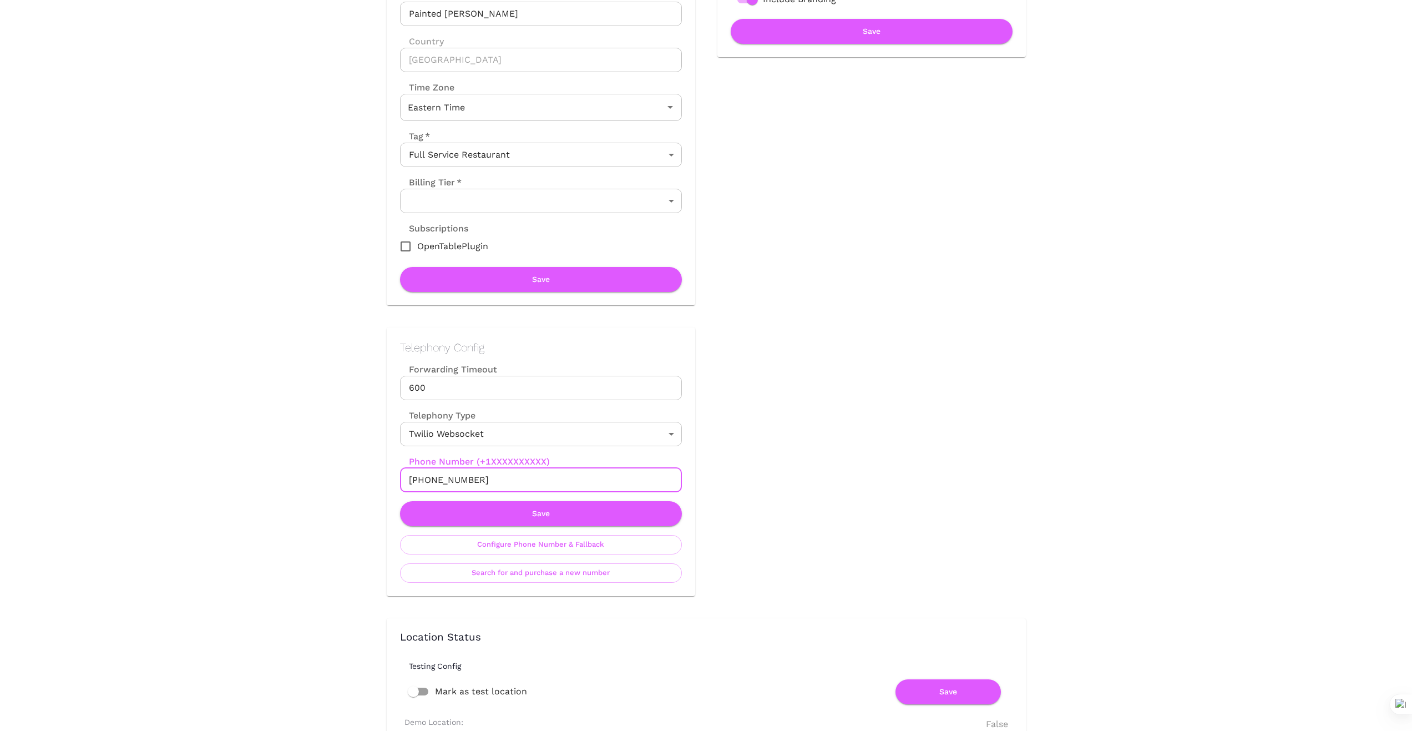
drag, startPoint x: 477, startPoint y: 480, endPoint x: 364, endPoint y: 481, distance: 113.2
click at [371, 480] on div "Telephony Config Forwarding Timeout 600 Forwarding Timeout Telephony Type Twili…" at bounding box center [530, 450] width 331 height 291
drag, startPoint x: 271, startPoint y: 526, endPoint x: 418, endPoint y: 499, distance: 148.8
drag, startPoint x: 479, startPoint y: 480, endPoint x: 344, endPoint y: 462, distance: 136.0
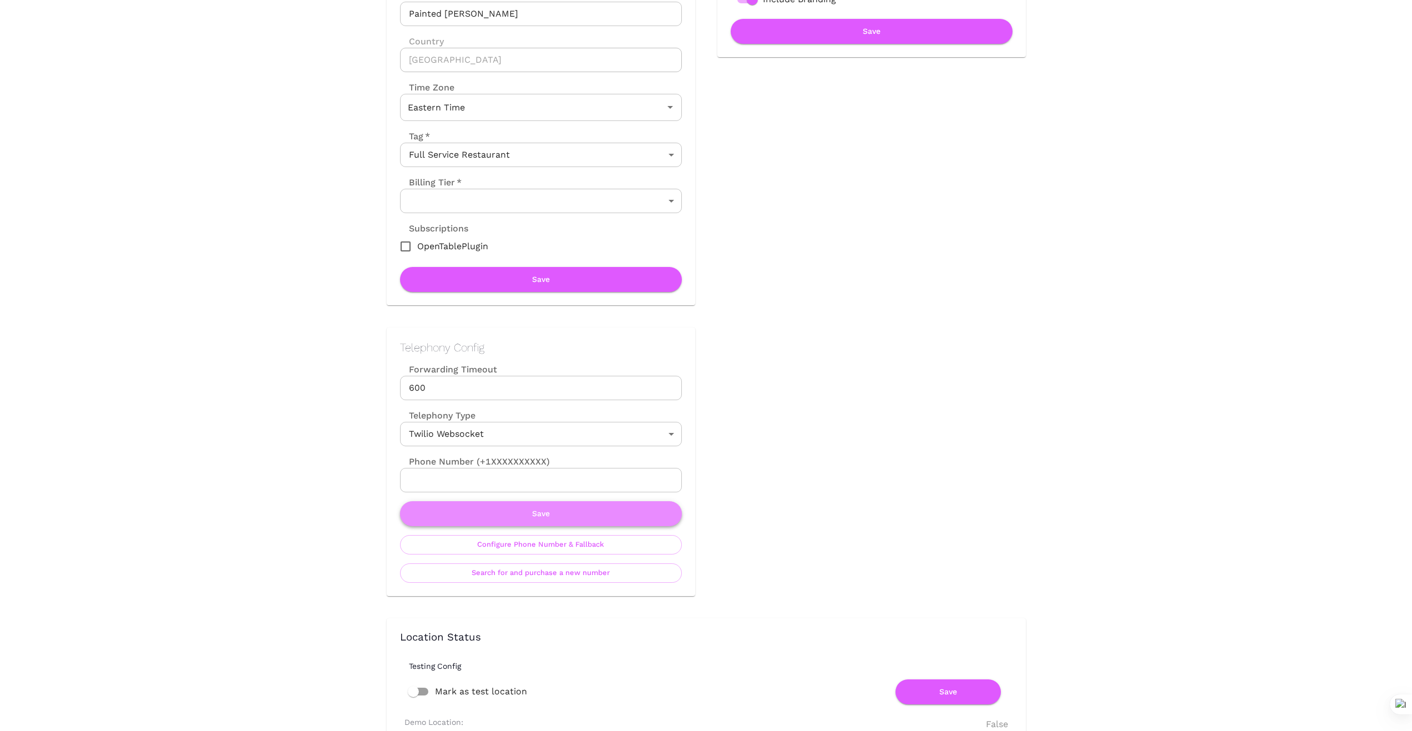
click at [536, 515] on button "Save" at bounding box center [541, 513] width 282 height 25
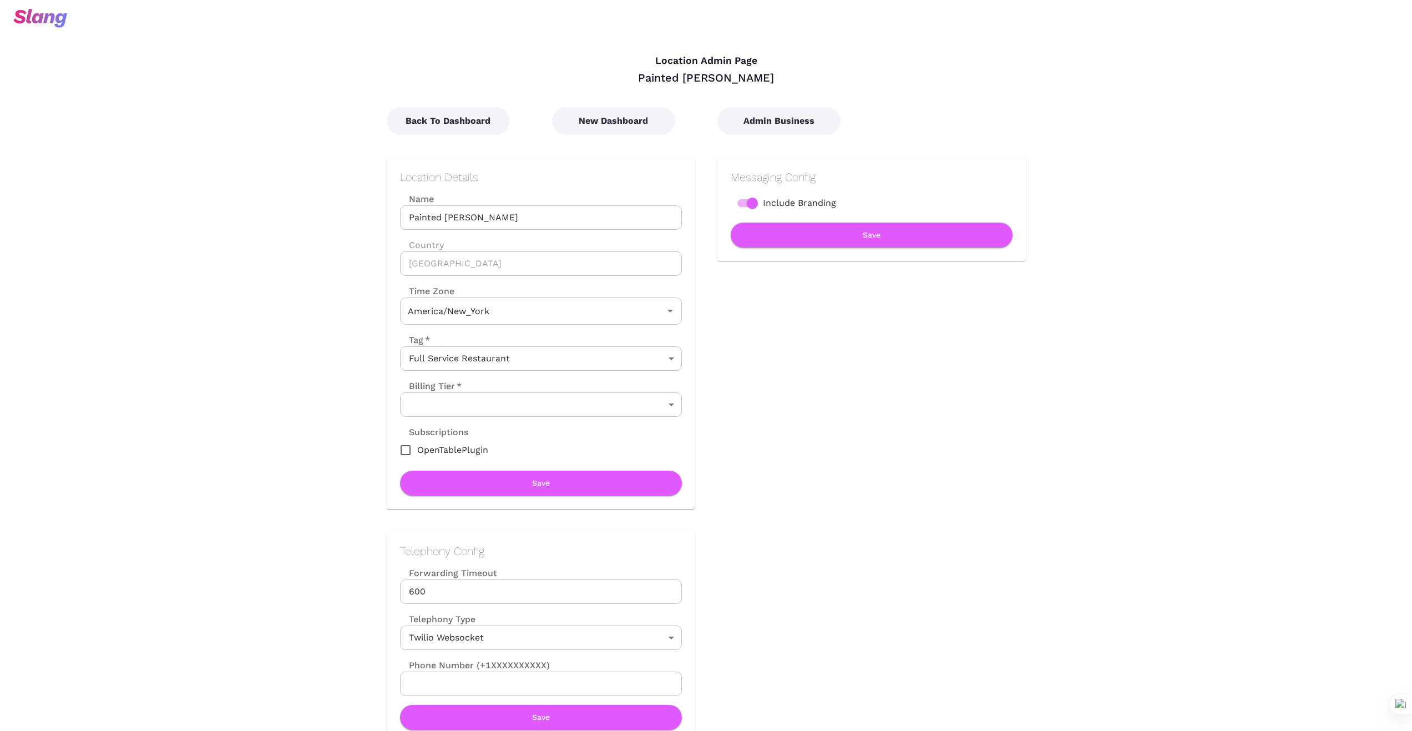
type input "Eastern Time"
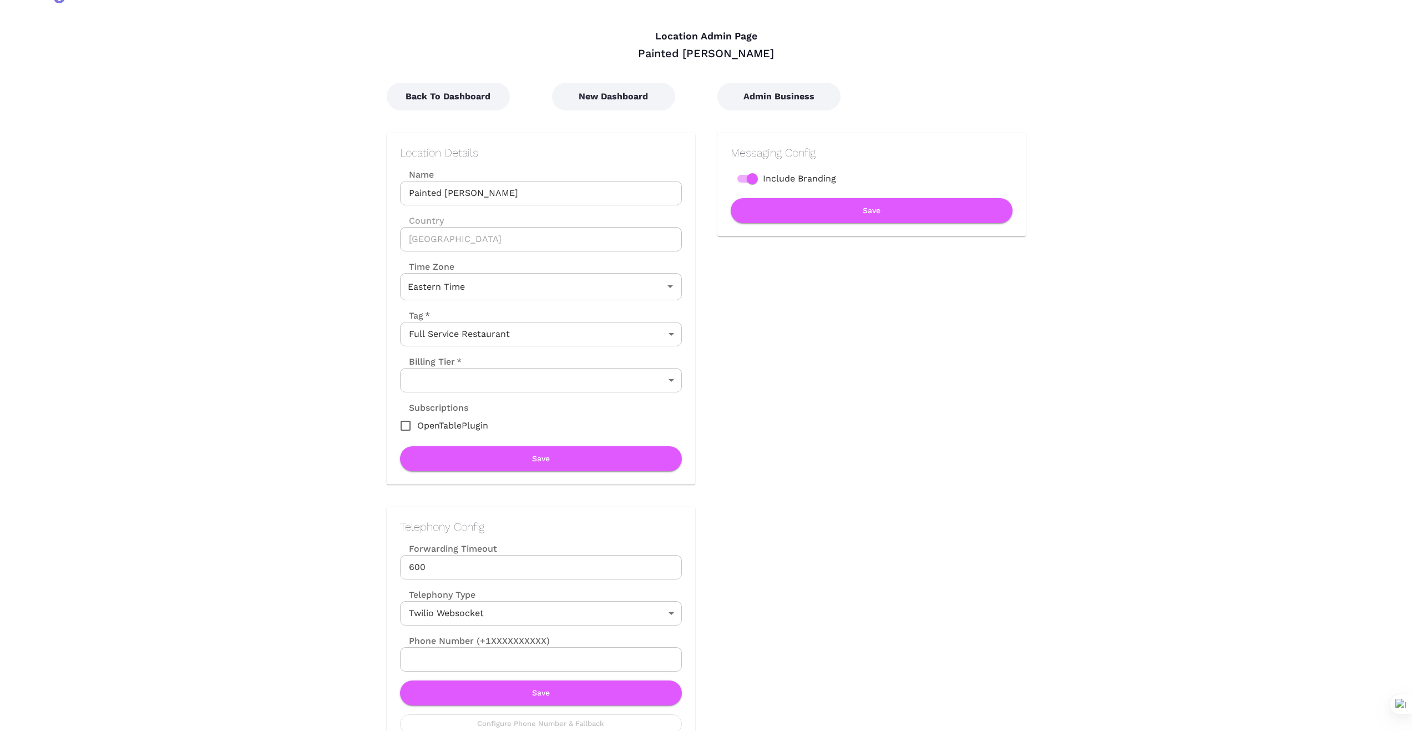
scroll to position [18, 0]
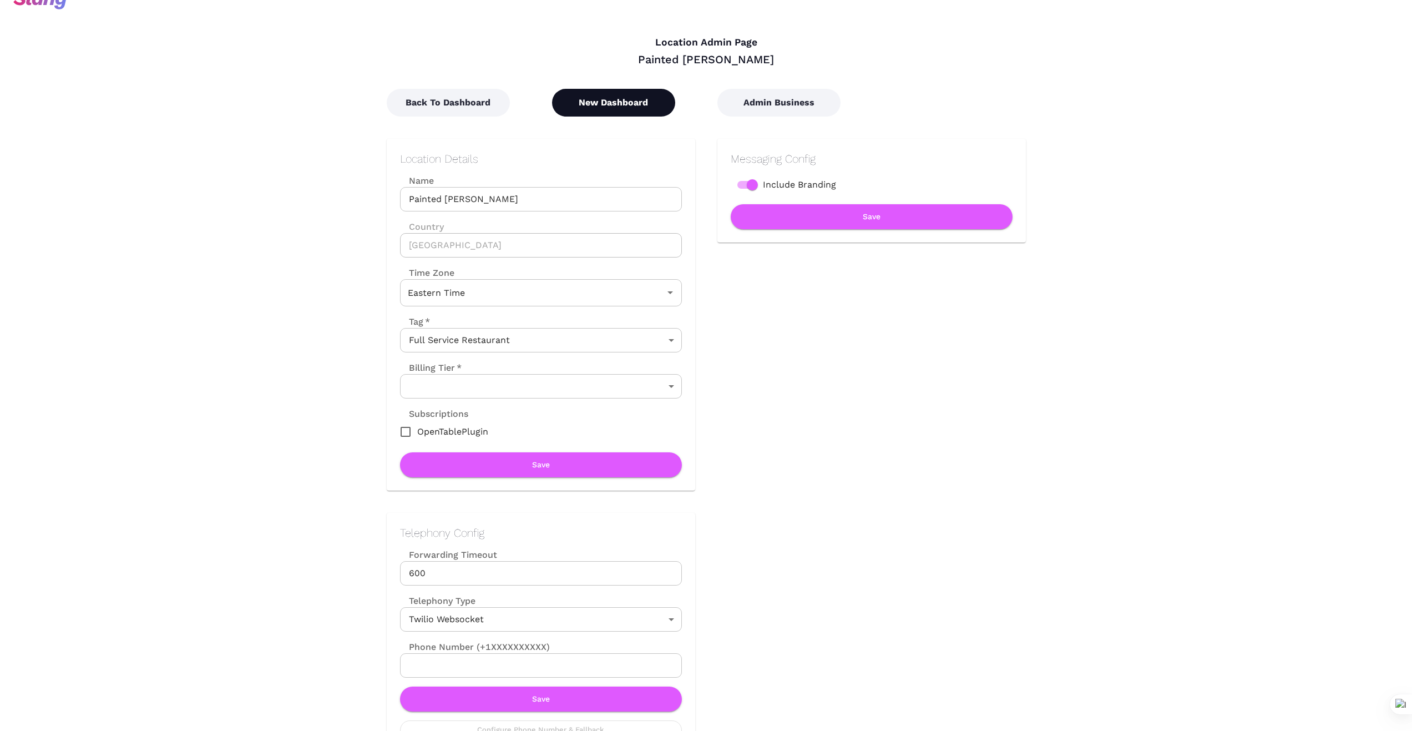
click at [604, 102] on button "New Dashboard" at bounding box center [613, 103] width 123 height 28
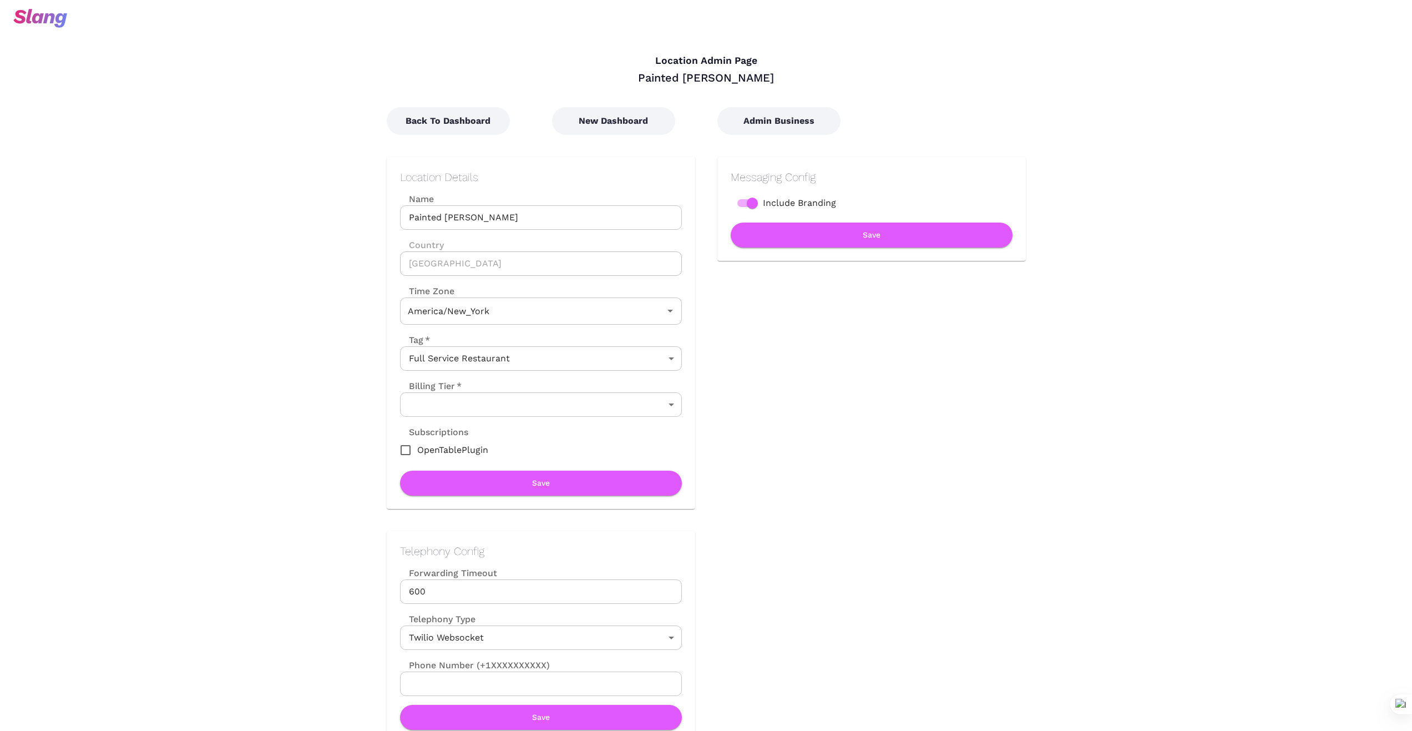
type input "Eastern Time"
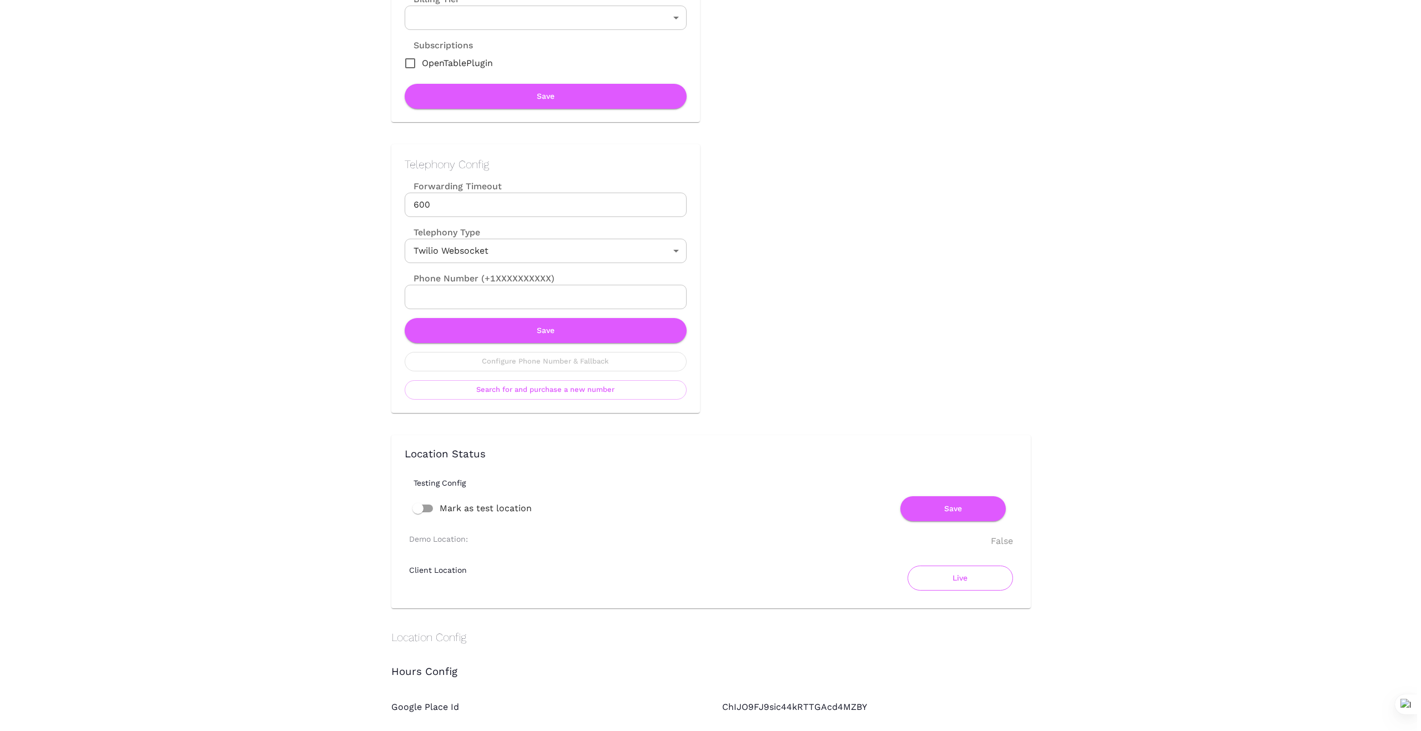
scroll to position [388, 0]
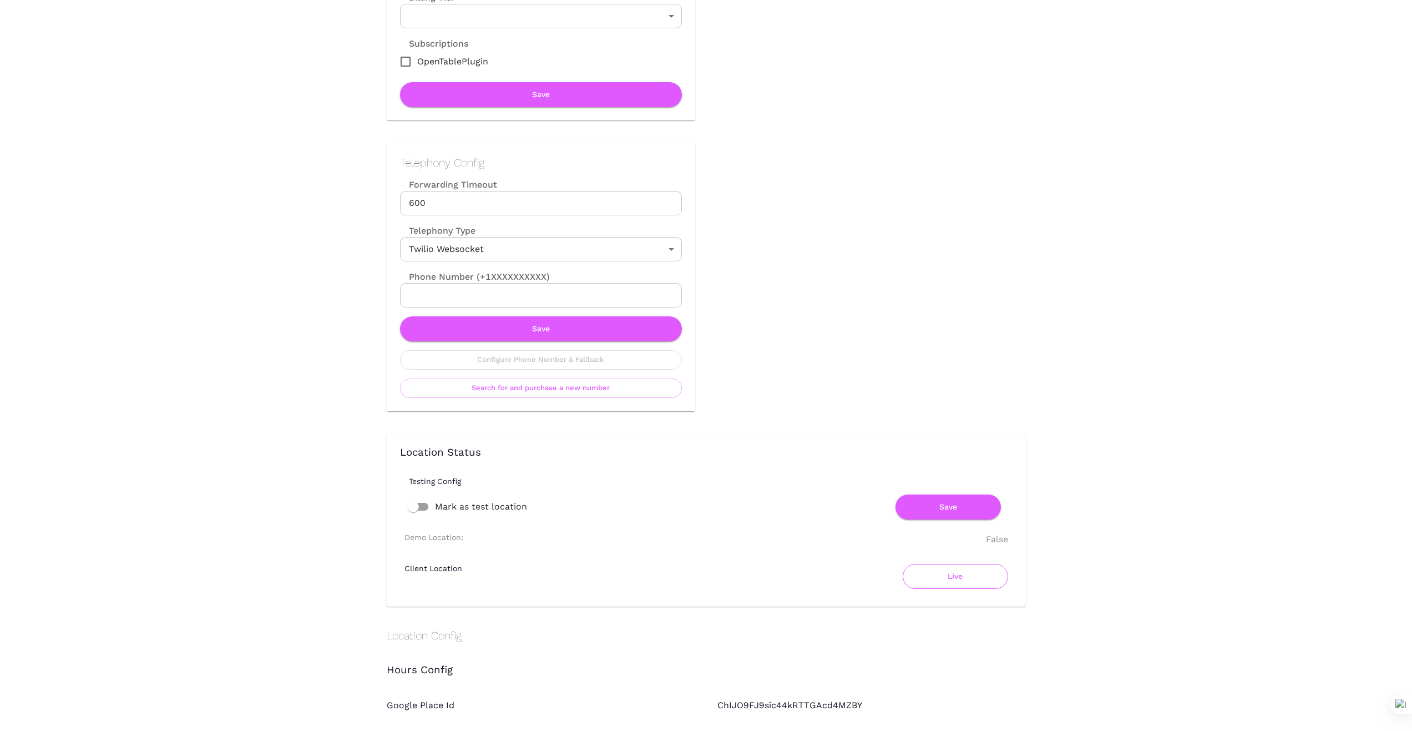
click at [943, 577] on button "Live" at bounding box center [955, 576] width 105 height 25
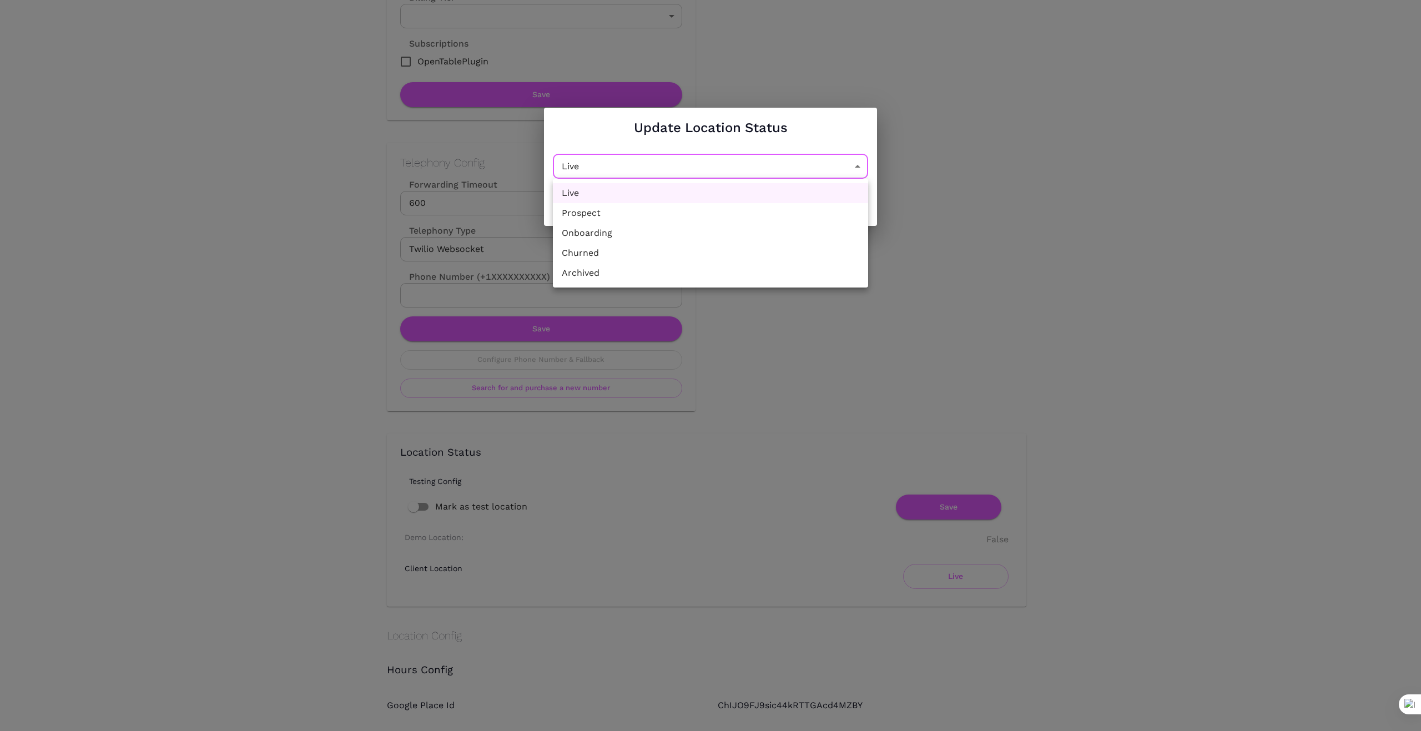
click at [747, 254] on li "Churned" at bounding box center [710, 253] width 315 height 20
type input "Churned"
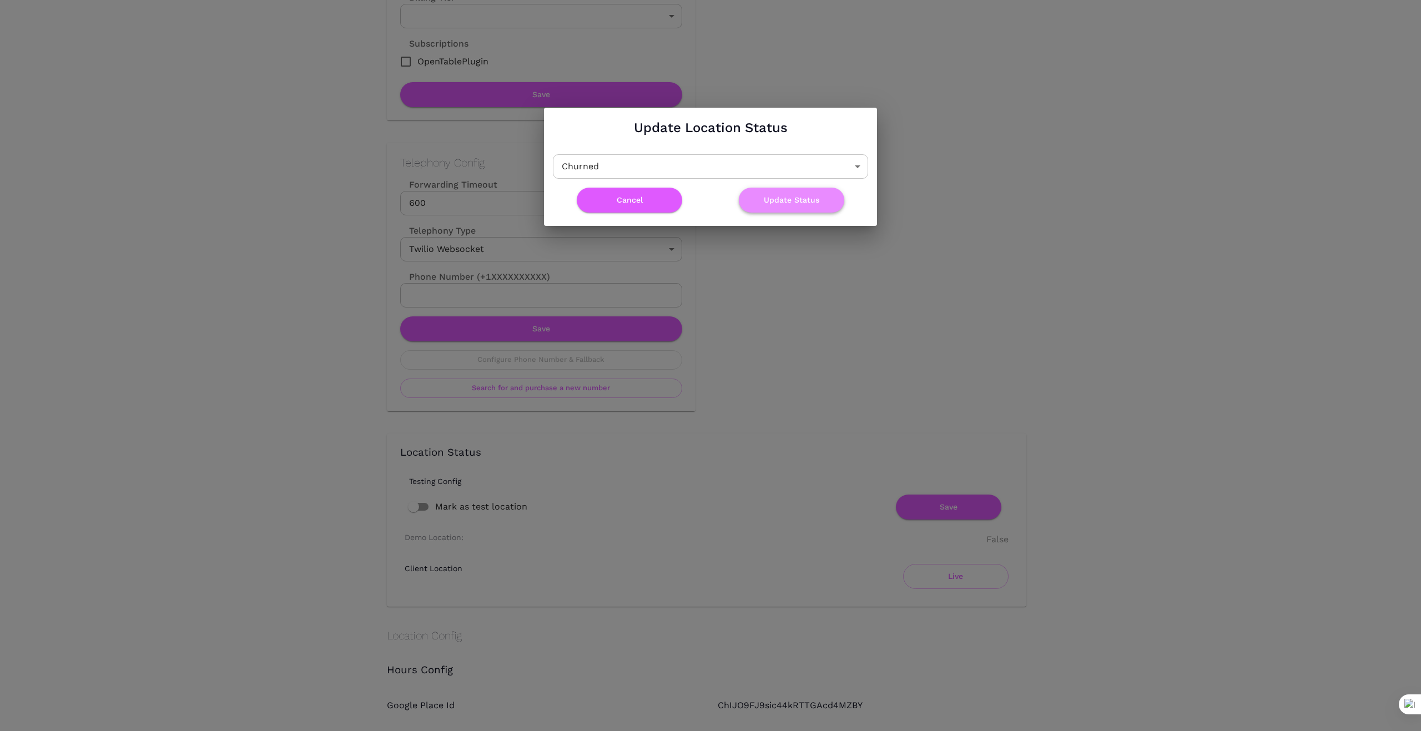
click at [795, 193] on button "Update Status" at bounding box center [791, 200] width 105 height 25
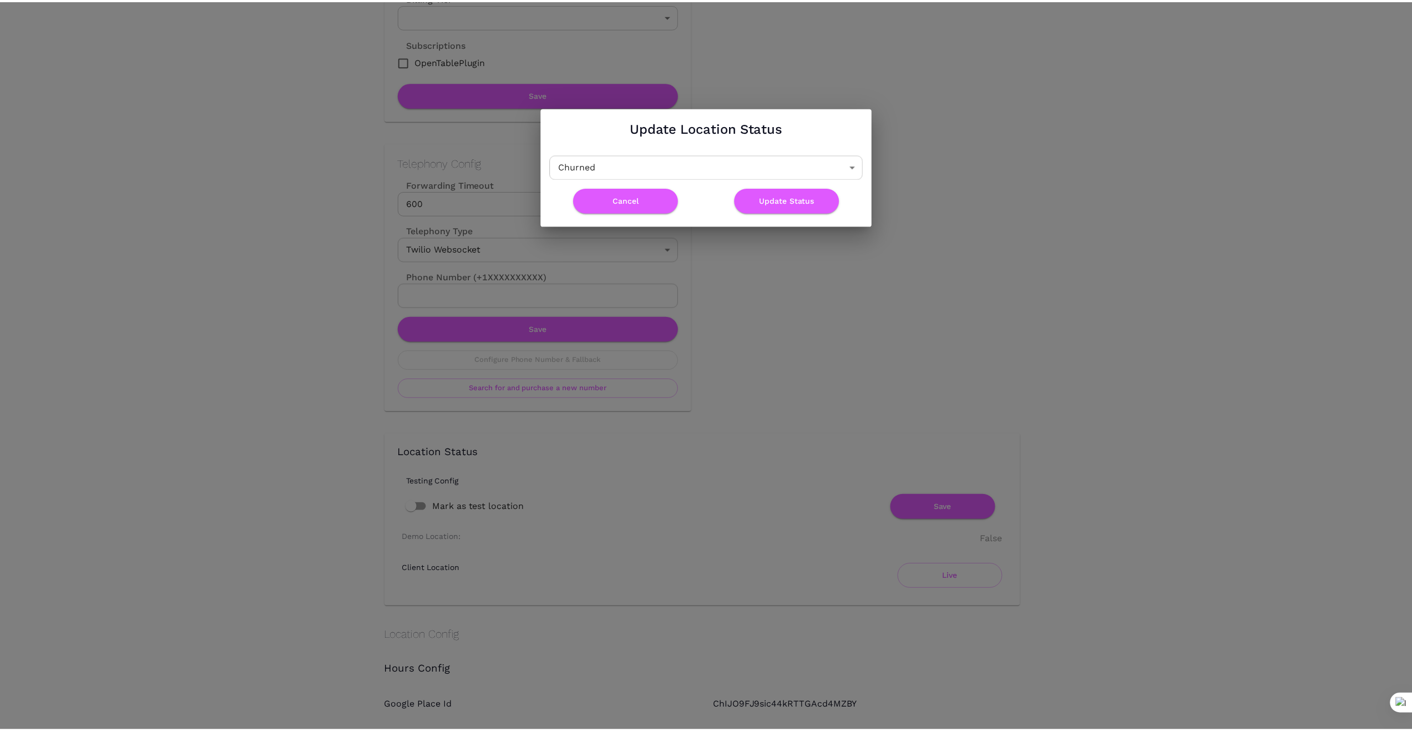
scroll to position [0, 0]
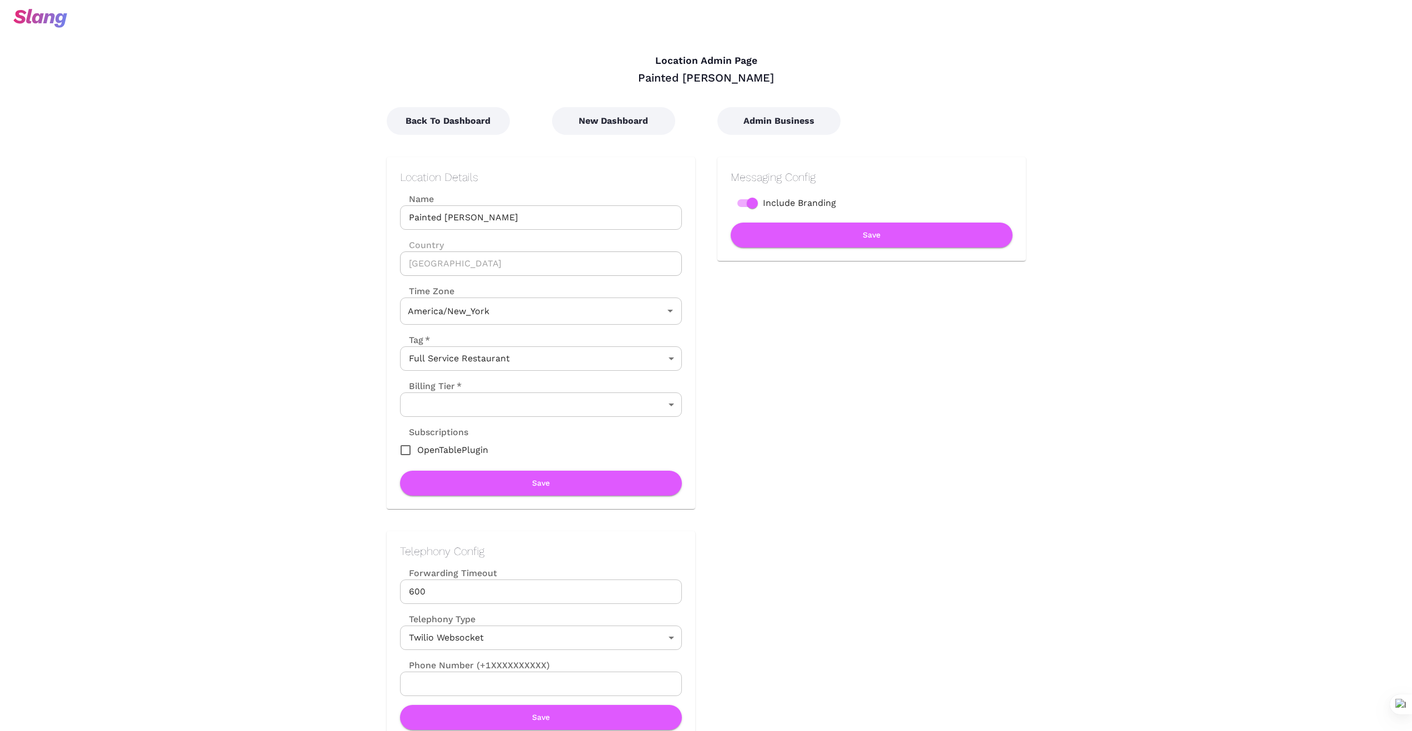
type input "Eastern Time"
click at [464, 117] on button "Back To Dashboard" at bounding box center [448, 121] width 123 height 28
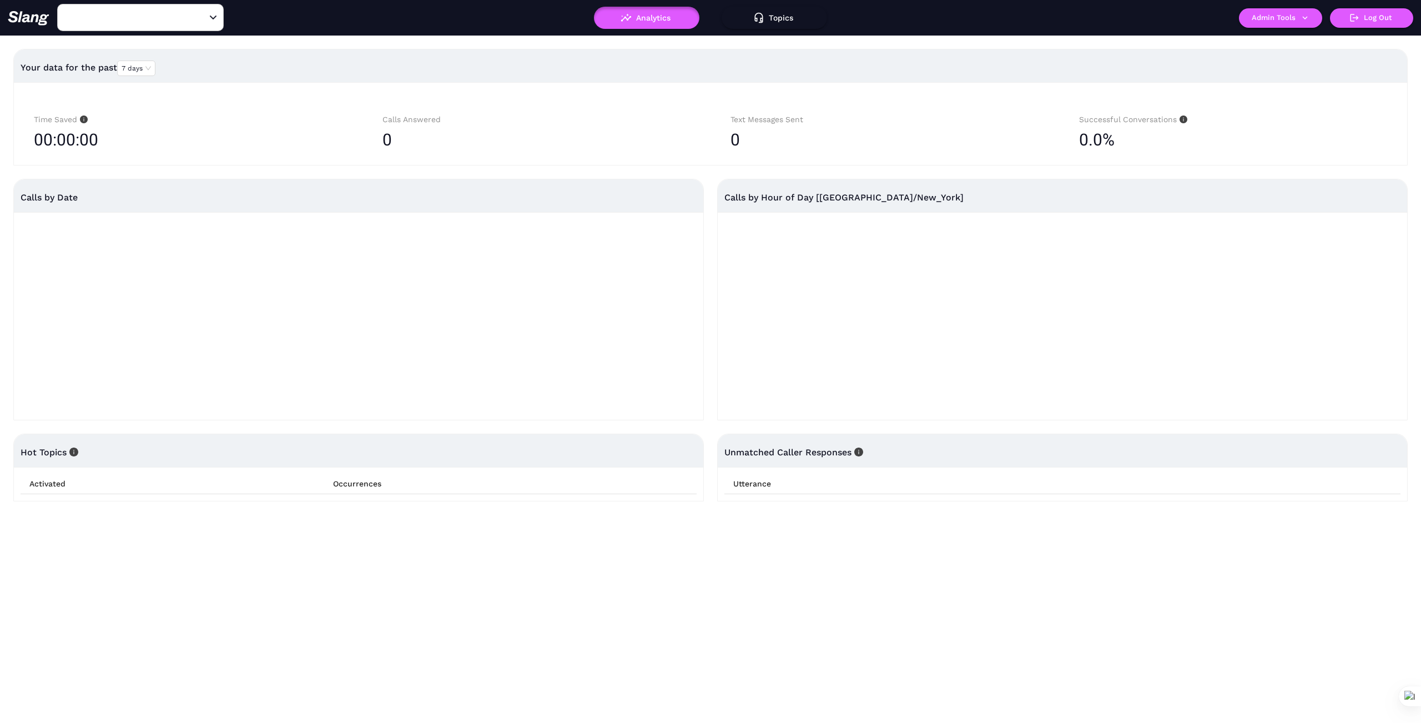
type input "Painted Burro - Waltham"
click at [1306, 19] on icon "button" at bounding box center [1305, 18] width 10 height 10
click at [1295, 38] on link "Manage current business" at bounding box center [1302, 42] width 109 height 13
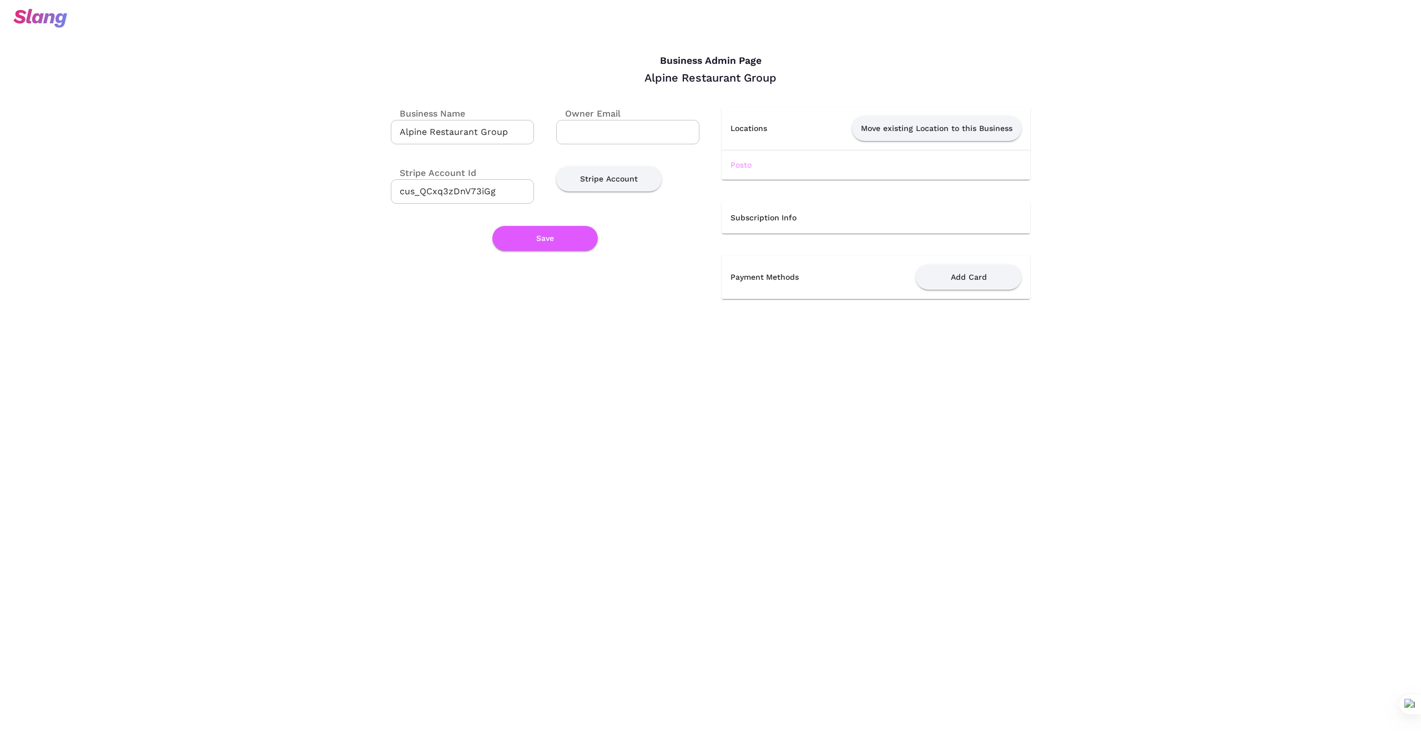
click at [741, 163] on link "Posto" at bounding box center [740, 164] width 21 height 9
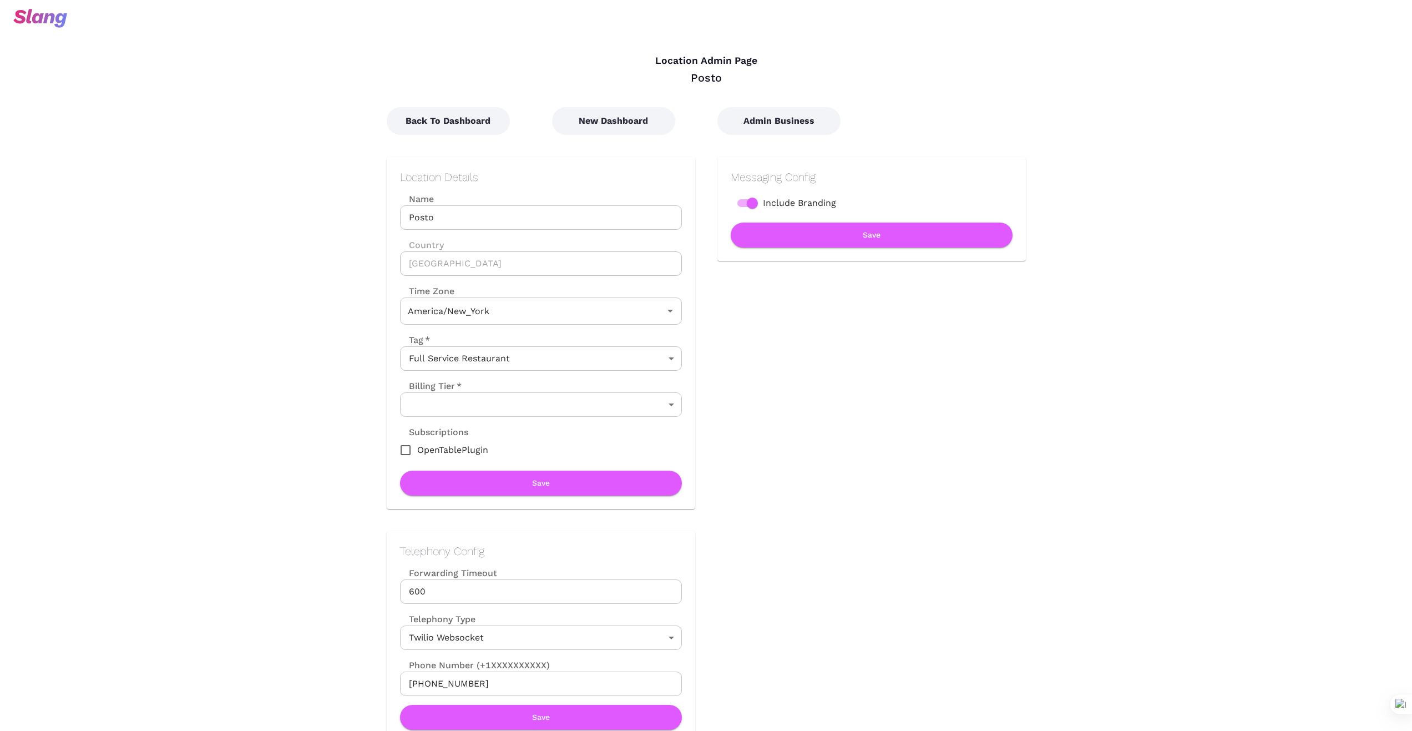
type input "Eastern Time"
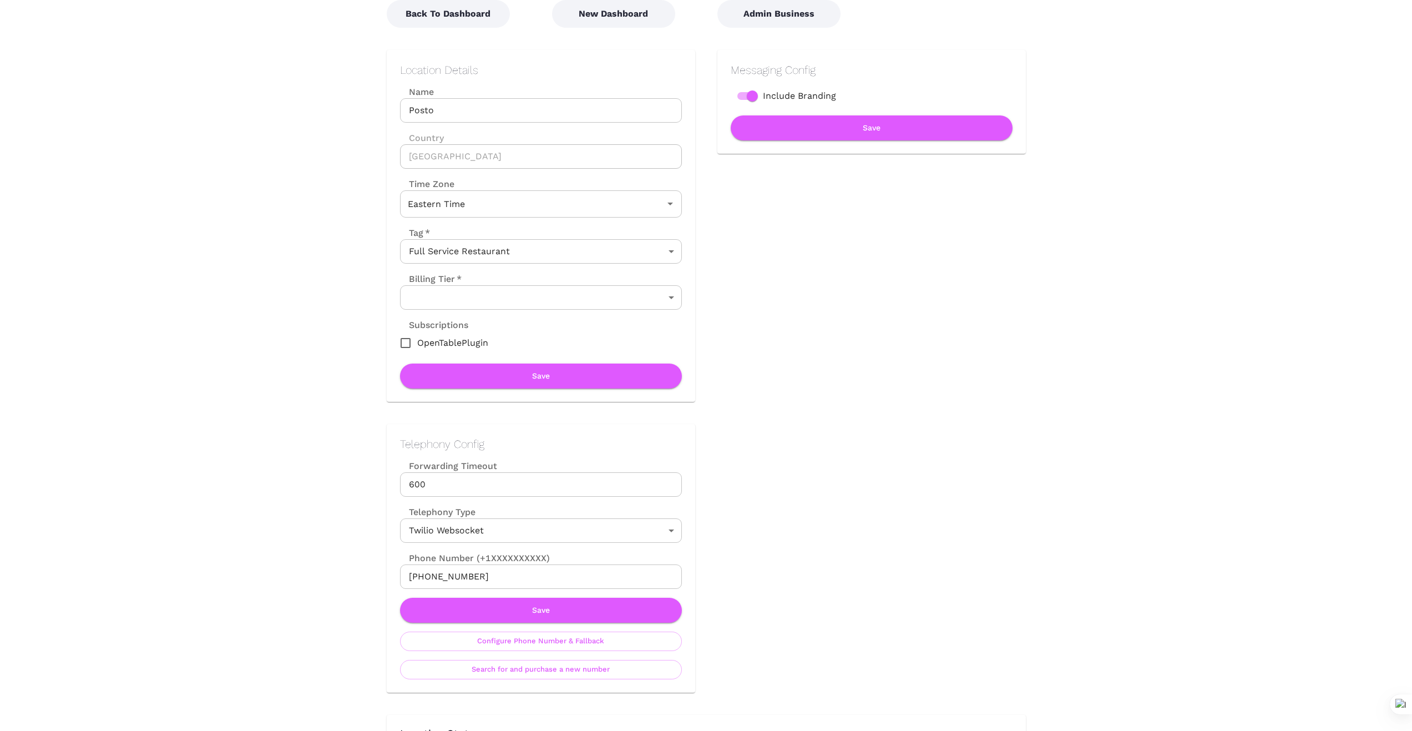
scroll to position [93, 0]
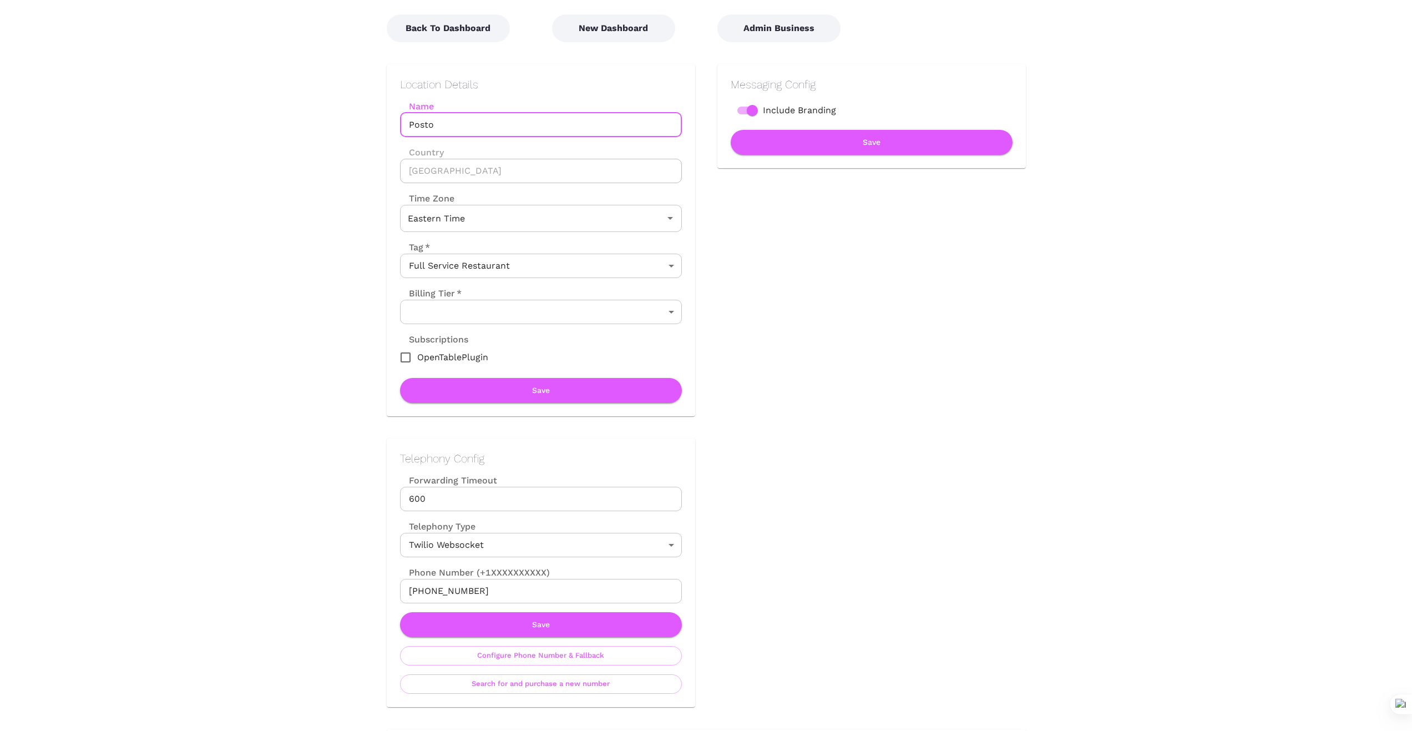
drag, startPoint x: 451, startPoint y: 127, endPoint x: 365, endPoint y: 92, distance: 92.9
click at [381, 133] on div "Location Details Name Posto Name Country United States Country Time Zone Easter…" at bounding box center [530, 229] width 331 height 374
drag, startPoint x: 477, startPoint y: 593, endPoint x: 386, endPoint y: 585, distance: 91.4
click at [386, 585] on div "Telephony Config Forwarding Timeout 600 Forwarding Timeout Telephony Type Twili…" at bounding box center [530, 561] width 331 height 291
drag, startPoint x: 312, startPoint y: 590, endPoint x: 410, endPoint y: 593, distance: 97.7
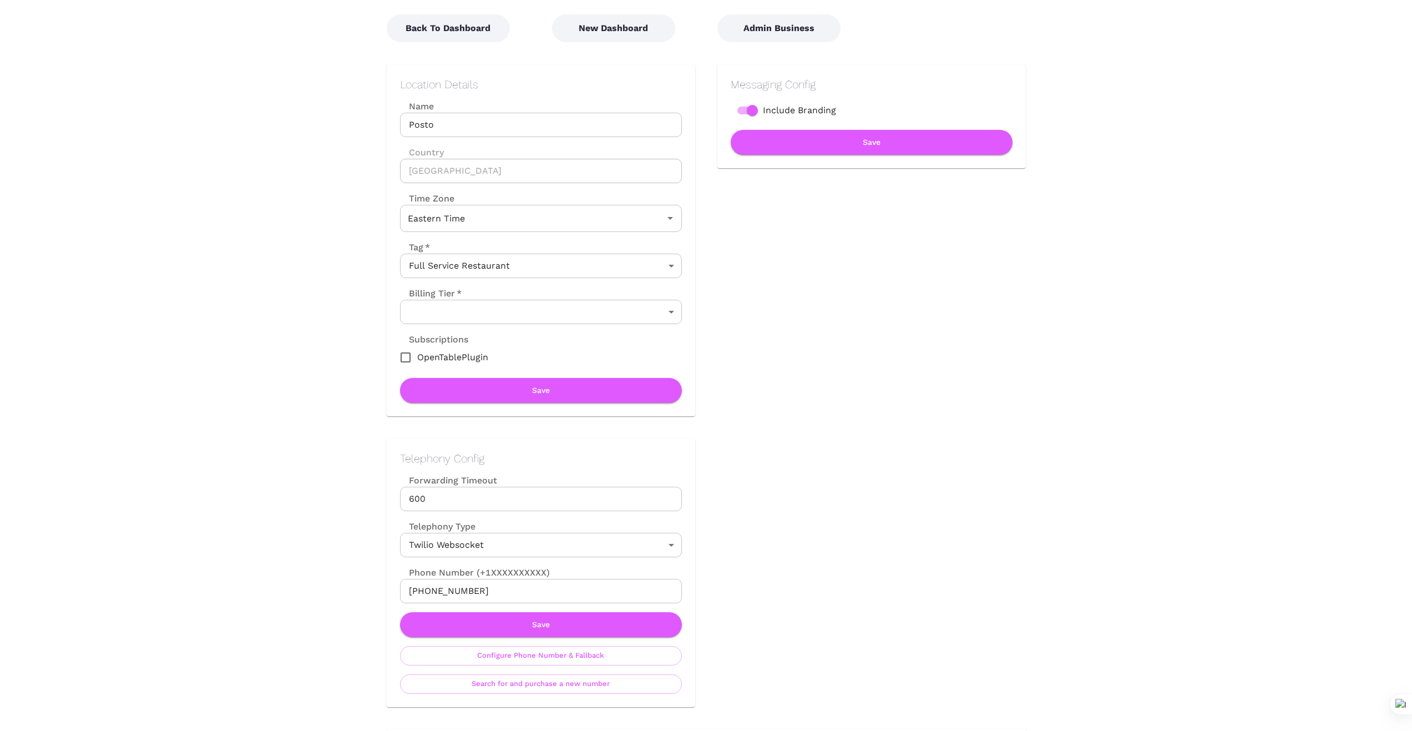
drag, startPoint x: 481, startPoint y: 592, endPoint x: 369, endPoint y: 581, distance: 112.7
click at [369, 581] on div "Telephony Config Forwarding Timeout 600 Forwarding Timeout Telephony Type Twili…" at bounding box center [530, 561] width 331 height 291
click at [539, 625] on button "Save" at bounding box center [541, 624] width 282 height 25
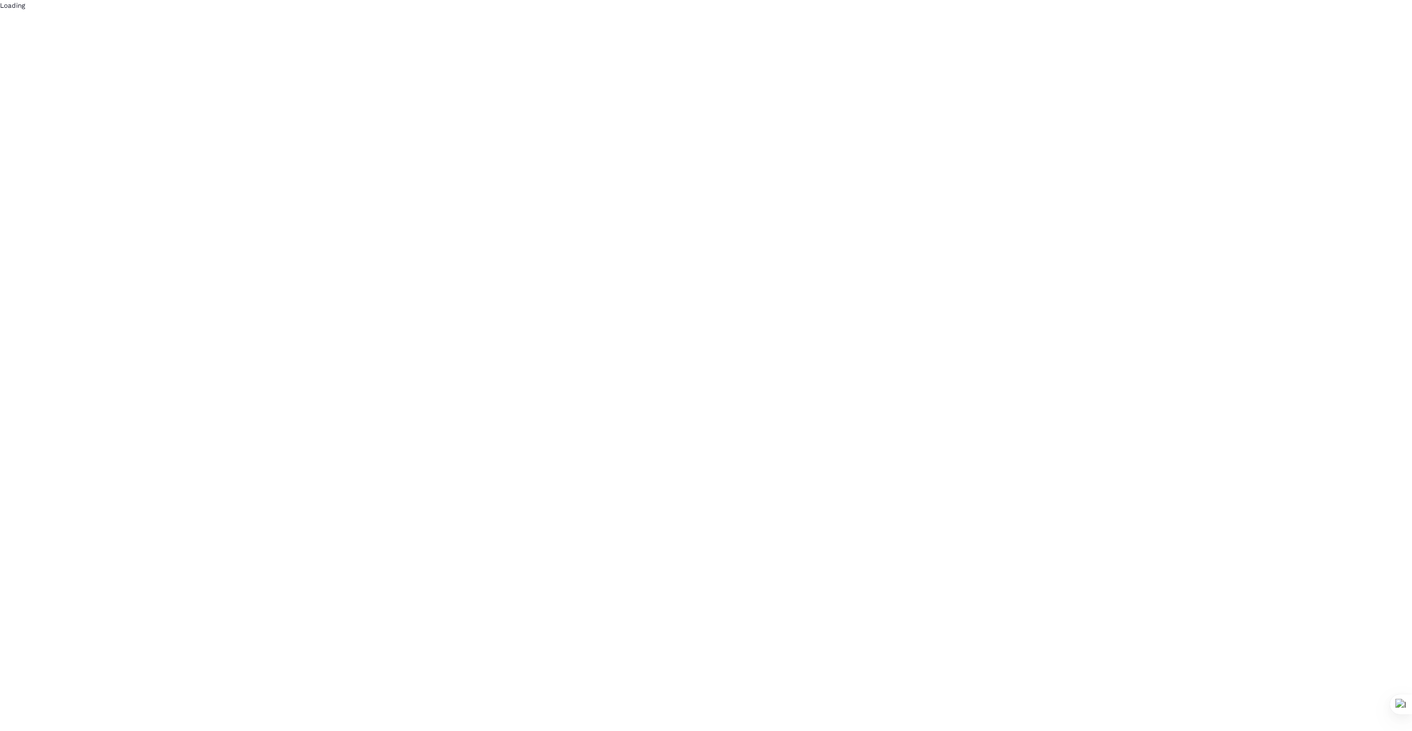
scroll to position [0, 0]
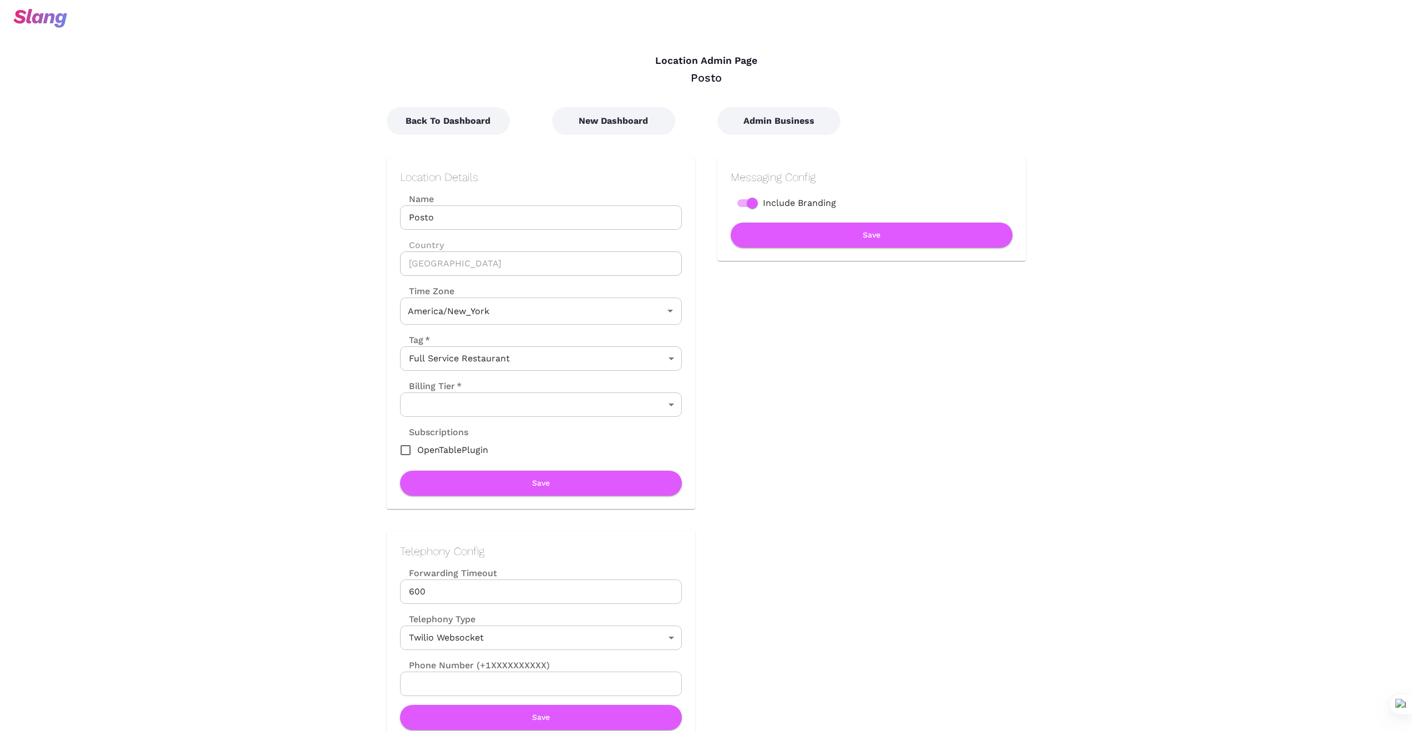
type input "Eastern Time"
click at [639, 118] on button "New Dashboard" at bounding box center [613, 121] width 123 height 28
type input "Eastern Time"
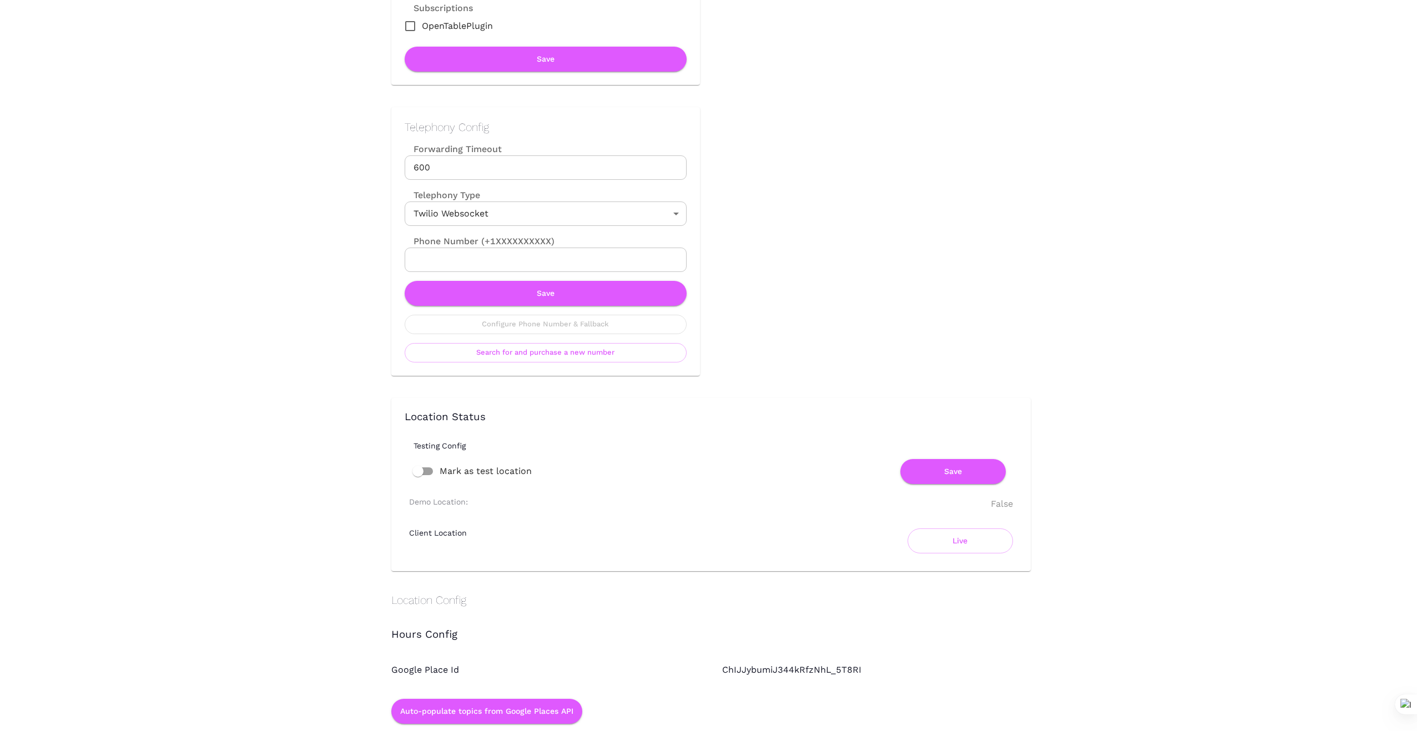
scroll to position [426, 0]
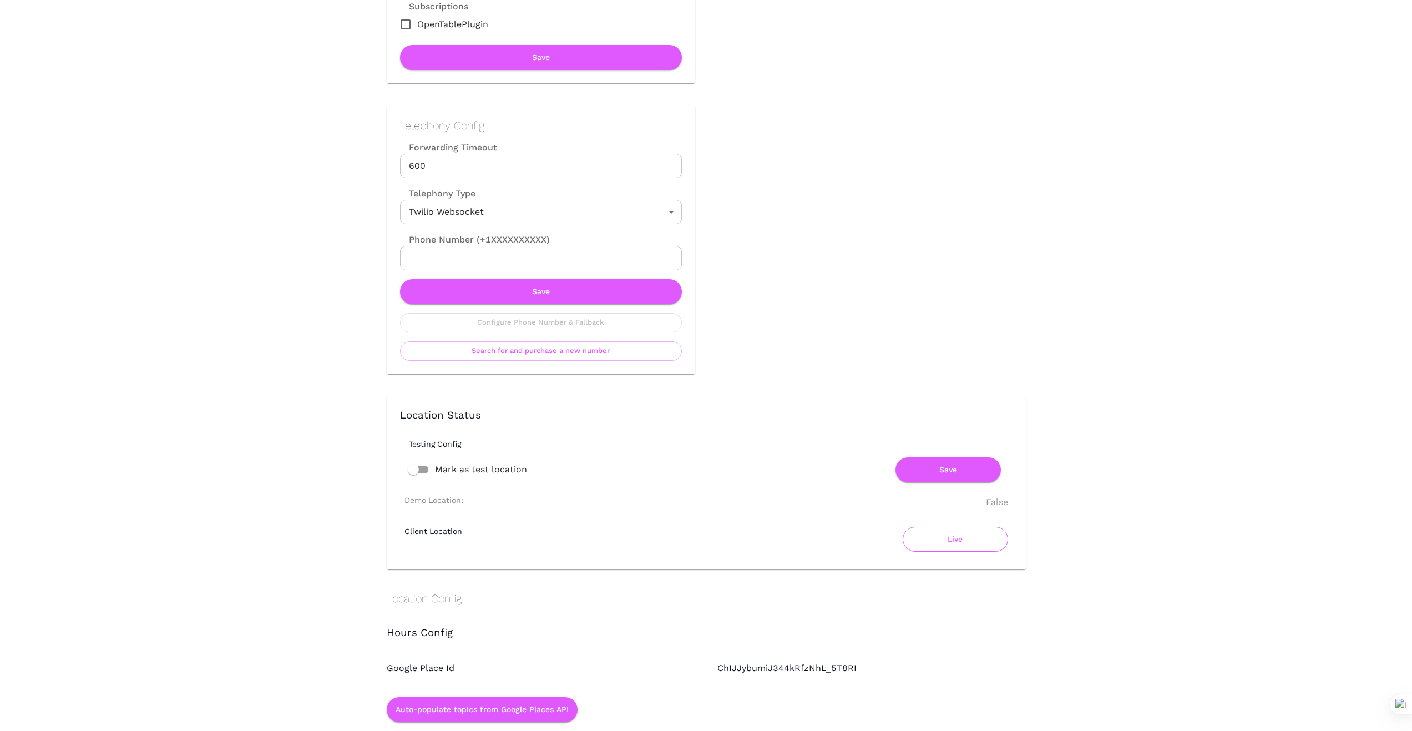
click at [958, 548] on button "Live" at bounding box center [955, 539] width 105 height 25
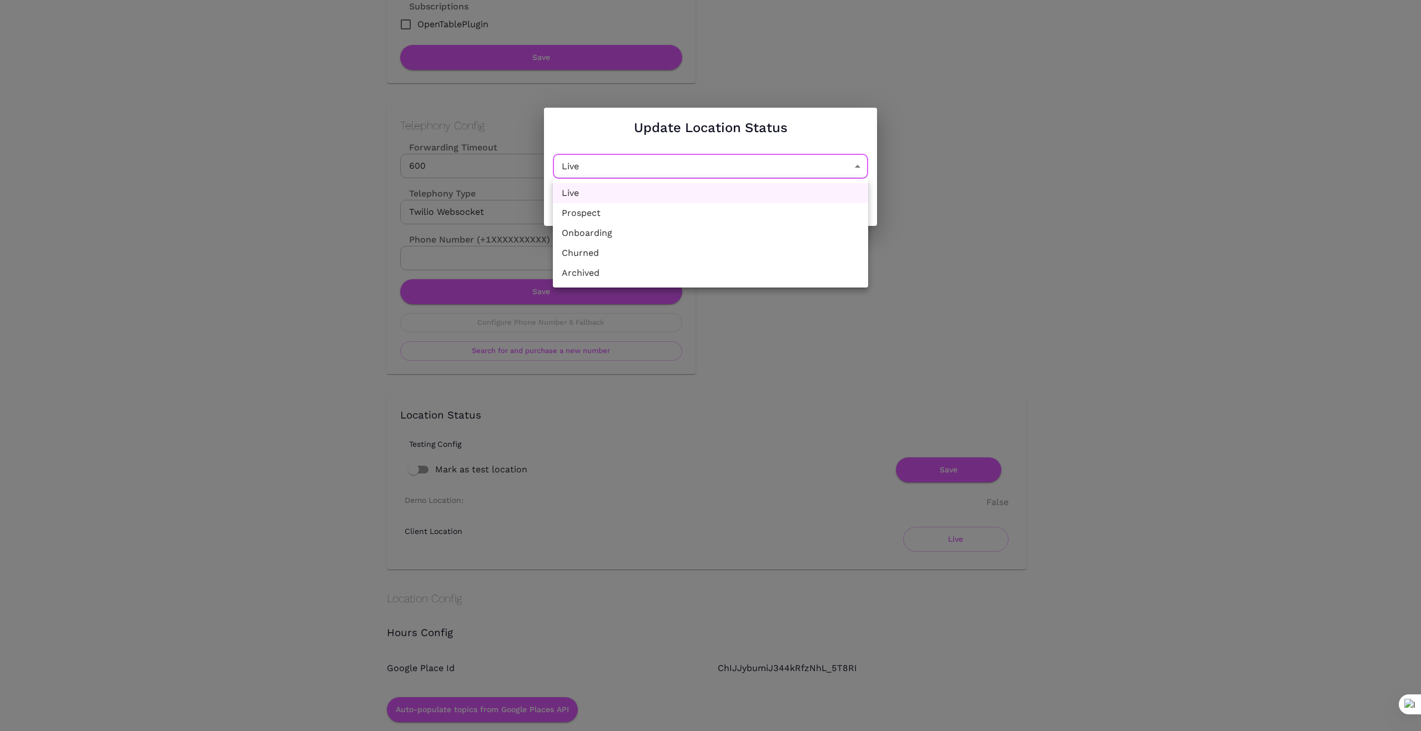
drag, startPoint x: 859, startPoint y: 169, endPoint x: 852, endPoint y: 171, distance: 6.9
click at [714, 260] on li "Churned" at bounding box center [710, 253] width 315 height 20
type input "Churned"
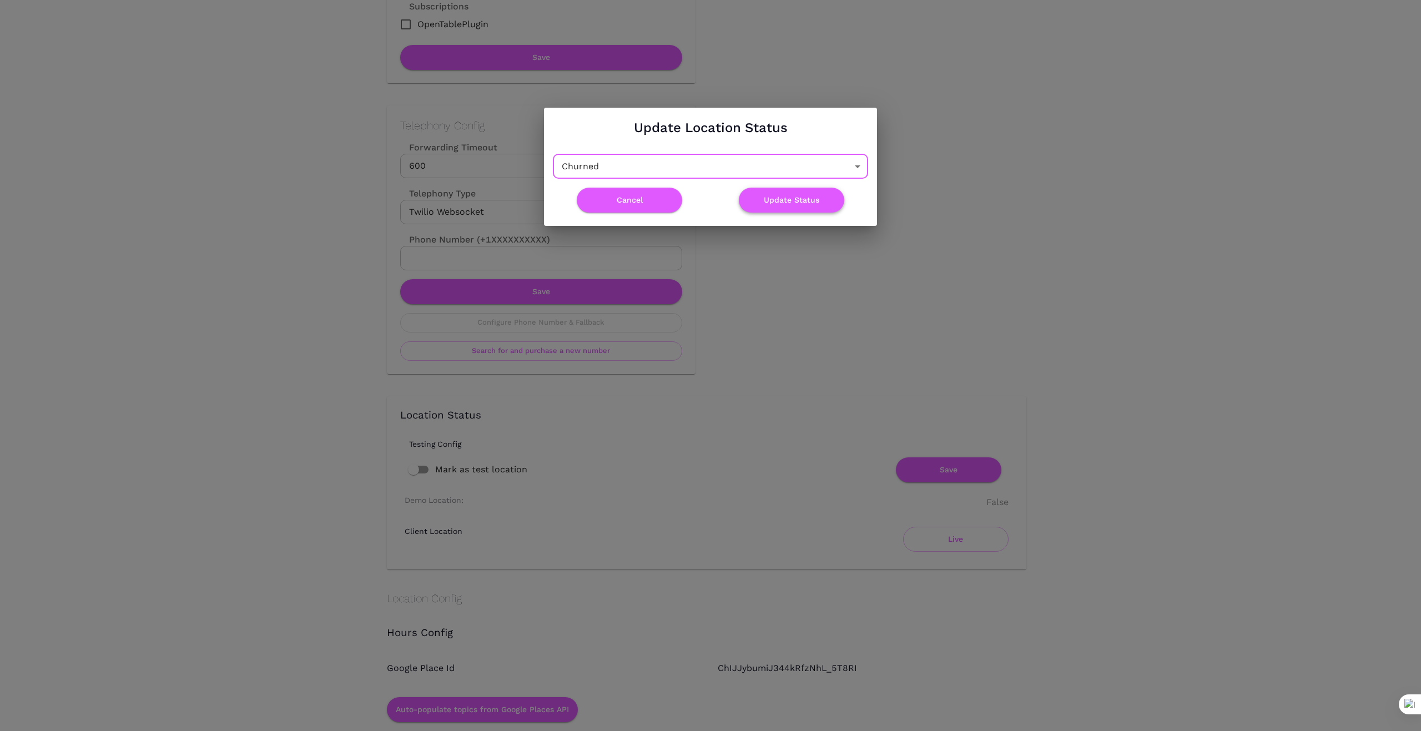
click at [801, 199] on button "Update Status" at bounding box center [791, 200] width 105 height 25
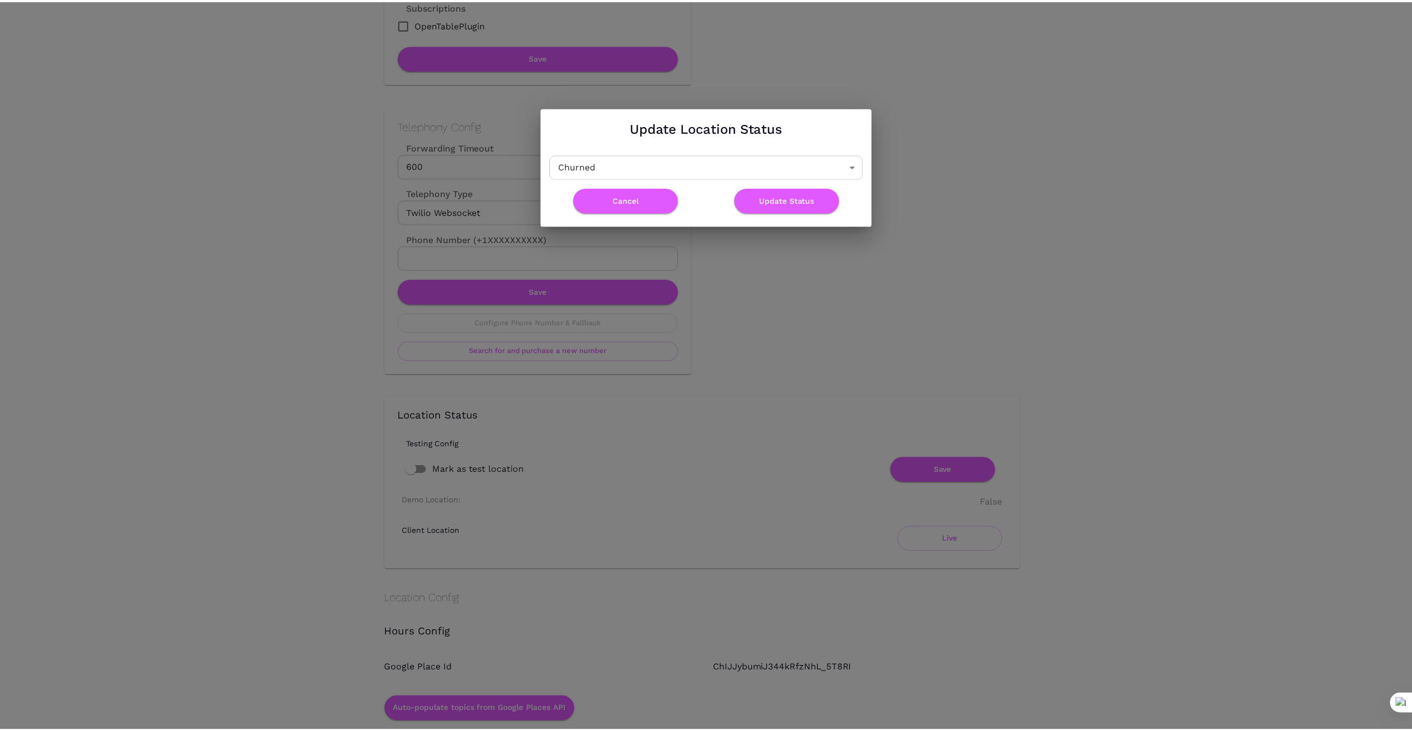
scroll to position [0, 0]
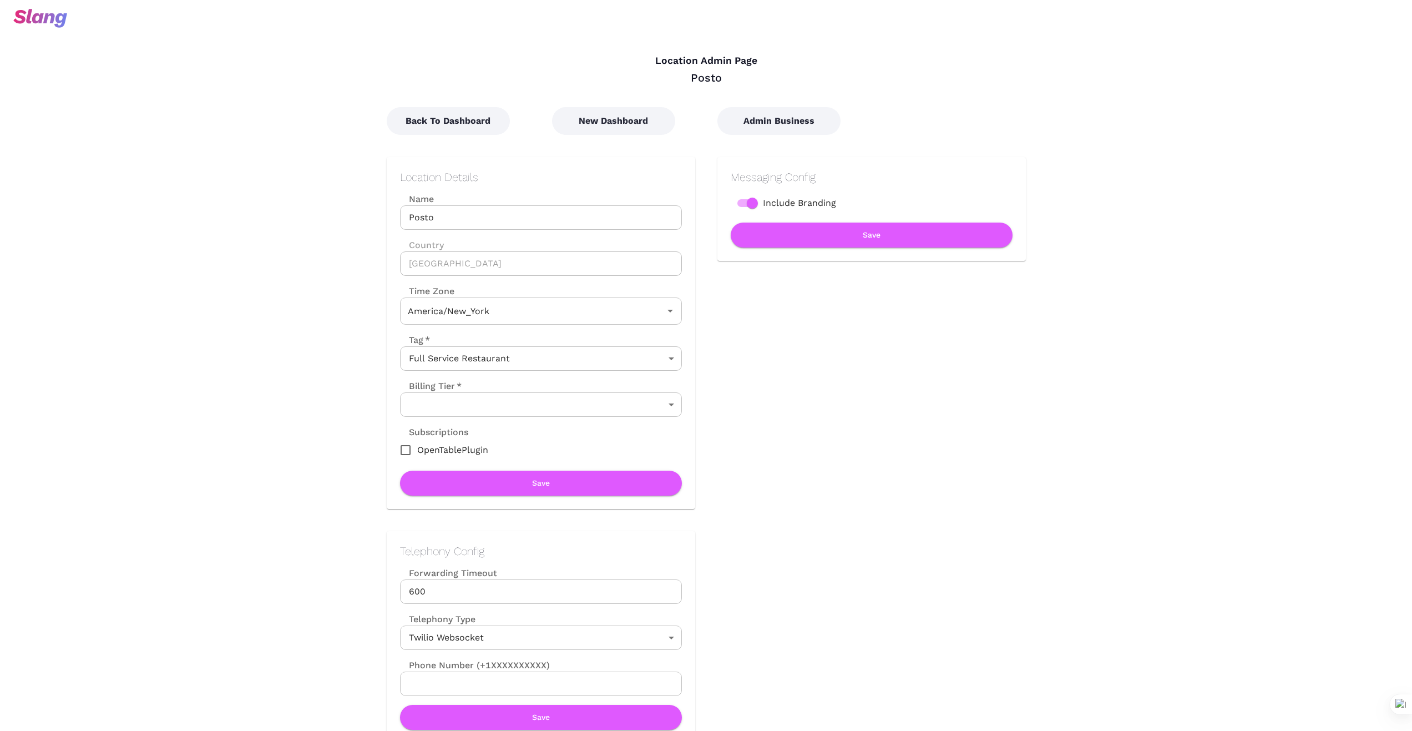
type input "Eastern Time"
